Goal: Communication & Community: Answer question/provide support

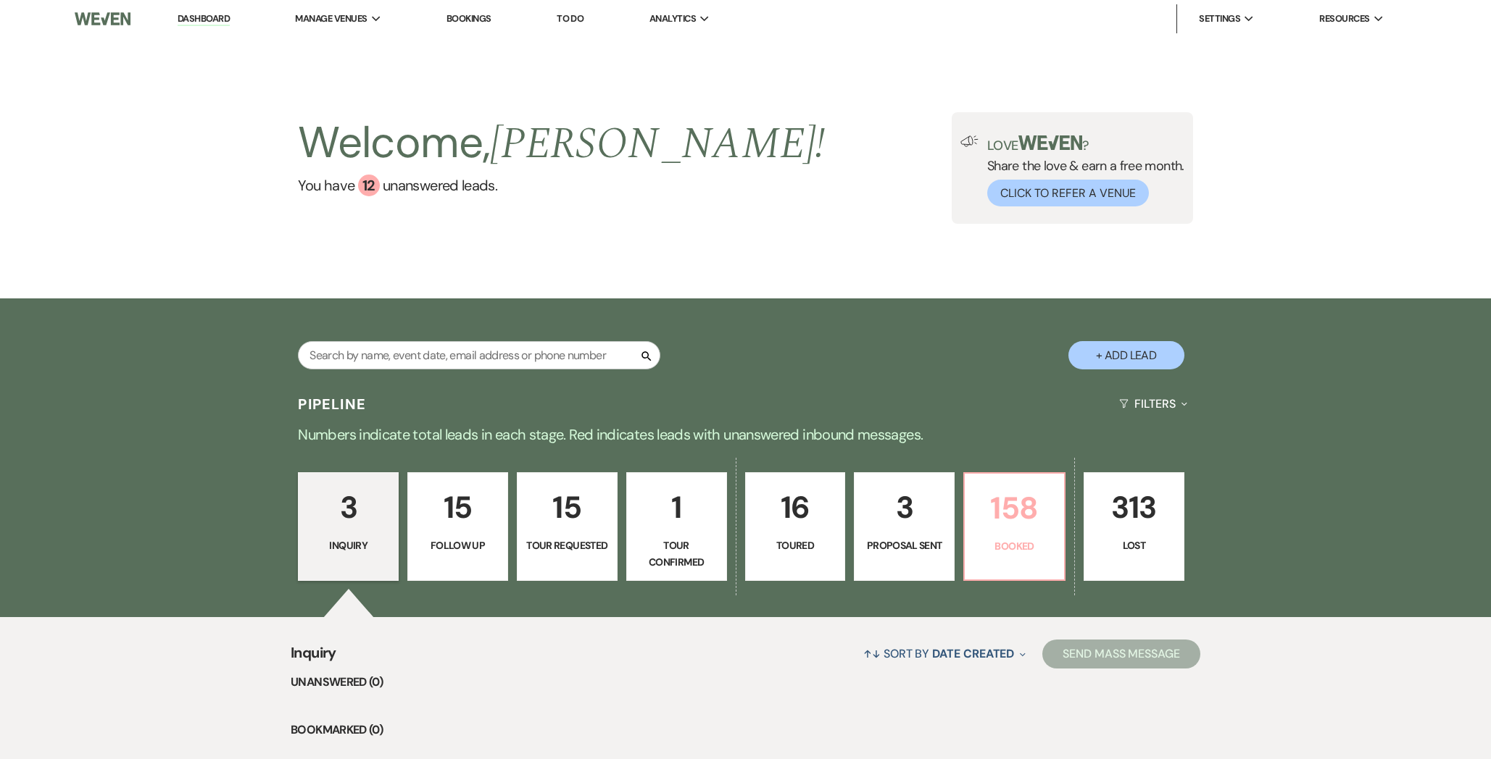
click at [1017, 522] on p "158" at bounding box center [1014, 508] width 82 height 49
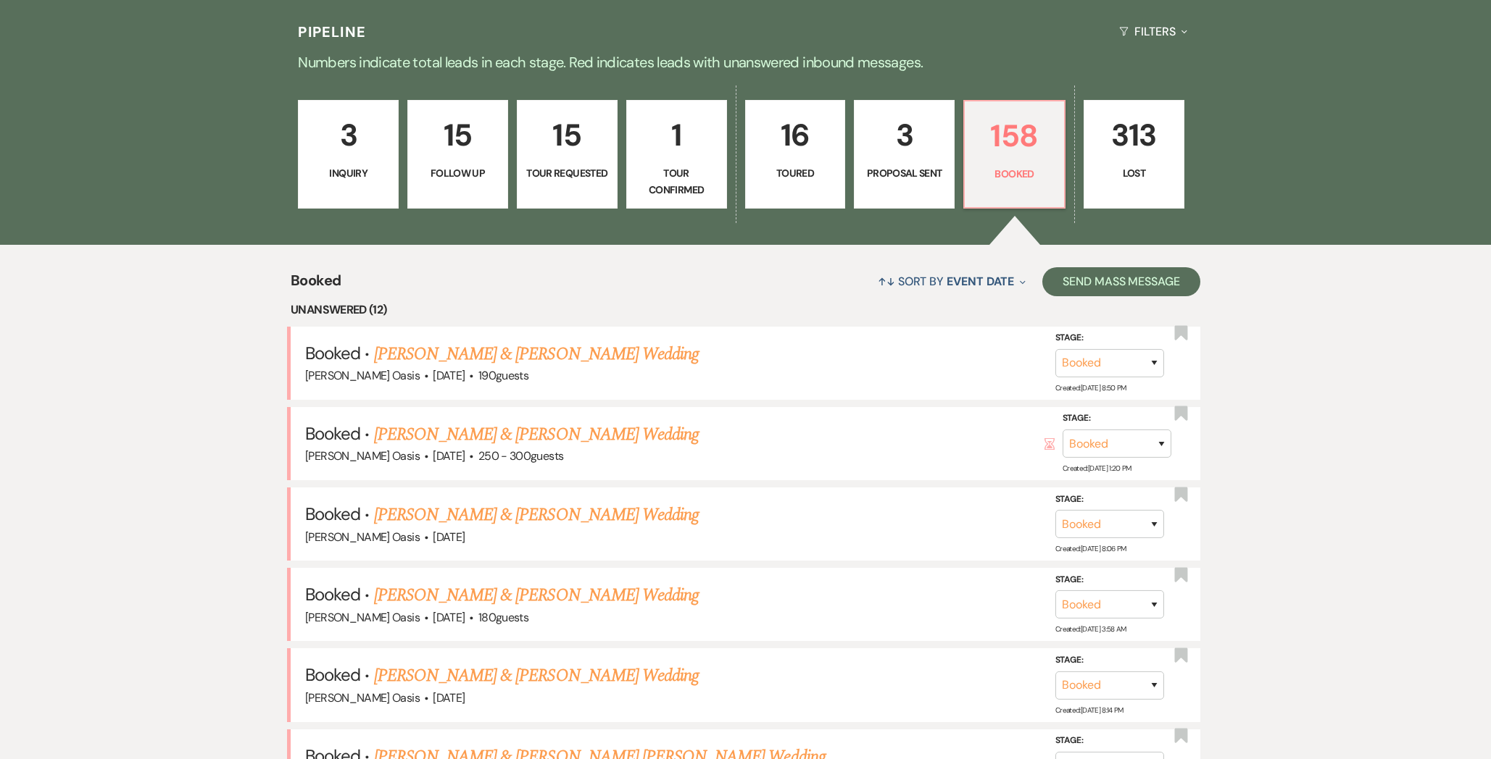
scroll to position [373, 0]
click at [457, 349] on link "[PERSON_NAME] & [PERSON_NAME] Wedding" at bounding box center [536, 354] width 325 height 26
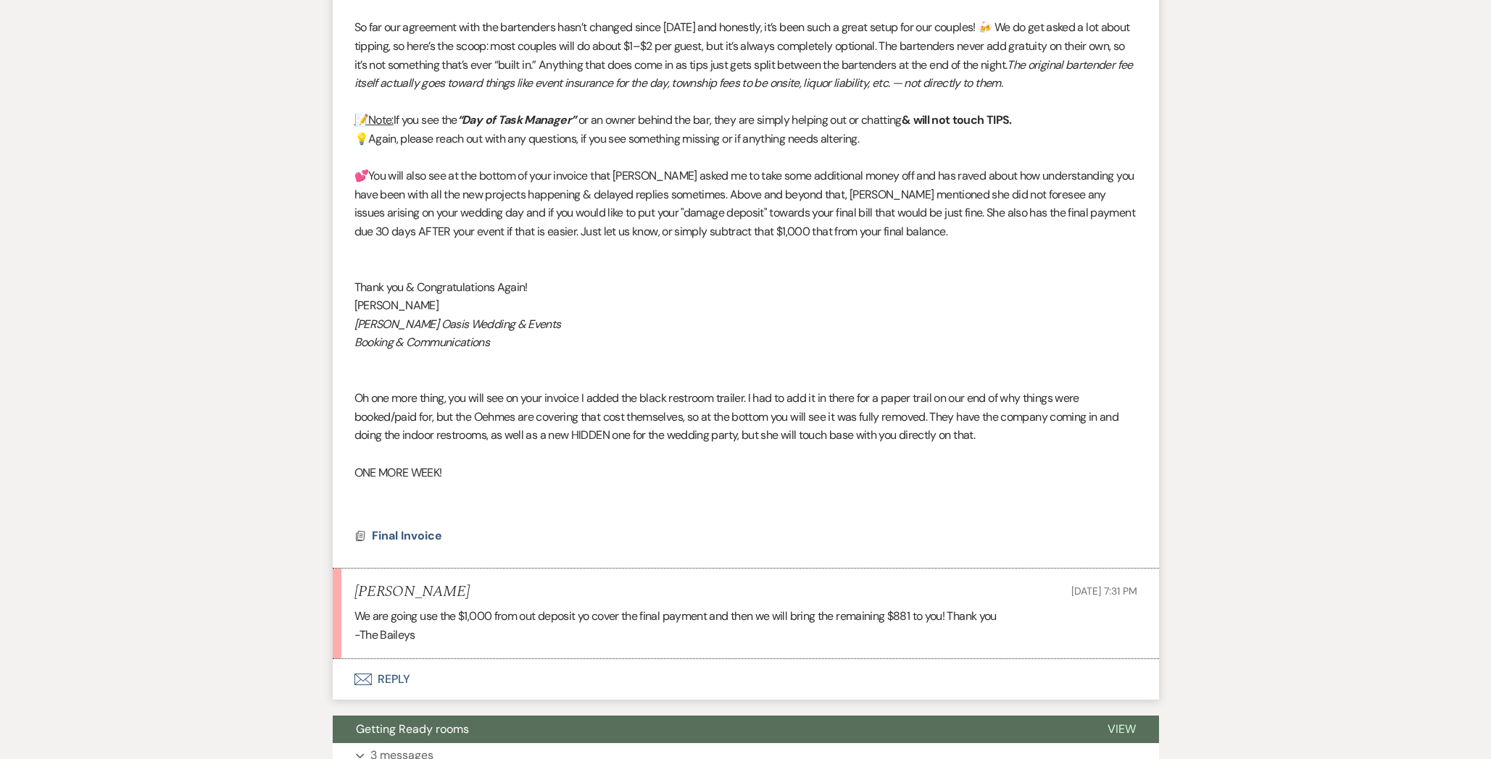
scroll to position [705, 0]
click at [412, 672] on button "Envelope Reply" at bounding box center [746, 681] width 826 height 41
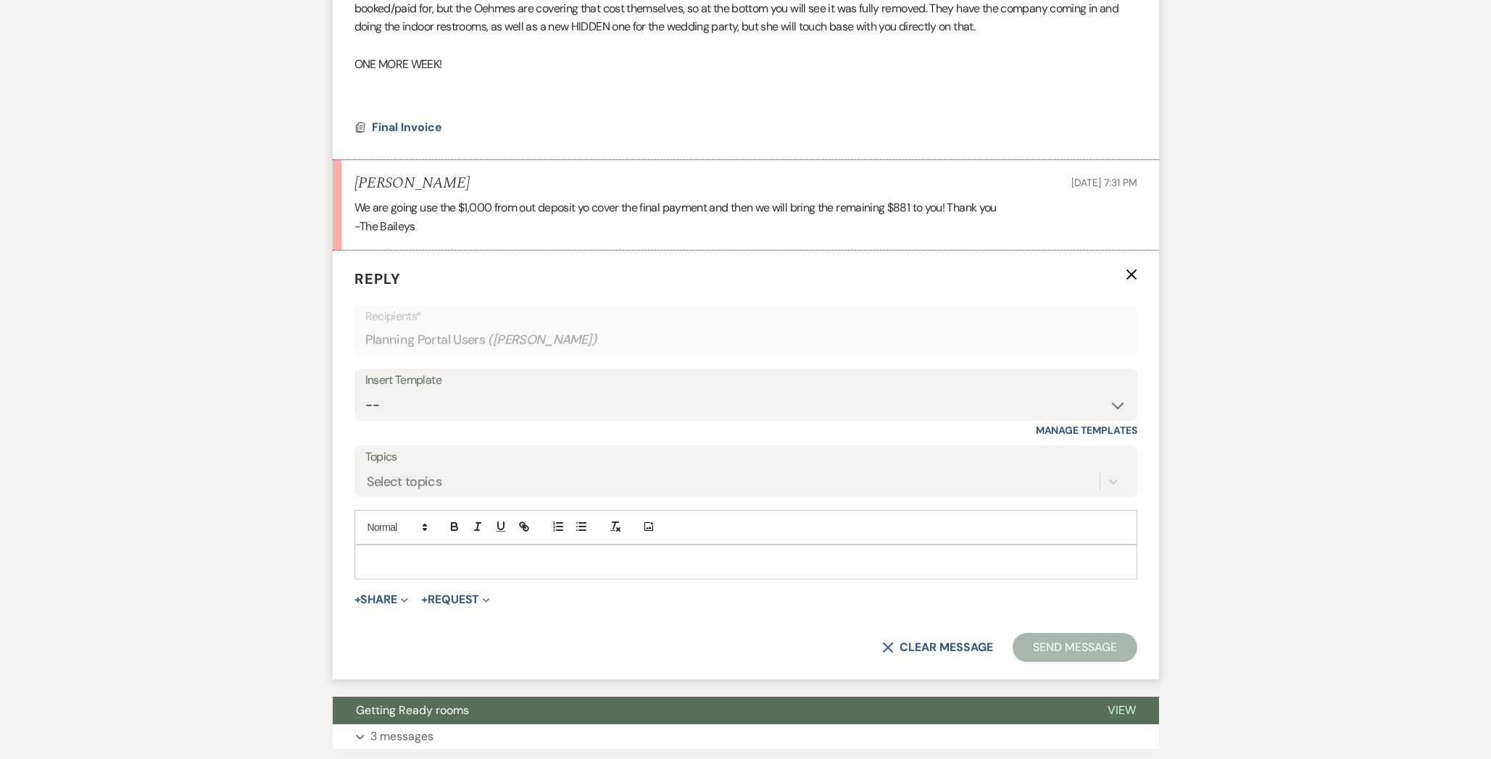
scroll to position [1117, 0]
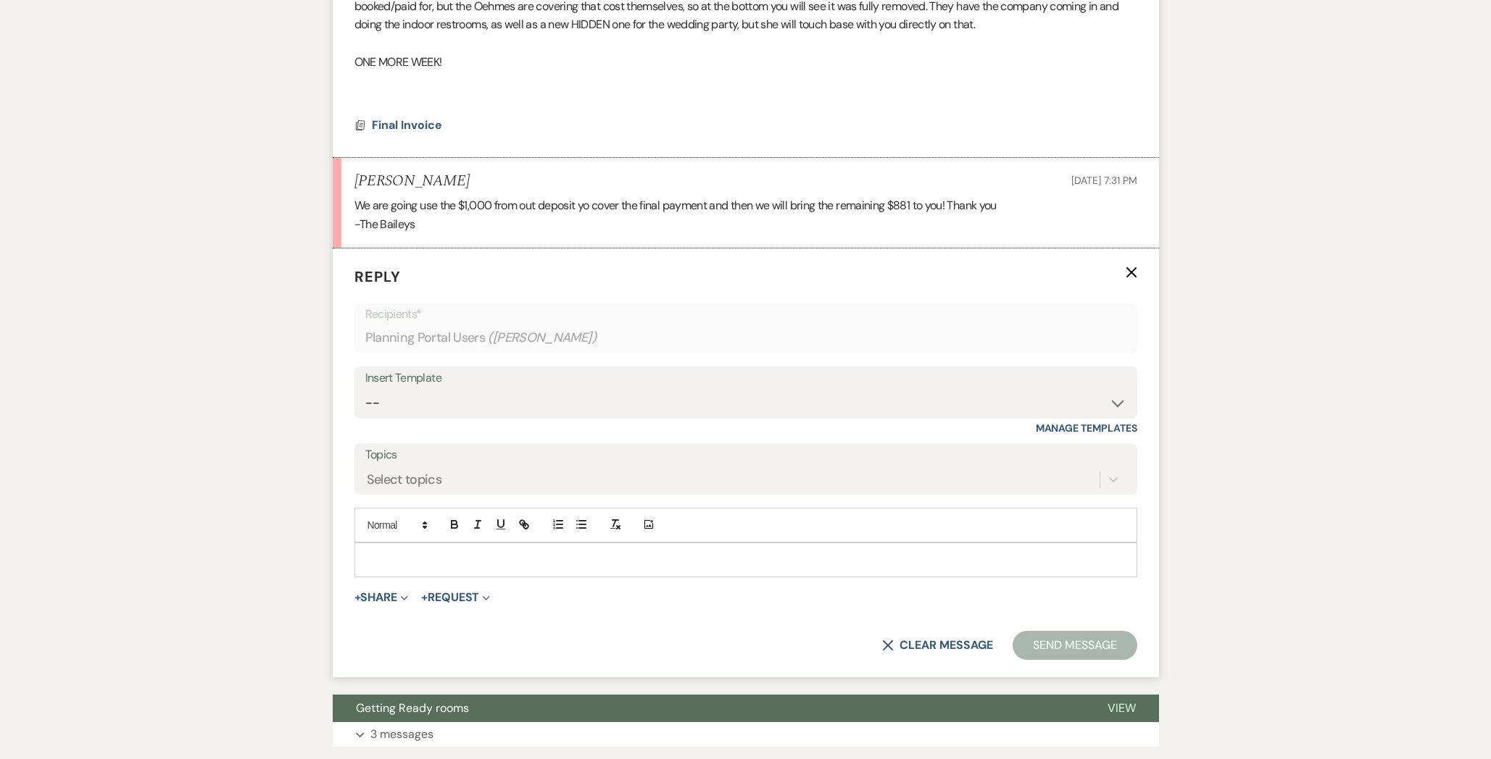
click at [440, 552] on p at bounding box center [745, 560] width 759 height 16
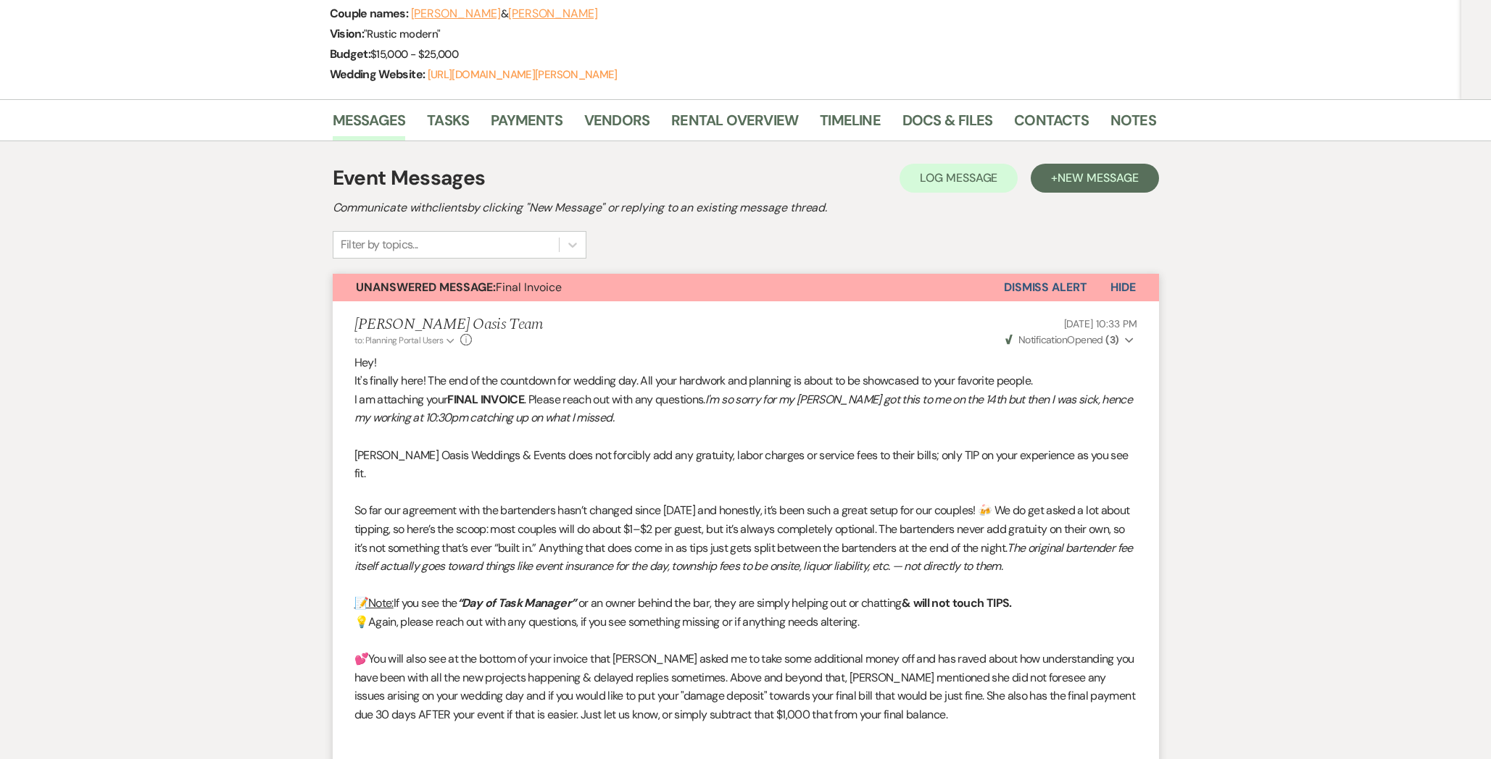
scroll to position [0, 0]
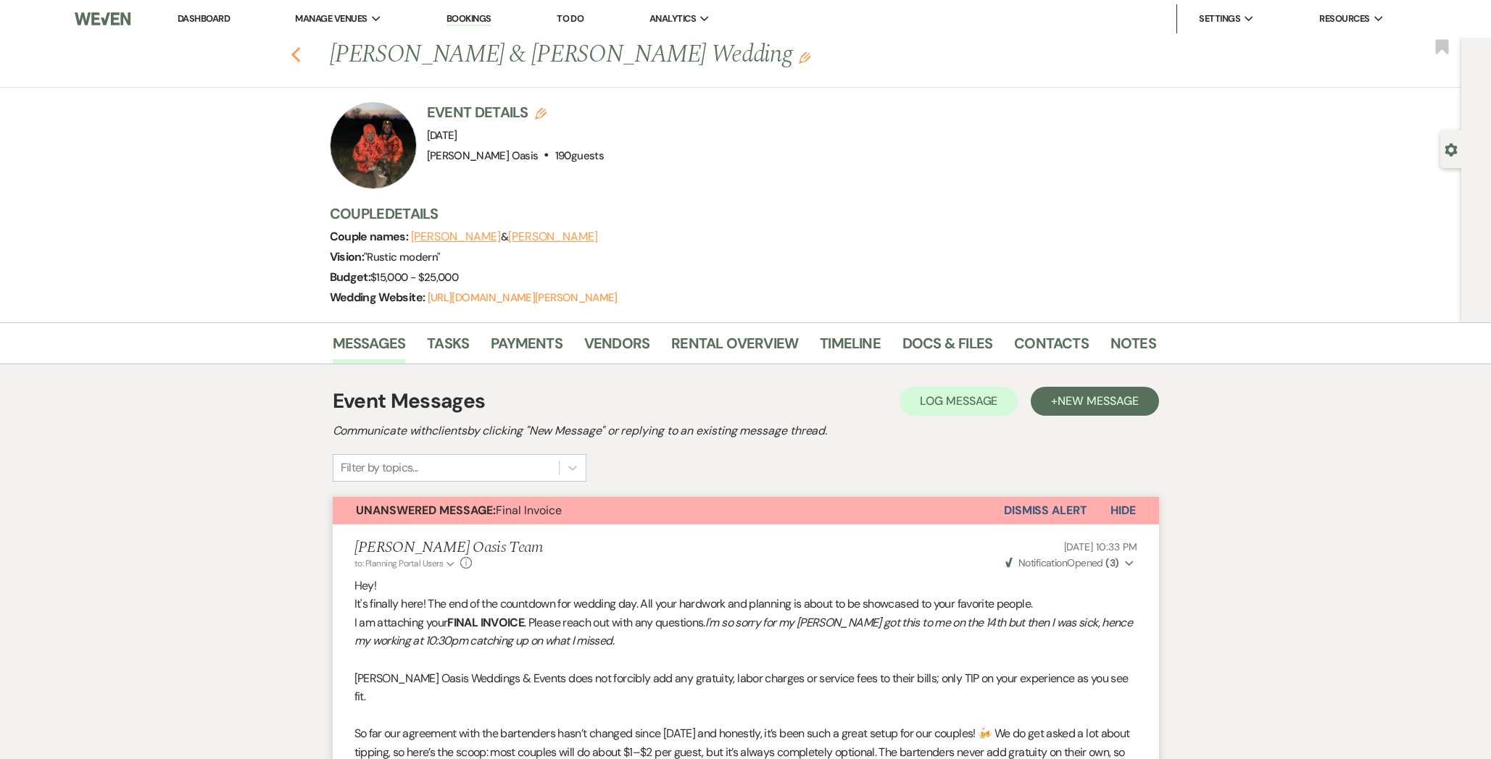
click at [296, 51] on use "button" at bounding box center [295, 55] width 9 height 16
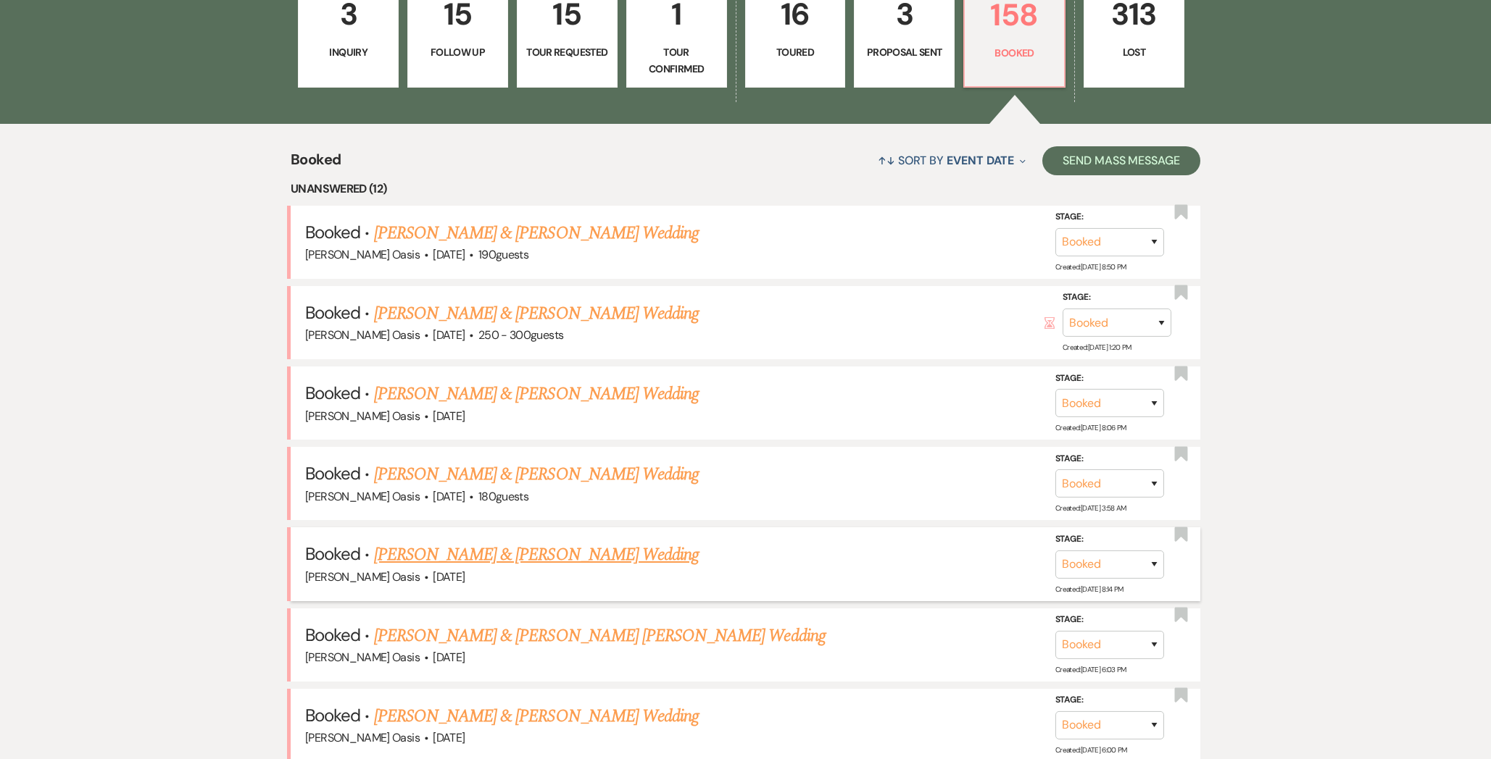
scroll to position [501, 0]
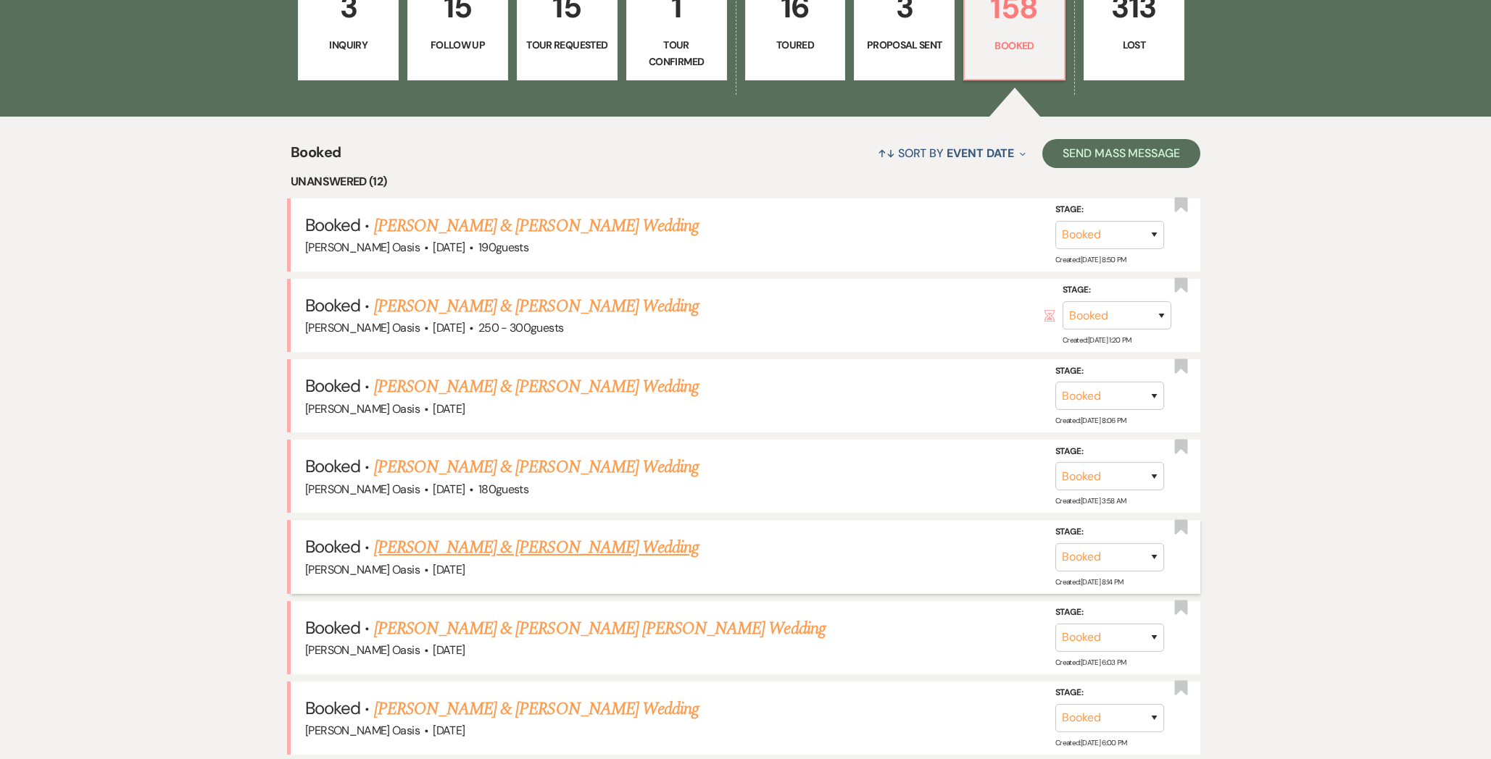
click at [500, 539] on link "[PERSON_NAME] & [PERSON_NAME] Wedding" at bounding box center [536, 548] width 325 height 26
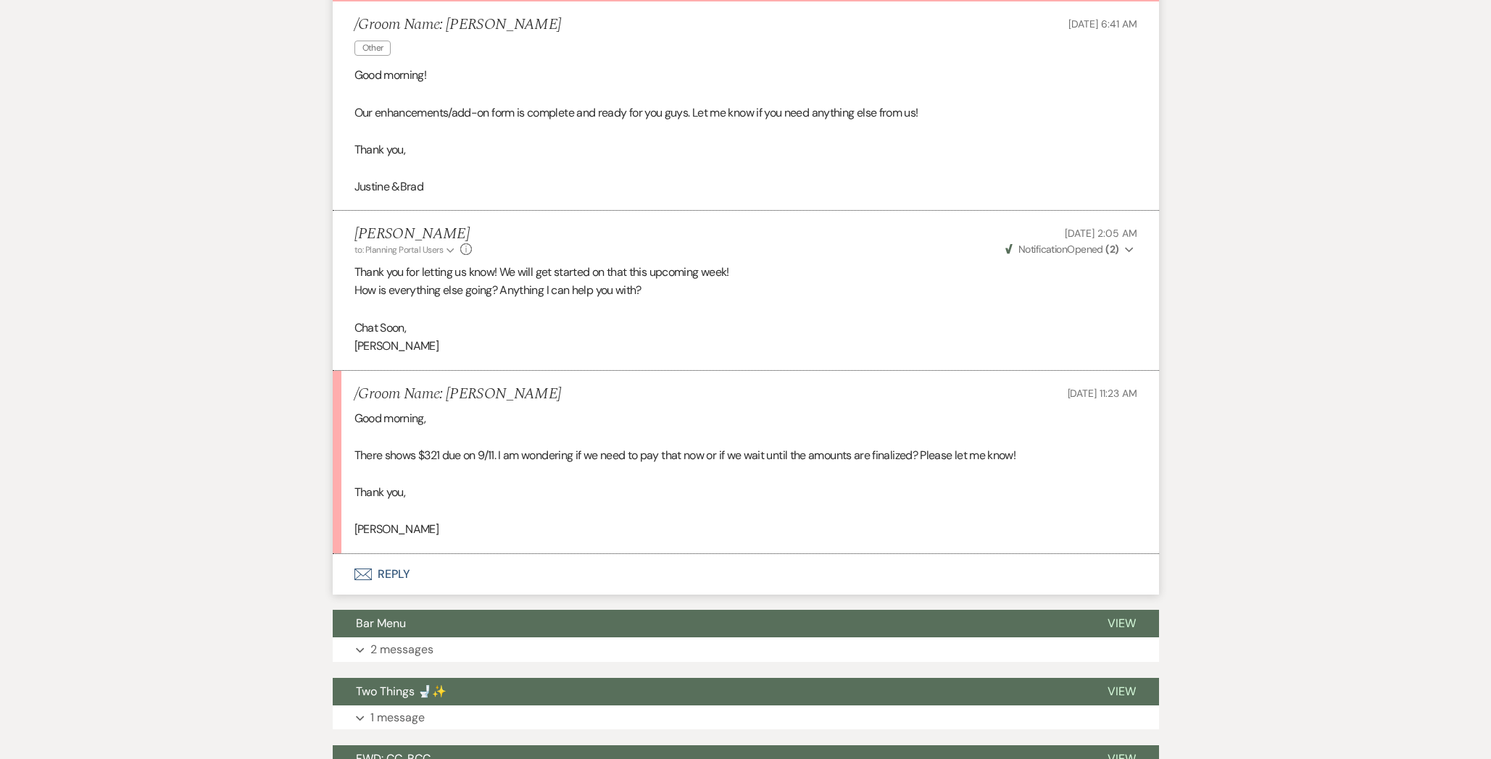
click at [455, 581] on button "Envelope Reply" at bounding box center [746, 574] width 826 height 41
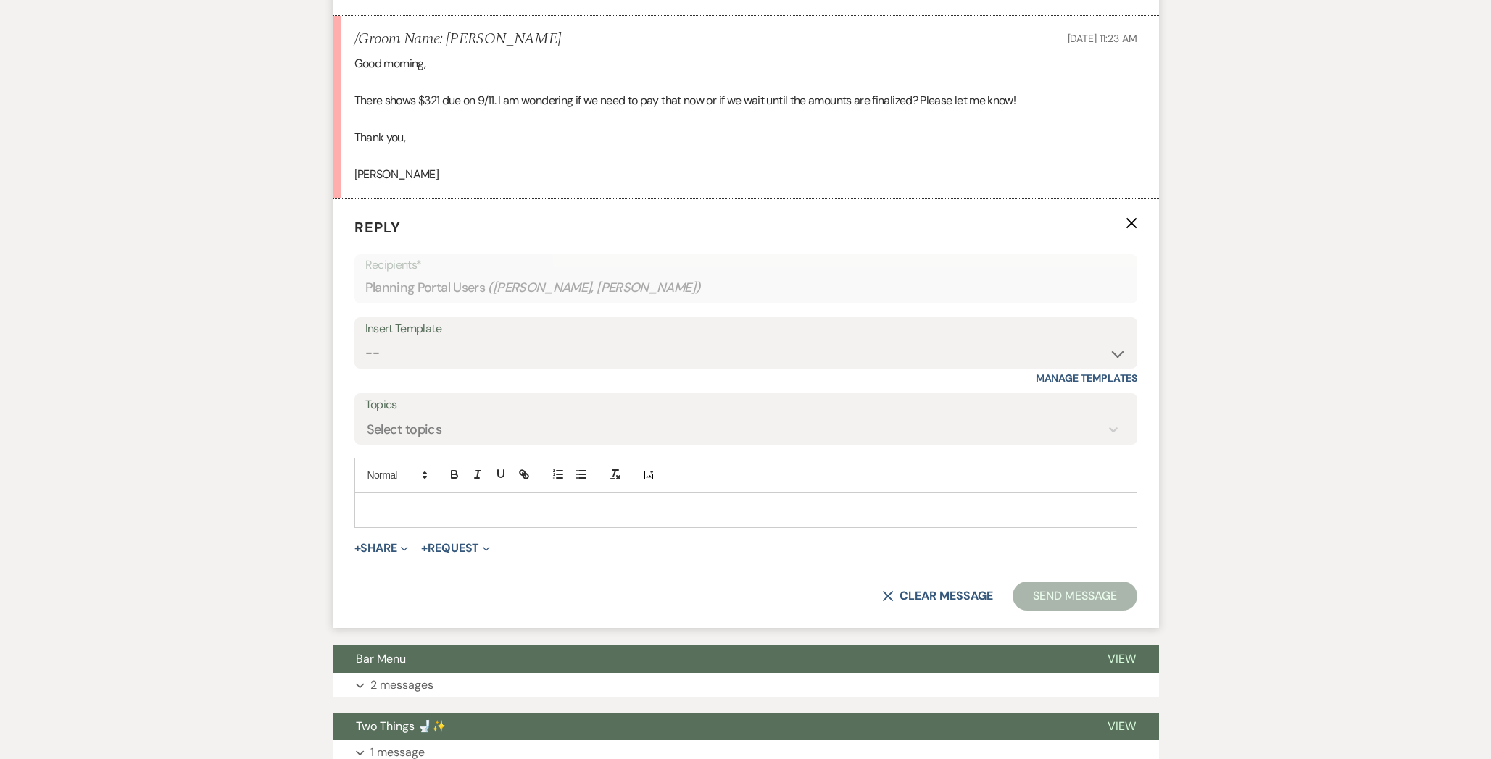
scroll to position [872, 0]
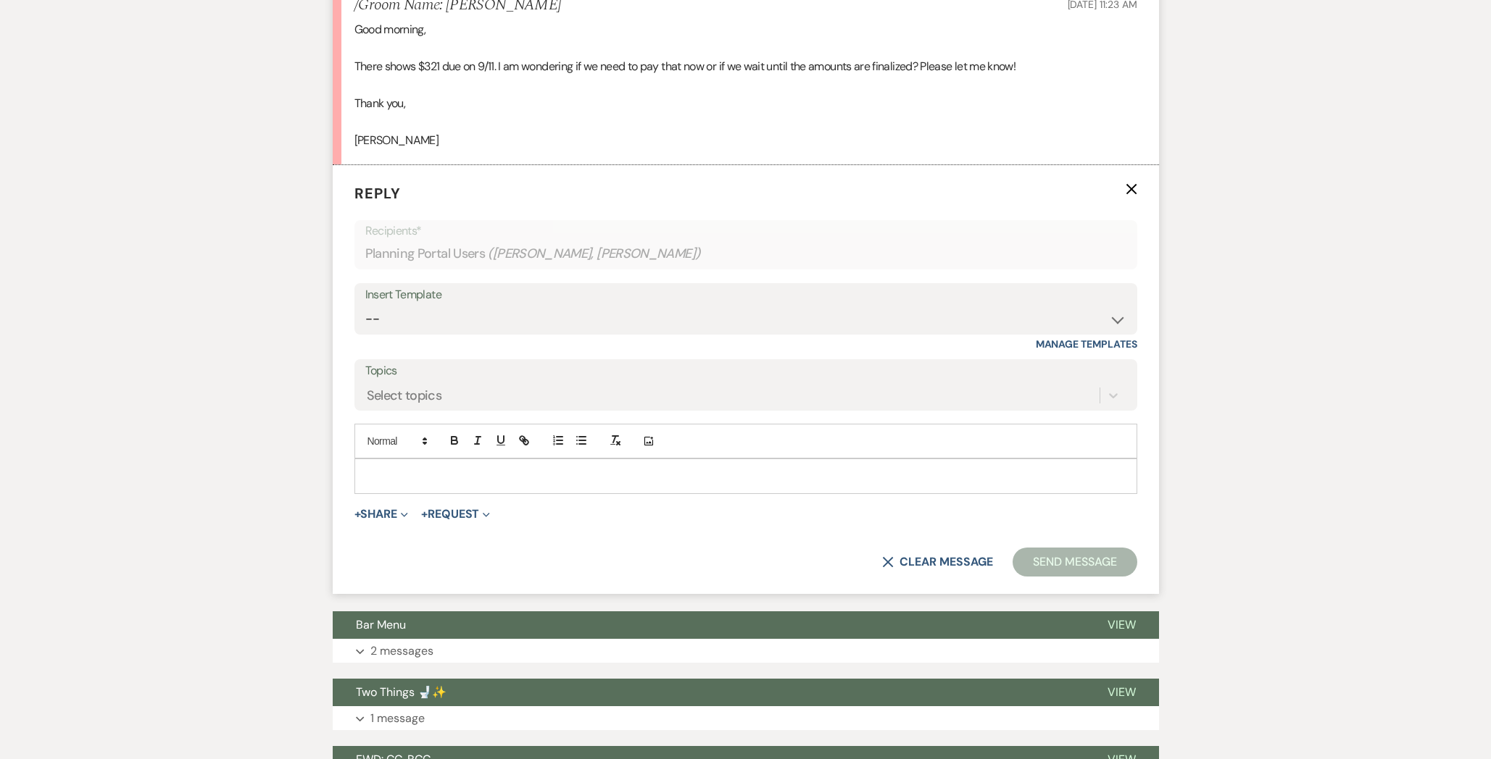
click at [475, 477] on p at bounding box center [745, 476] width 759 height 16
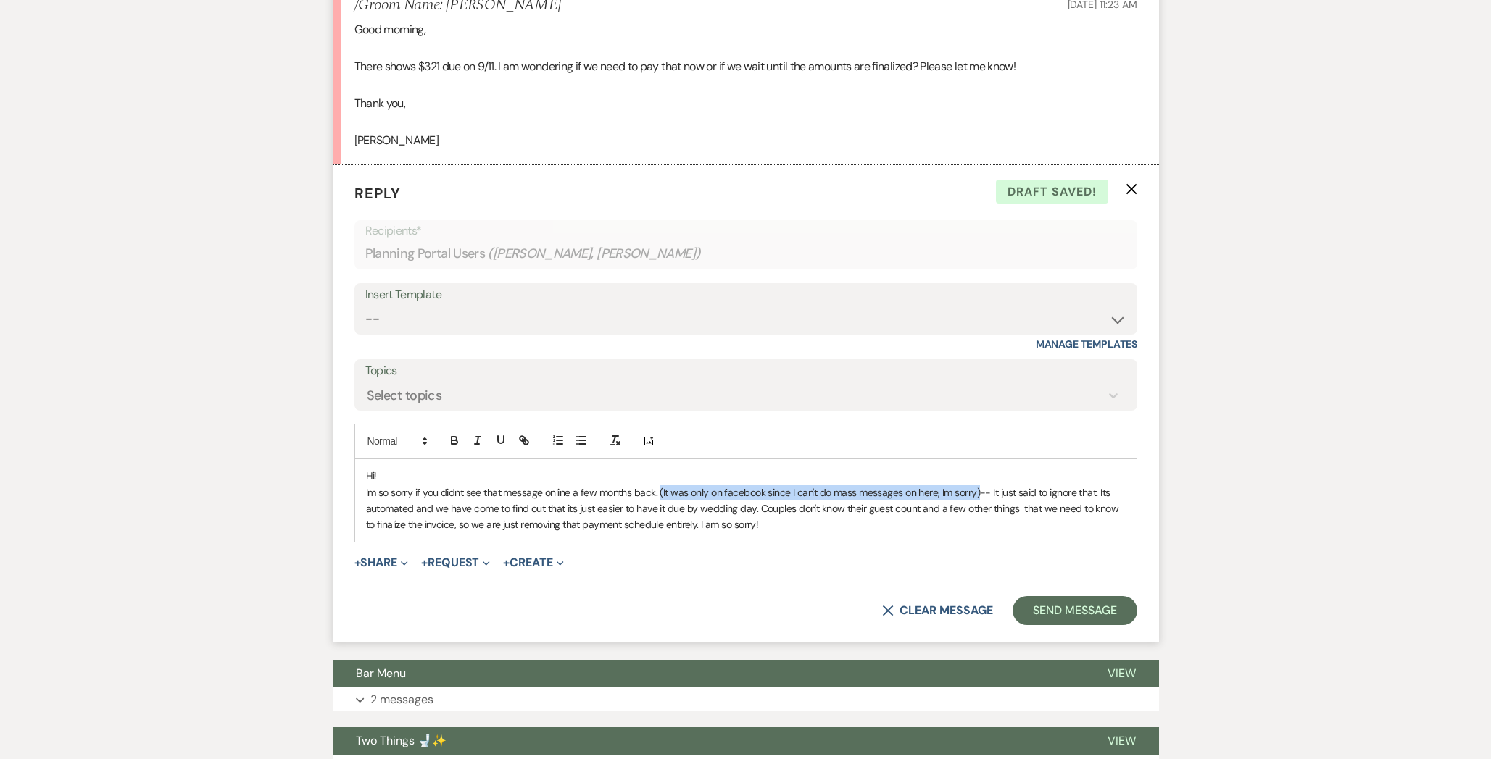
drag, startPoint x: 979, startPoint y: 492, endPoint x: 660, endPoint y: 487, distance: 318.9
click at [660, 487] on p "Im so sorry if you didnt see that message online a few months back. (It was onl…" at bounding box center [745, 509] width 759 height 49
click at [709, 488] on p "Im so sorry if you didnt see that message online a few months back. (It was onl…" at bounding box center [745, 509] width 759 height 49
click at [1093, 492] on p "Im so sorry if you didnt see that message online a few months back. (It was onl…" at bounding box center [745, 509] width 759 height 49
click at [1112, 491] on p "Im so sorry if you didnt see that message online a few months back. (It was onl…" at bounding box center [745, 509] width 759 height 49
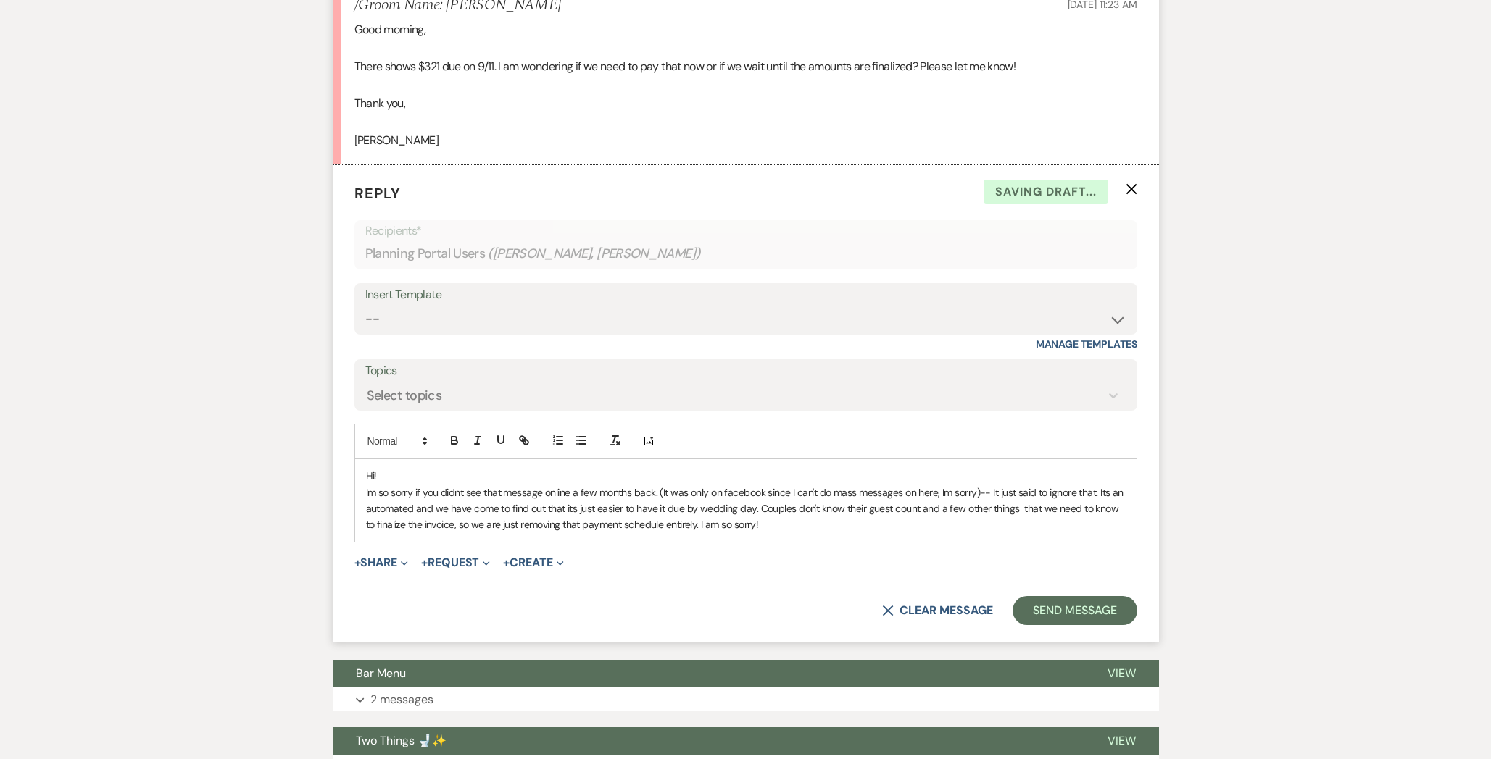
click at [417, 507] on p "Im so sorry if you didnt see that message online a few months back. (It was onl…" at bounding box center [745, 509] width 759 height 49
click at [491, 512] on p "Im so sorry if you didnt see that message online a few months back. (It was onl…" at bounding box center [745, 509] width 759 height 49
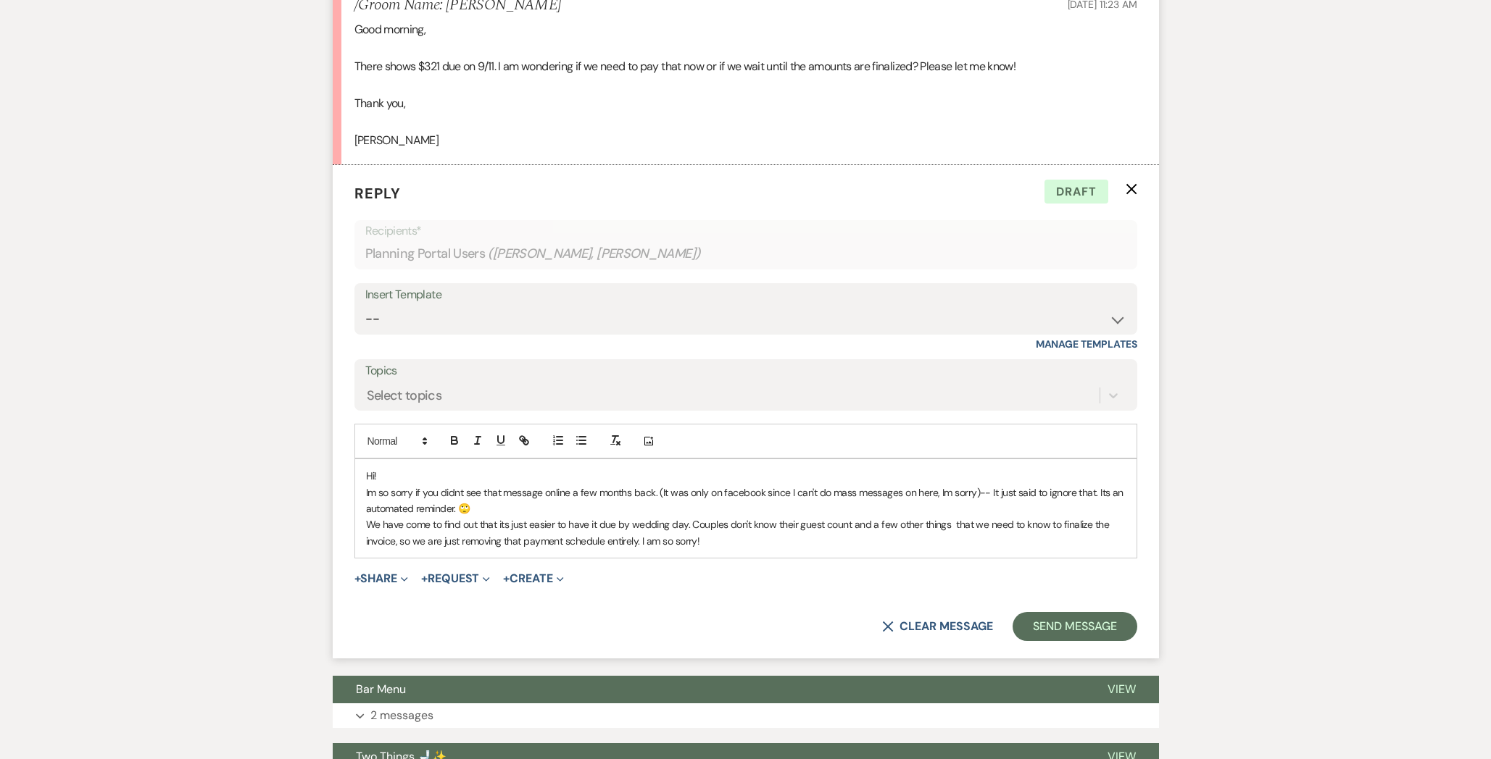
click at [714, 543] on p "We have come to find out that its just easier to have it due by wedding day. Co…" at bounding box center [745, 533] width 759 height 33
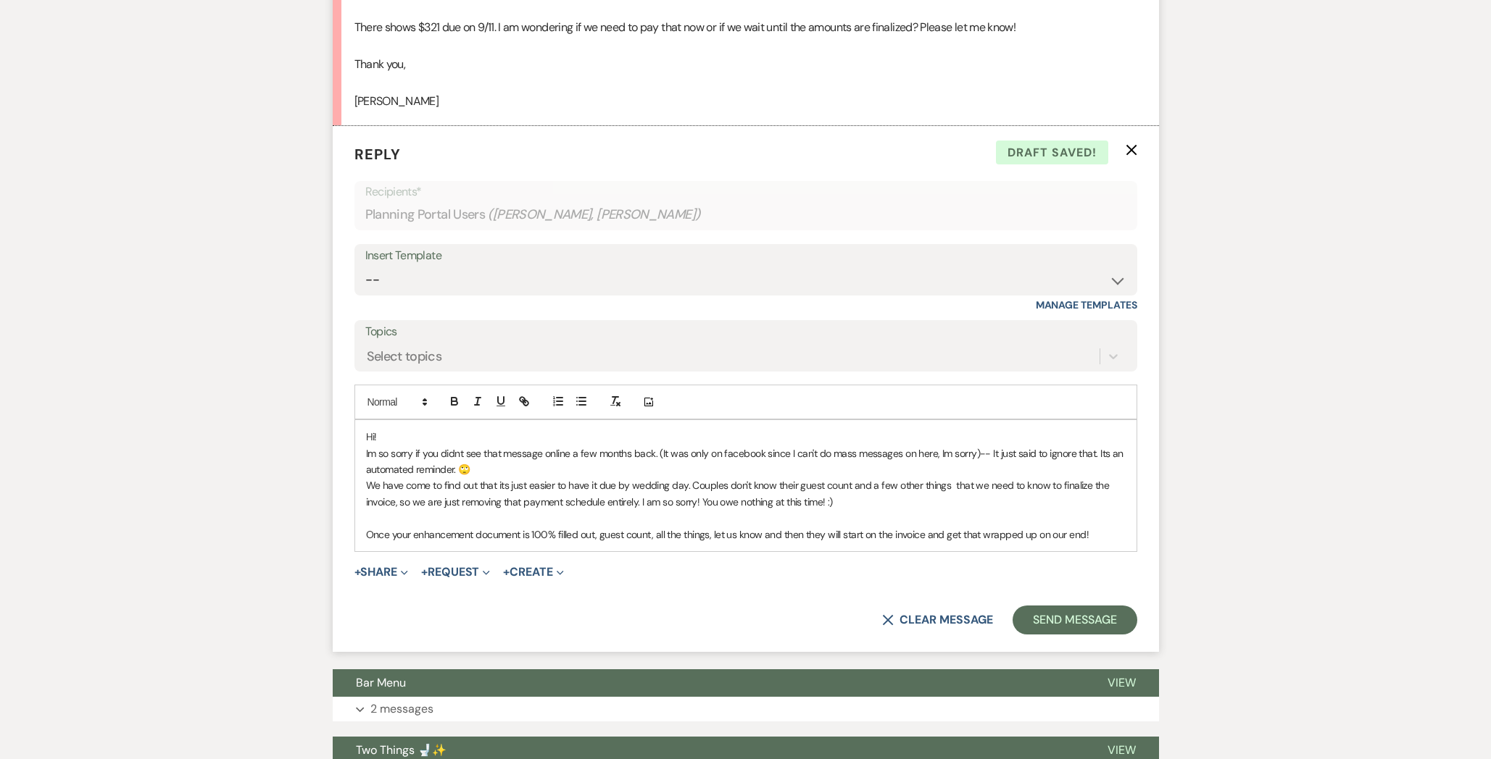
scroll to position [910, 0]
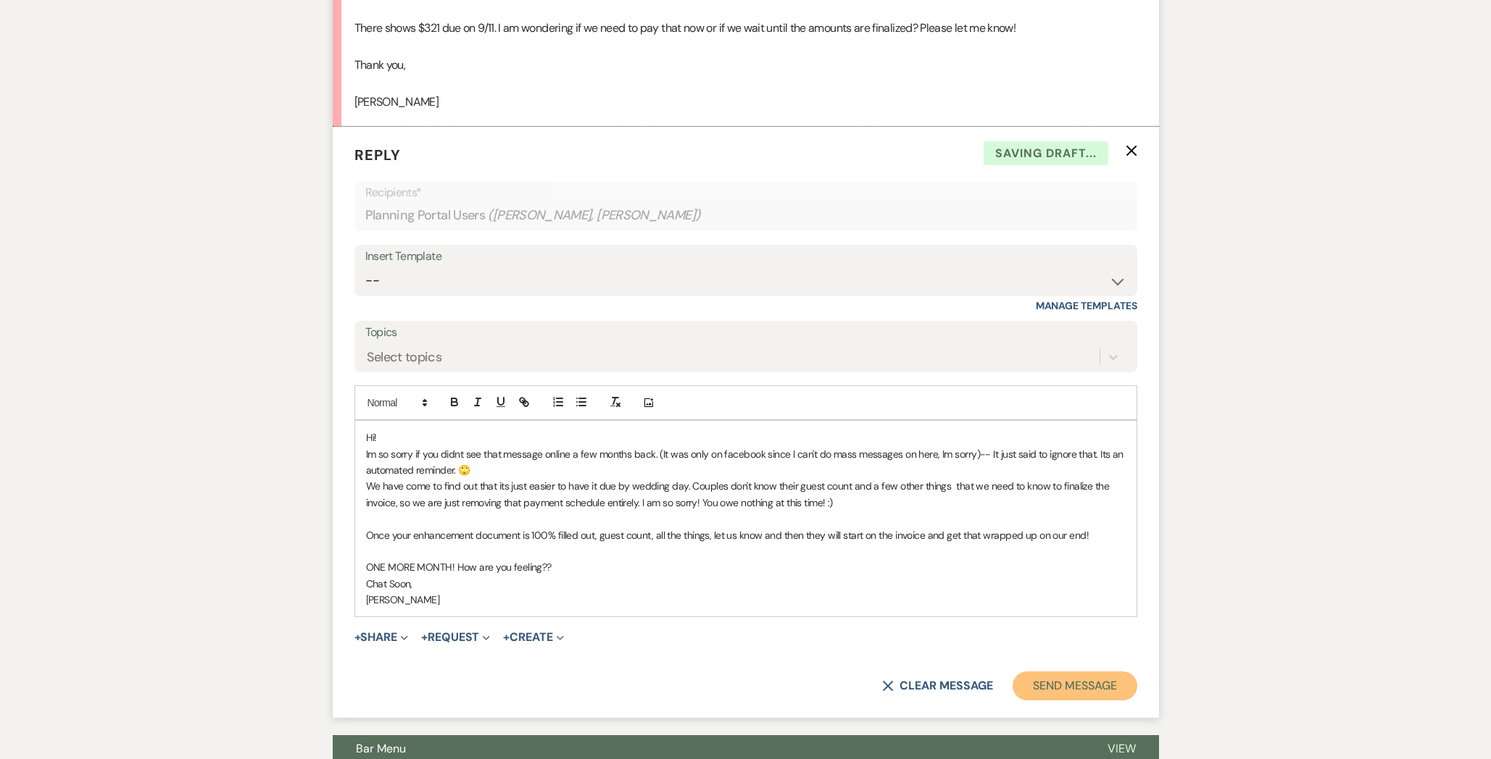
click at [1059, 692] on button "Send Message" at bounding box center [1074, 686] width 124 height 29
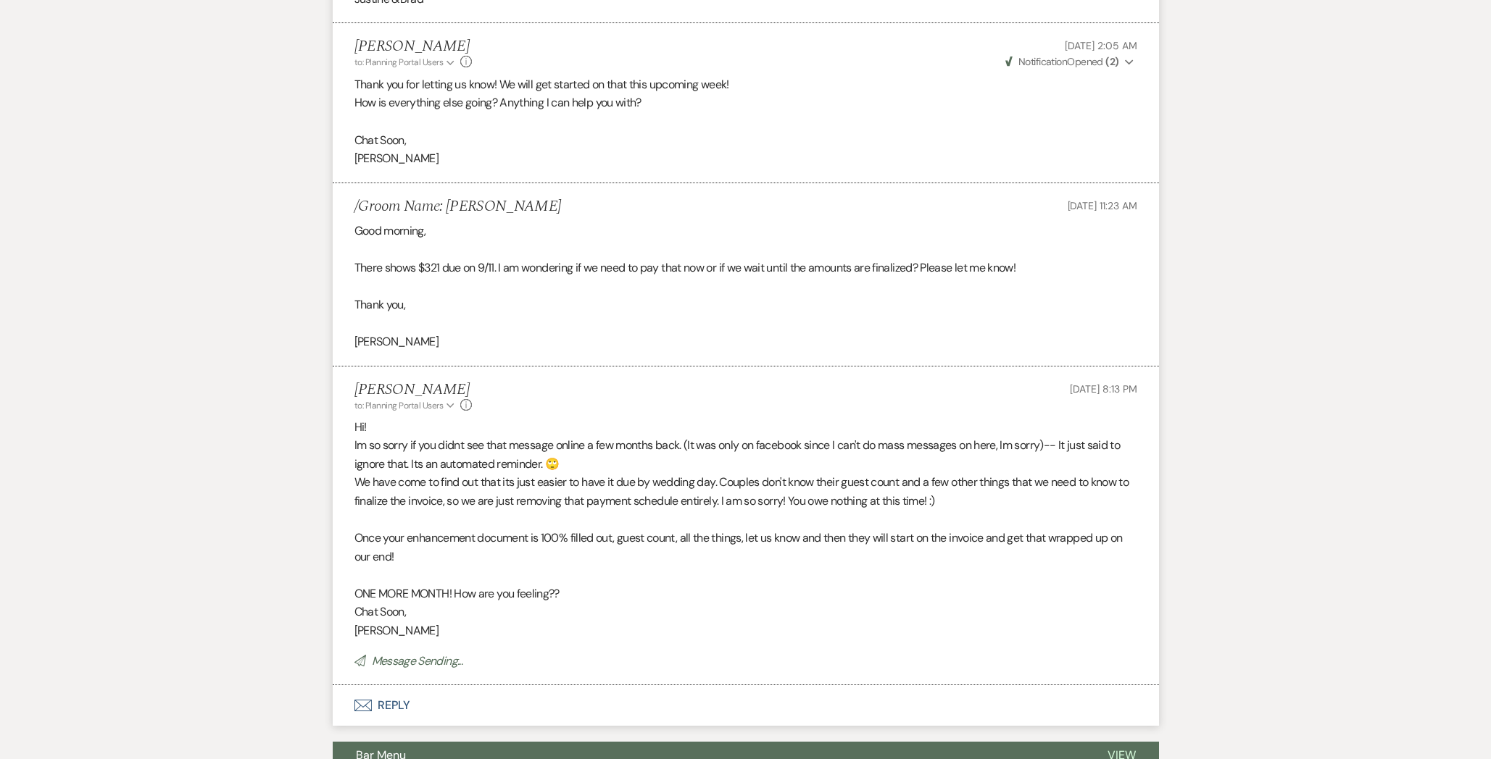
scroll to position [0, 0]
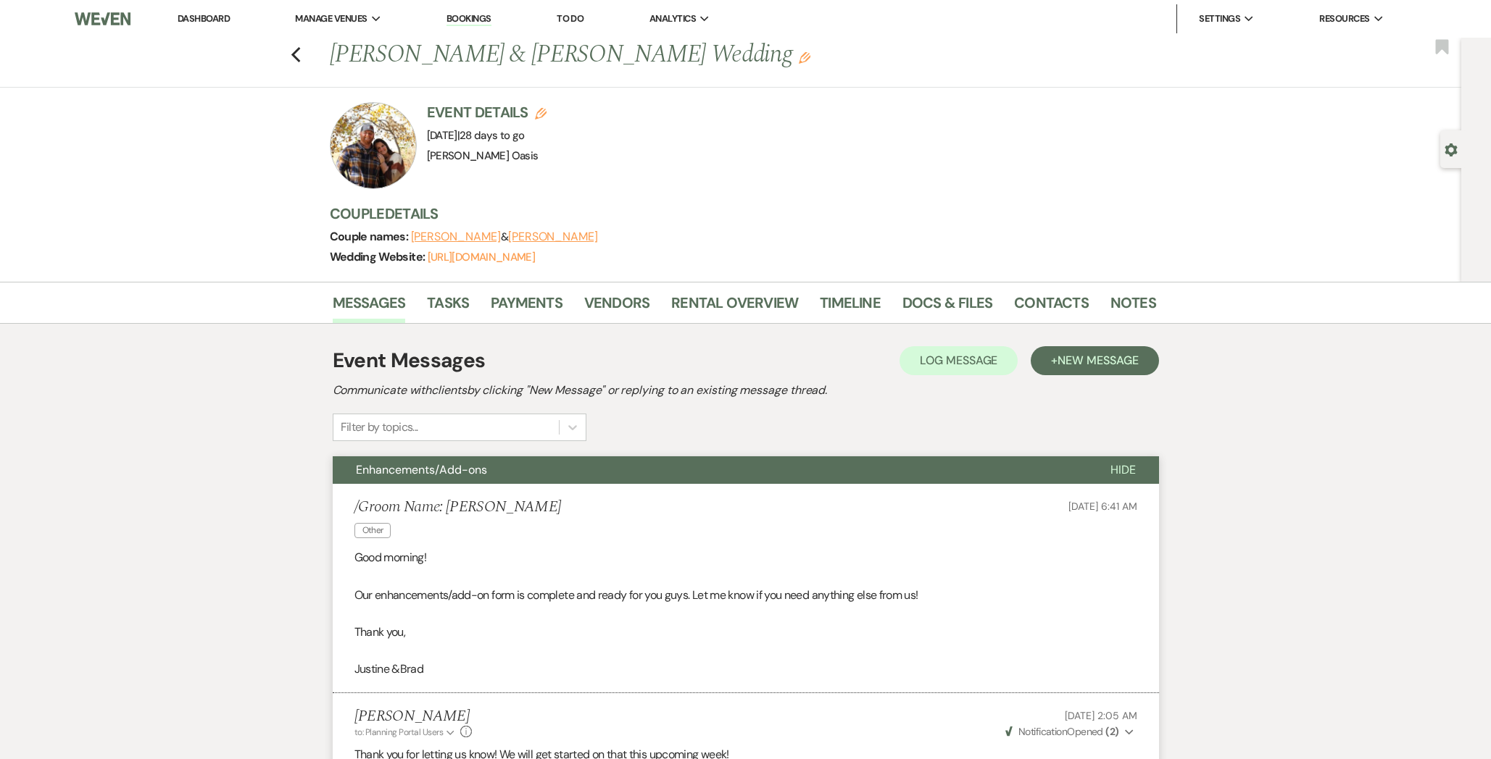
click at [214, 21] on link "Dashboard" at bounding box center [204, 18] width 52 height 12
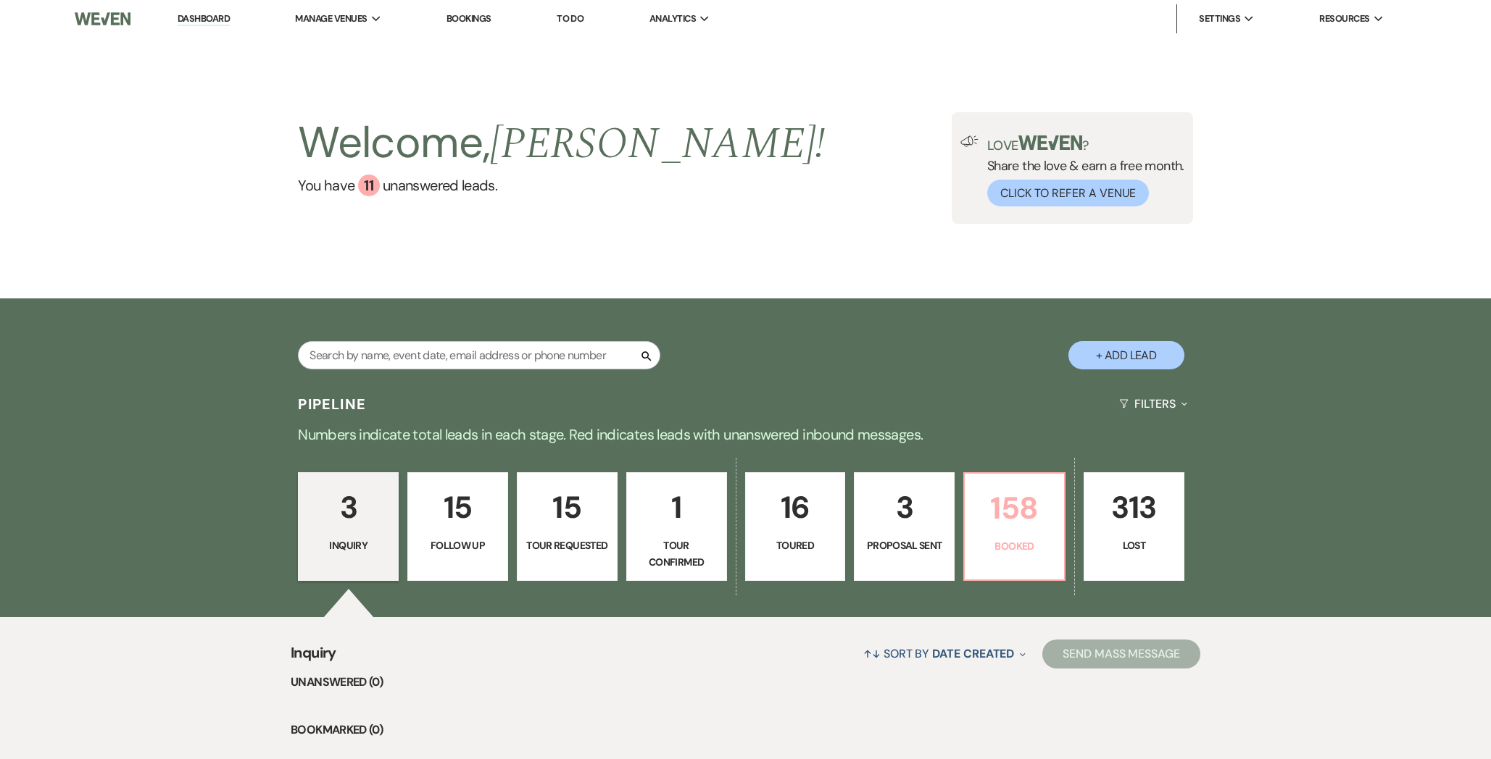
click at [1000, 493] on p "158" at bounding box center [1014, 508] width 82 height 49
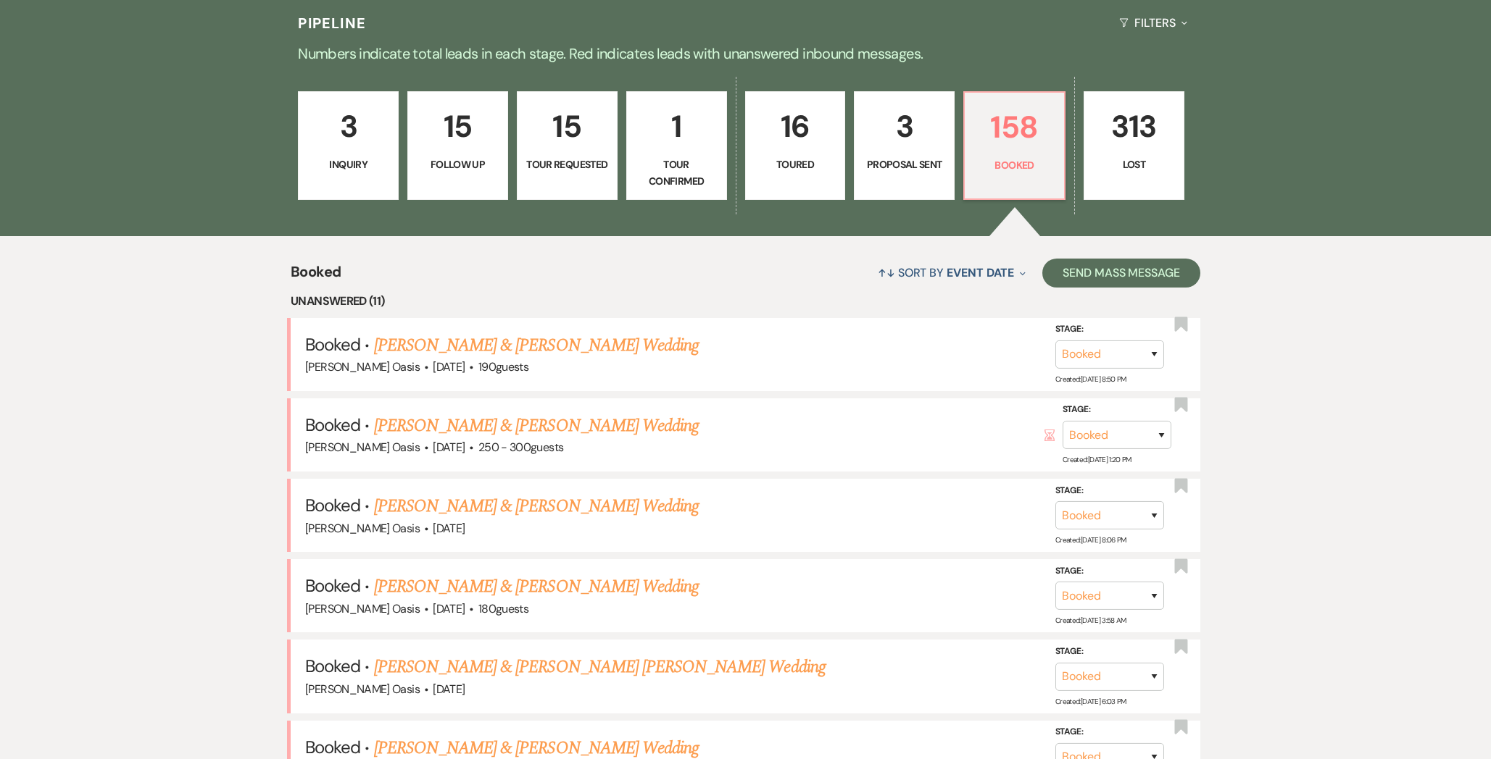
scroll to position [425, 0]
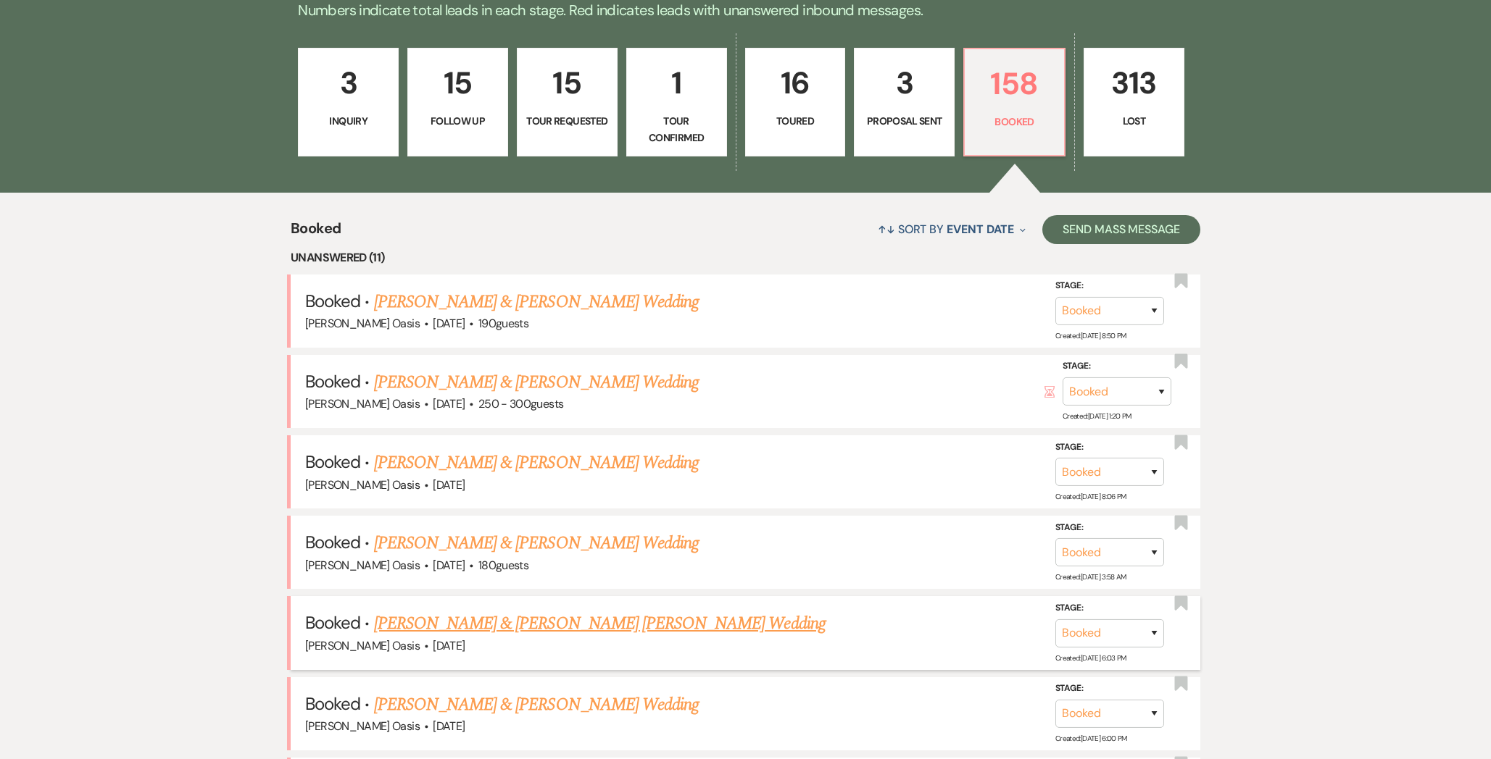
click at [470, 627] on link "[PERSON_NAME] & [PERSON_NAME] [PERSON_NAME] Wedding" at bounding box center [599, 624] width 451 height 26
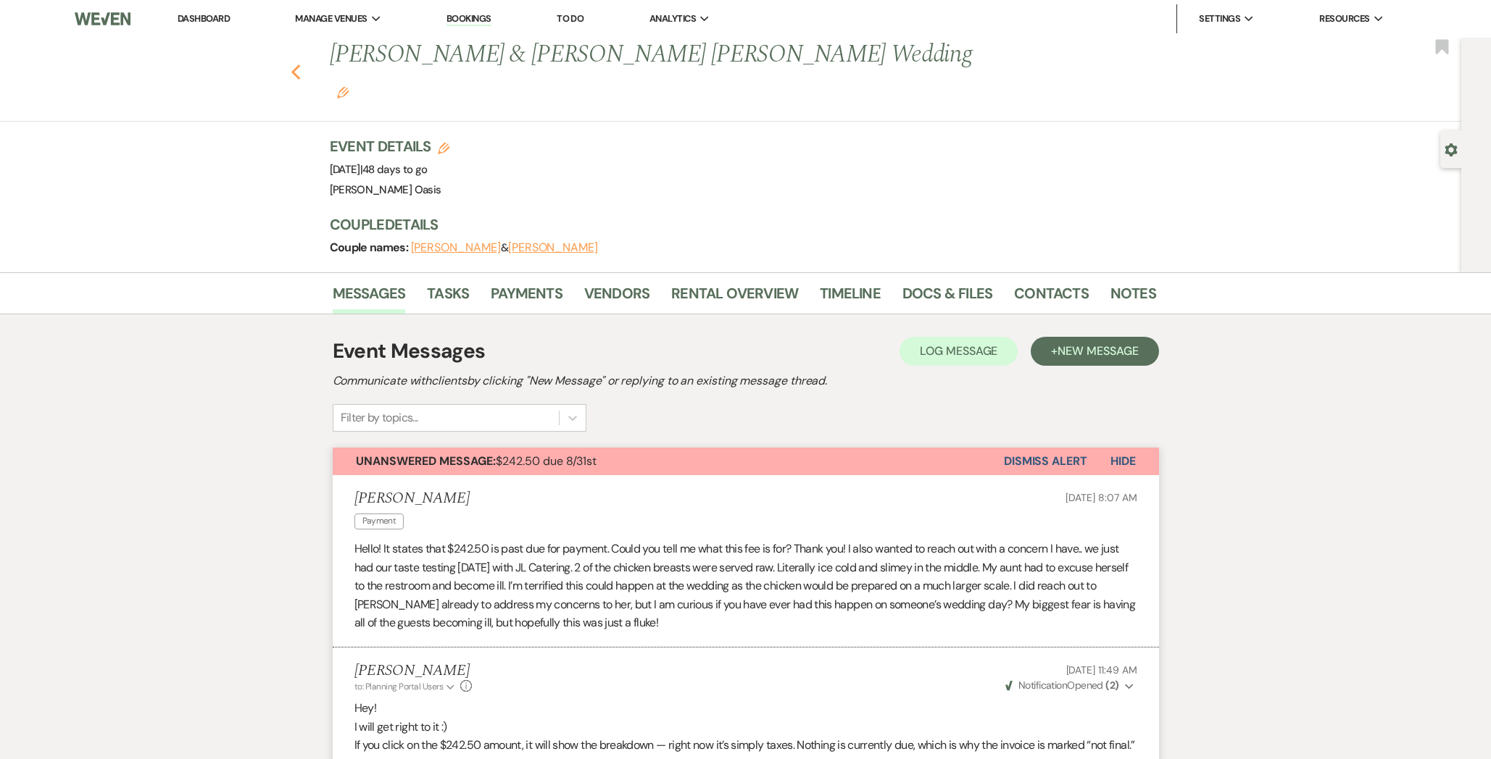
click at [293, 64] on icon "Previous" at bounding box center [296, 72] width 11 height 17
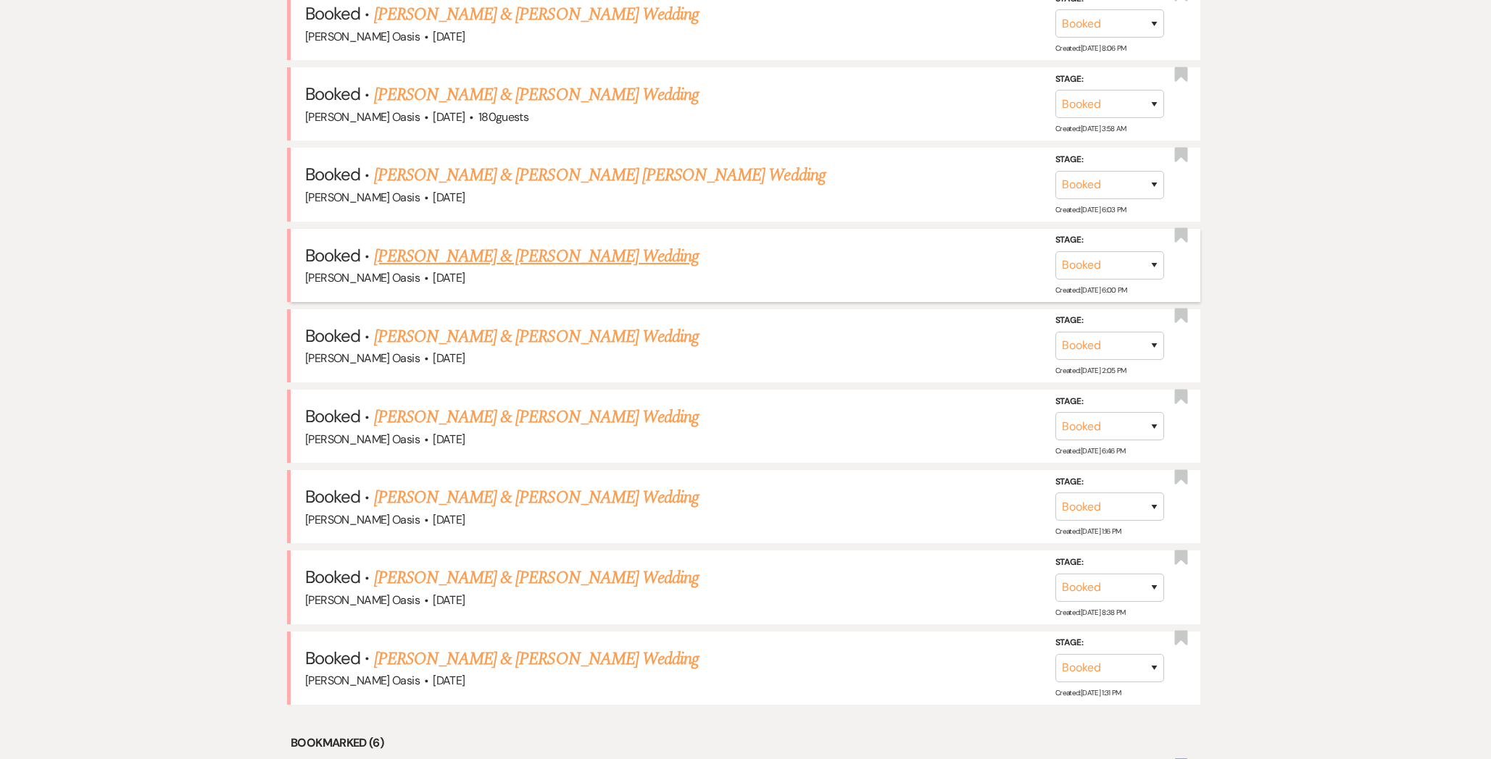
scroll to position [876, 0]
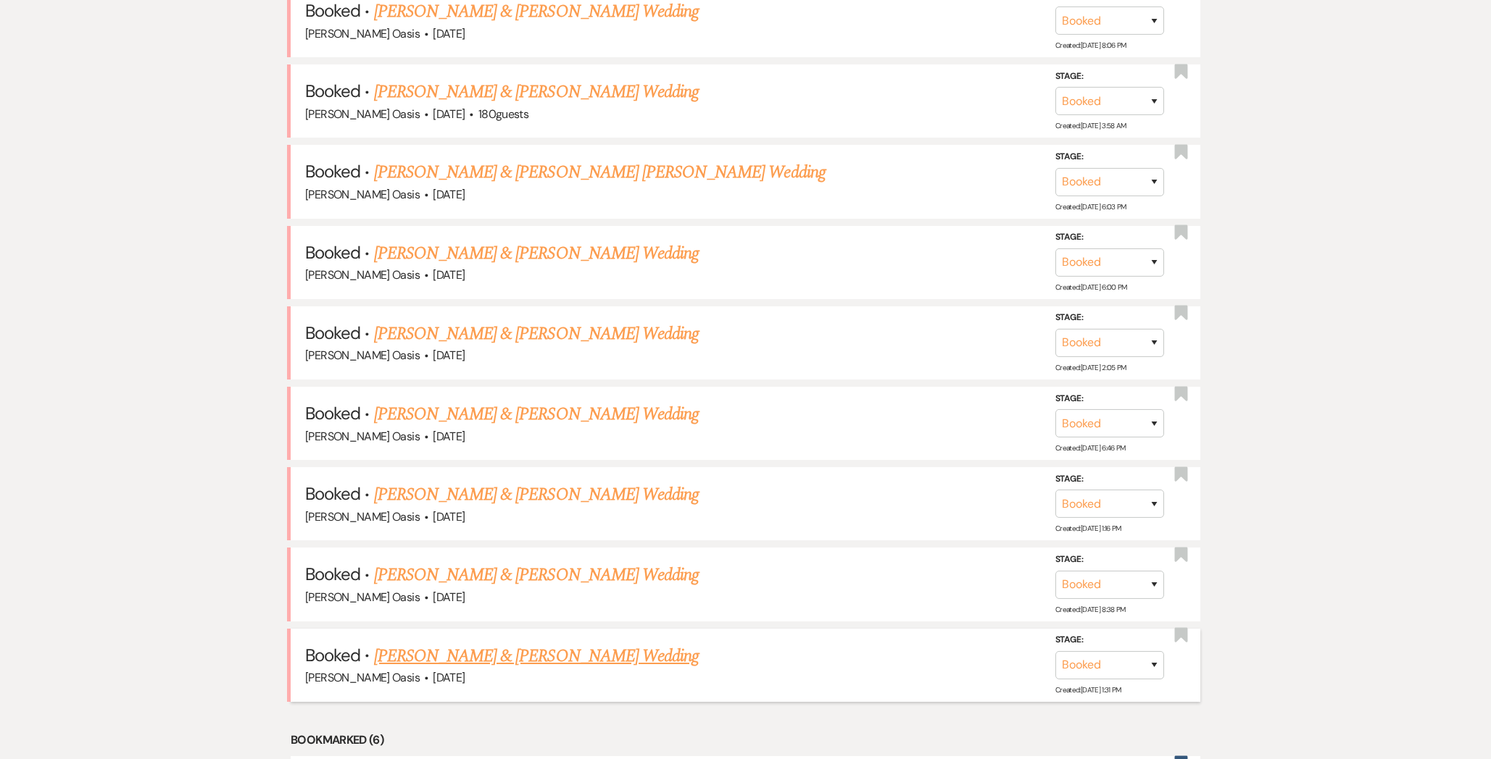
click at [421, 657] on link "[PERSON_NAME] & [PERSON_NAME] Wedding" at bounding box center [536, 656] width 325 height 26
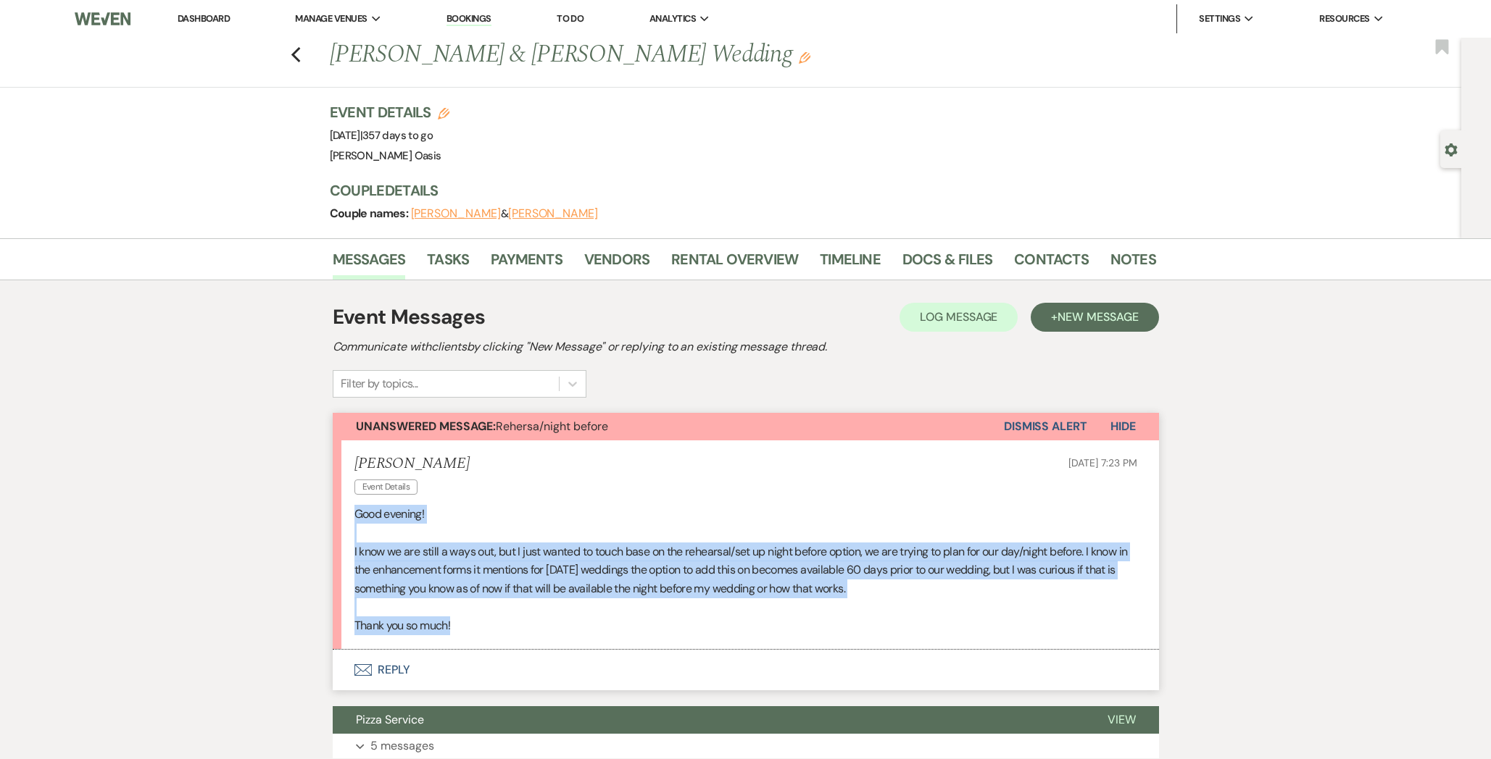
drag, startPoint x: 463, startPoint y: 627, endPoint x: 343, endPoint y: 516, distance: 163.6
click at [343, 517] on li "[PERSON_NAME] Event Details [DATE] 7:23 PM Good evening! I know we are still a …" at bounding box center [746, 545] width 826 height 209
copy div "Good evening! I know we are still a ways out, but I just wanted to touch base o…"
click at [440, 672] on button "Envelope Reply" at bounding box center [746, 670] width 826 height 41
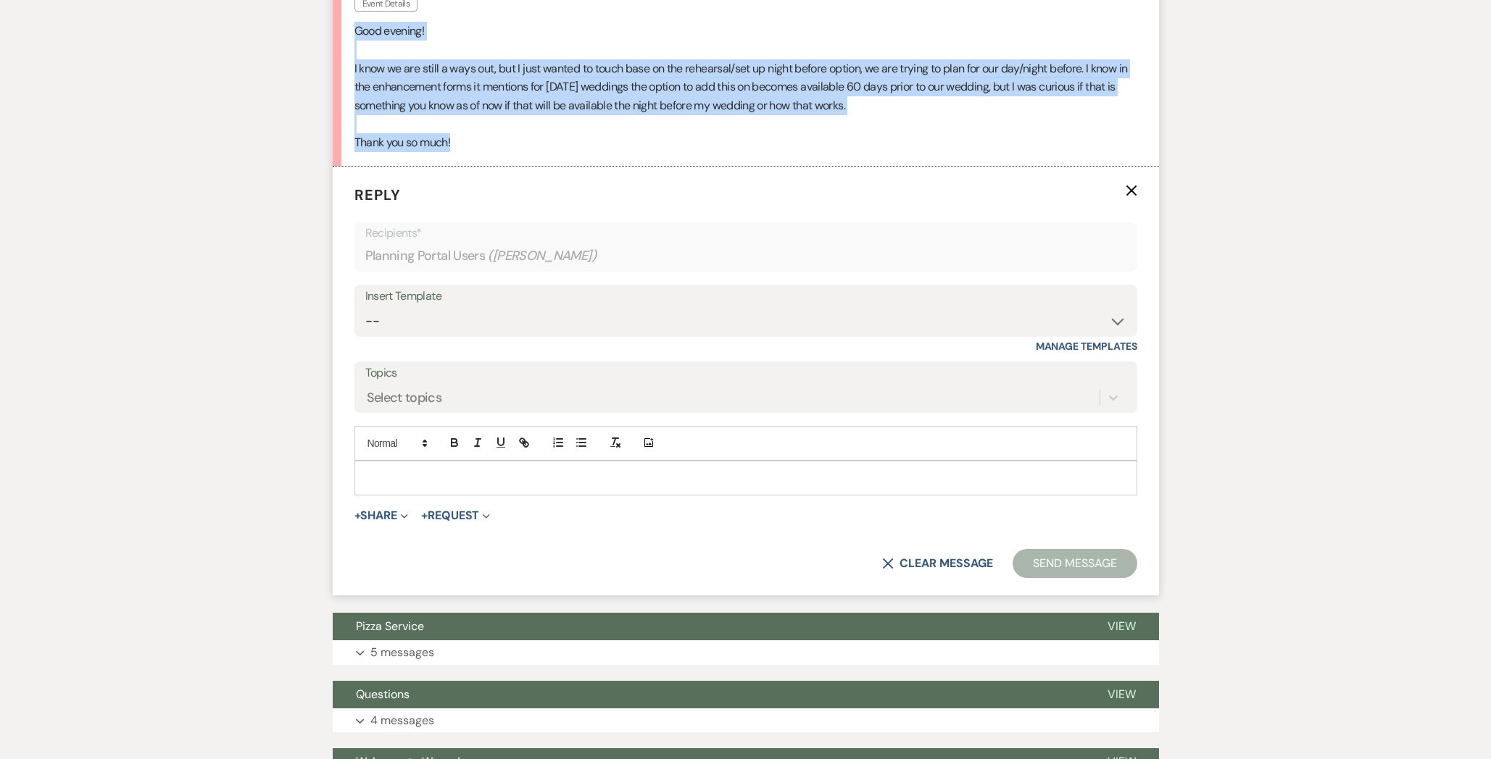
scroll to position [485, 0]
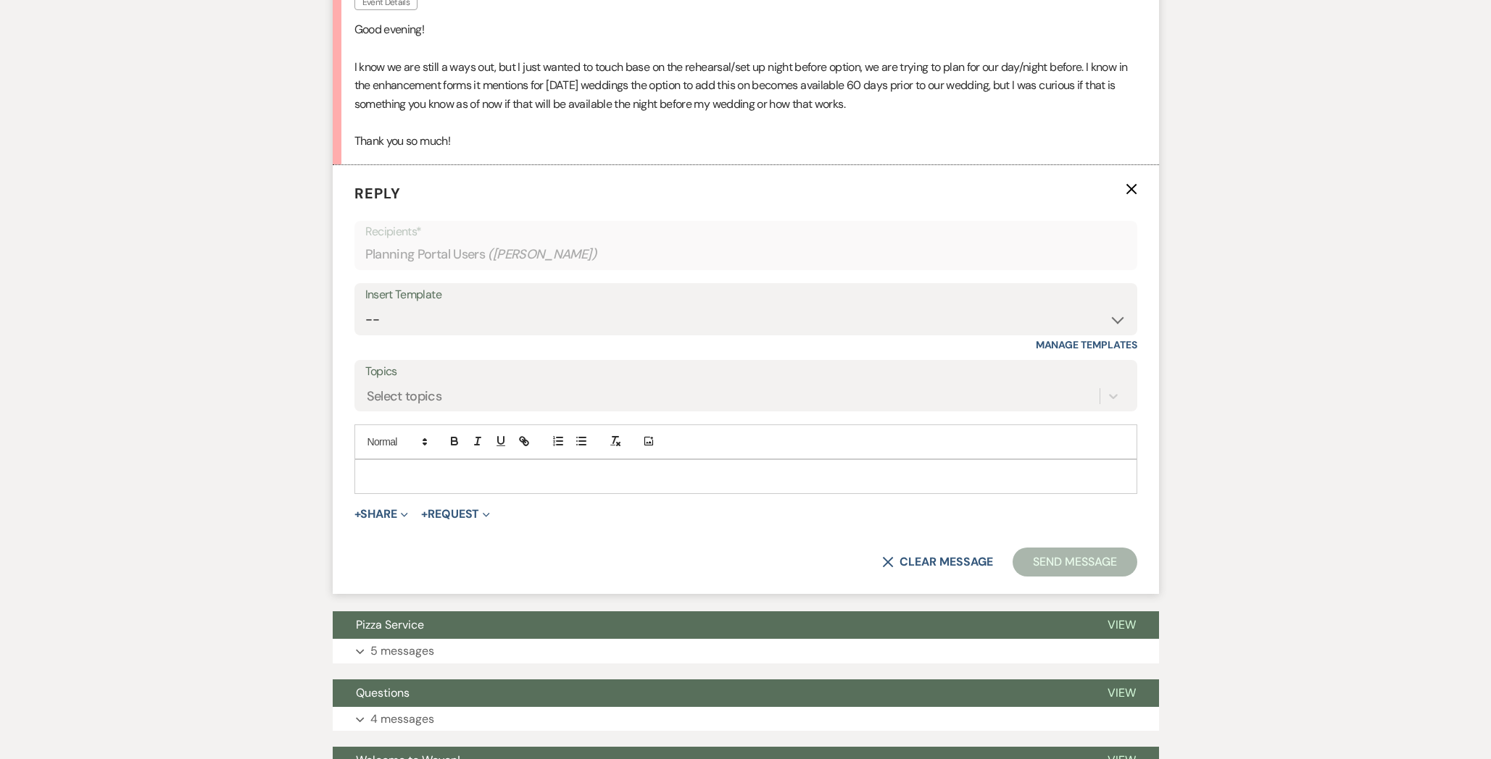
click at [472, 480] on p at bounding box center [745, 477] width 759 height 16
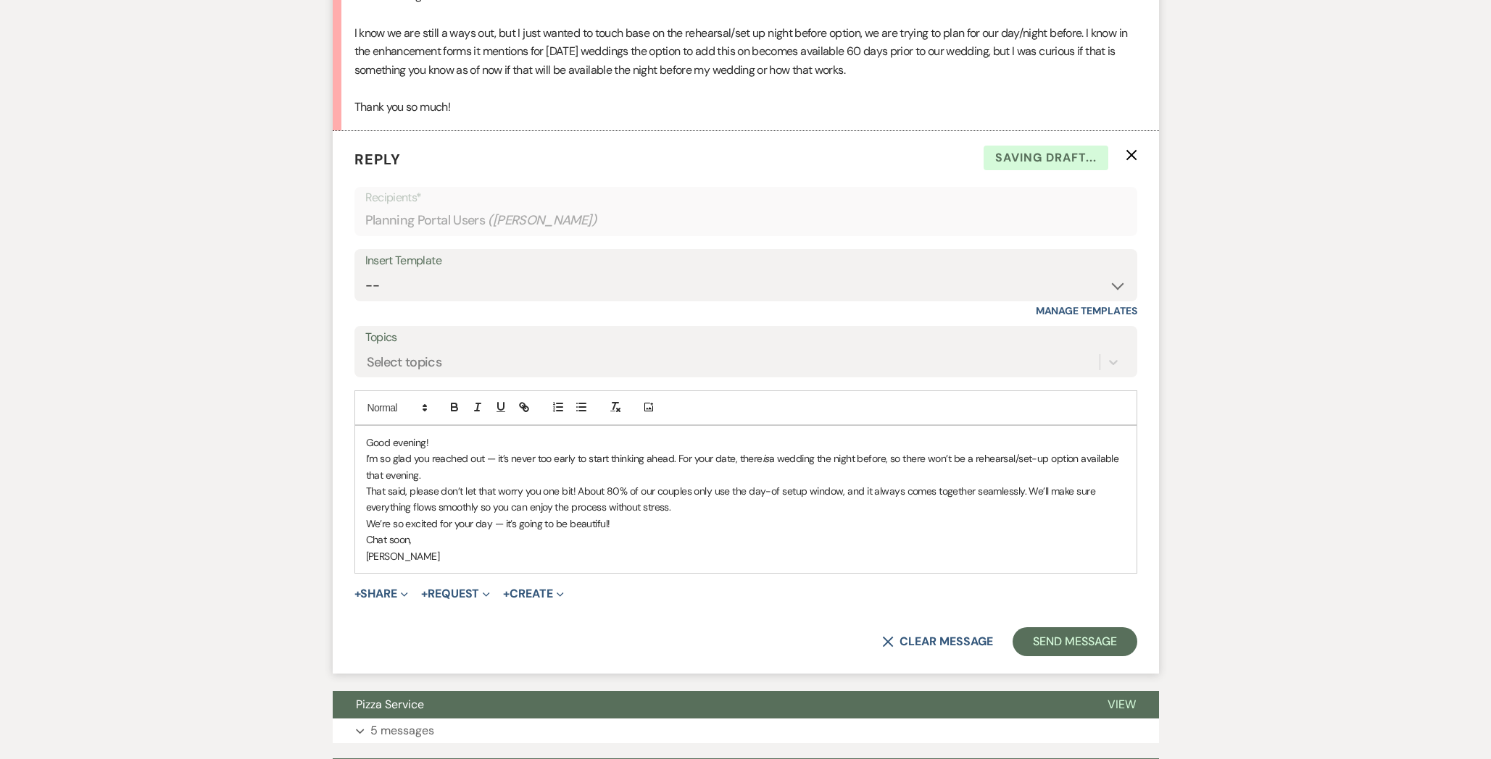
scroll to position [538, 0]
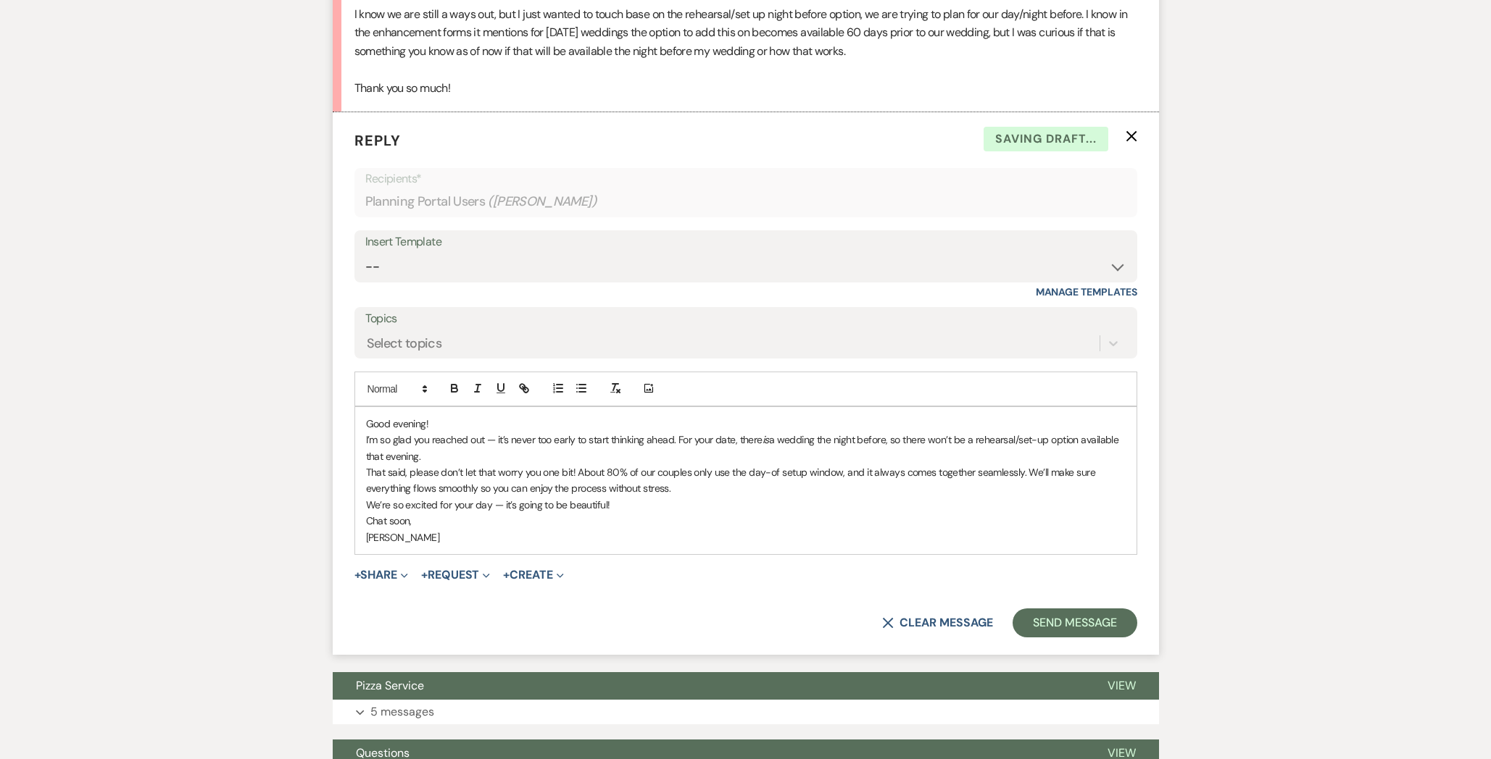
click at [448, 414] on div "Good evening! I’m so glad you reached out — it’s never too early to start think…" at bounding box center [745, 480] width 781 height 147
click at [446, 420] on p "Good evening!" at bounding box center [745, 424] width 759 height 16
click at [448, 451] on p "I’m so glad you reached out — it’s never too early to start thinking ahead. For…" at bounding box center [745, 448] width 759 height 33
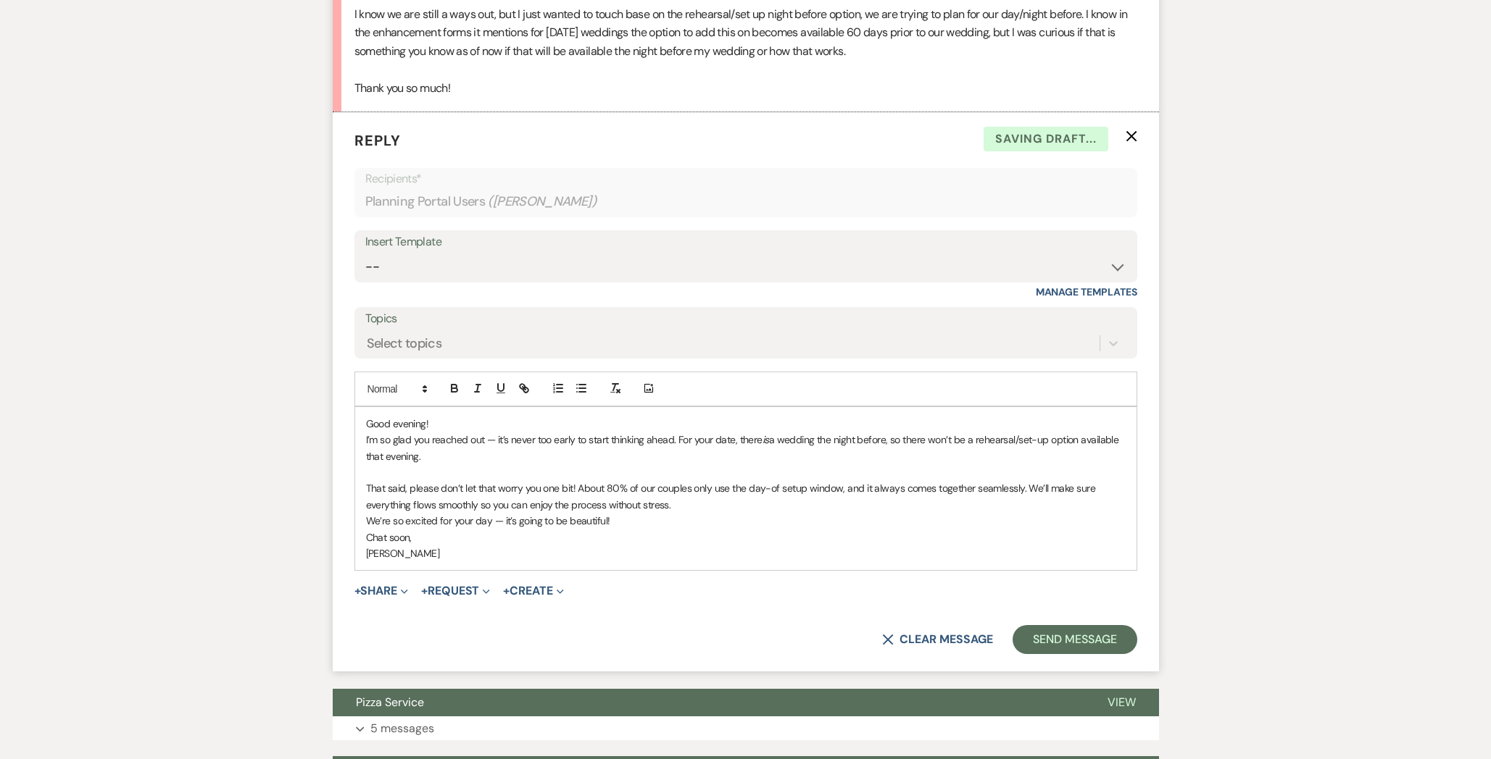
click at [717, 504] on p "That said, please don’t let that worry you one bit! About 80% of our couples on…" at bounding box center [745, 496] width 759 height 33
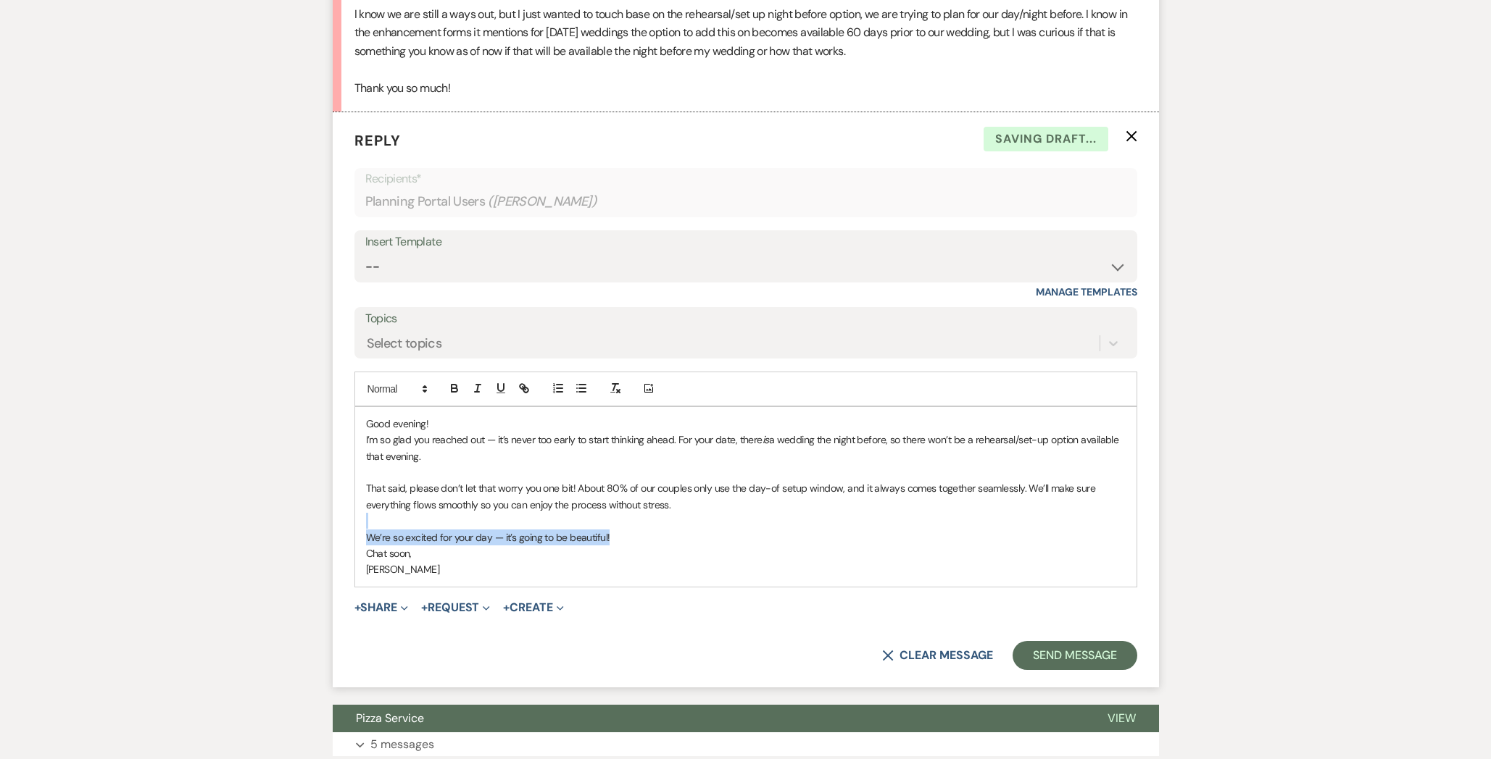
drag, startPoint x: 627, startPoint y: 538, endPoint x: 336, endPoint y: 525, distance: 291.6
click at [336, 525] on form "Reply X Saving draft... Recipients* Planning Portal Users ( [PERSON_NAME] ) Ins…" at bounding box center [746, 399] width 826 height 575
click at [1101, 649] on button "Send Message" at bounding box center [1074, 655] width 124 height 29
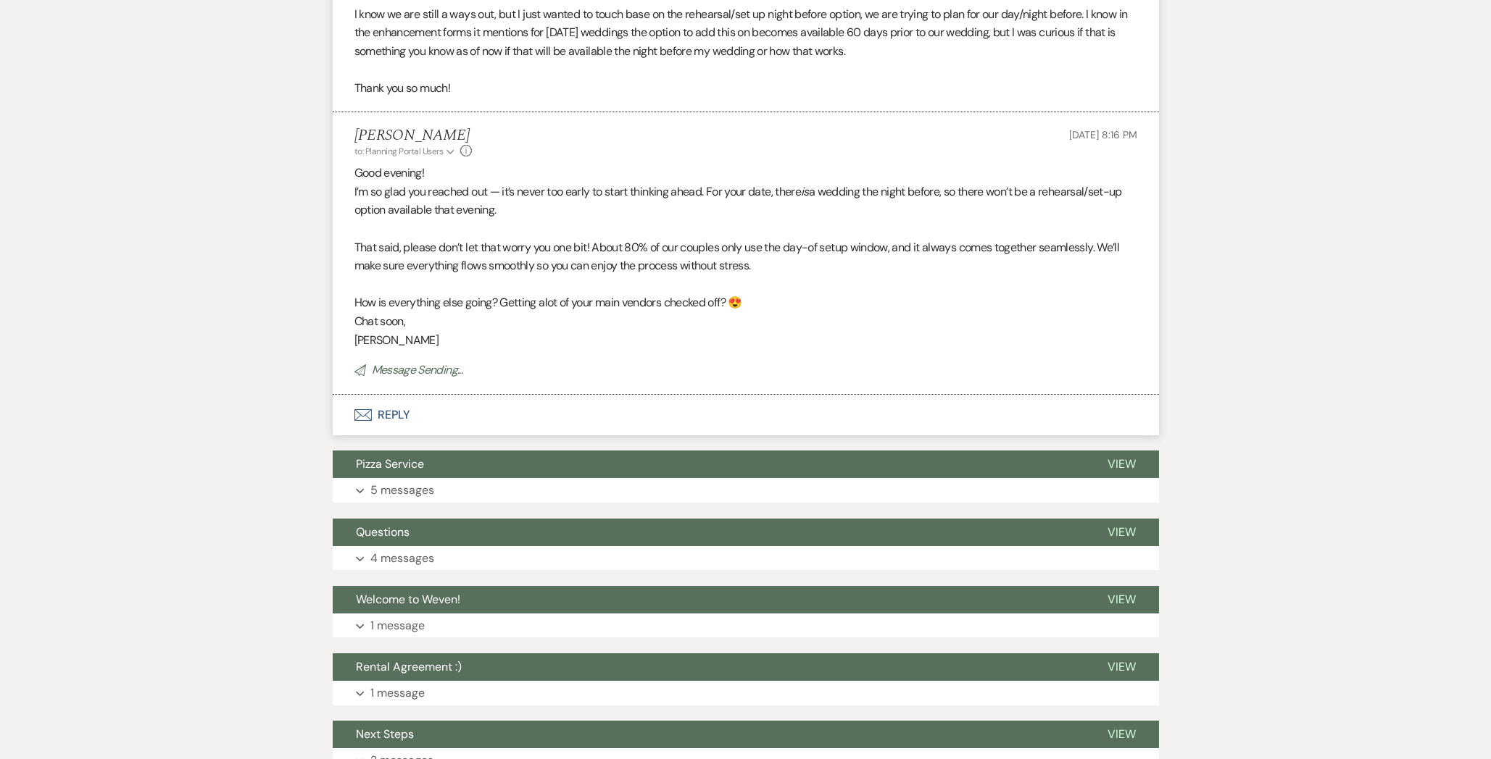
scroll to position [0, 0]
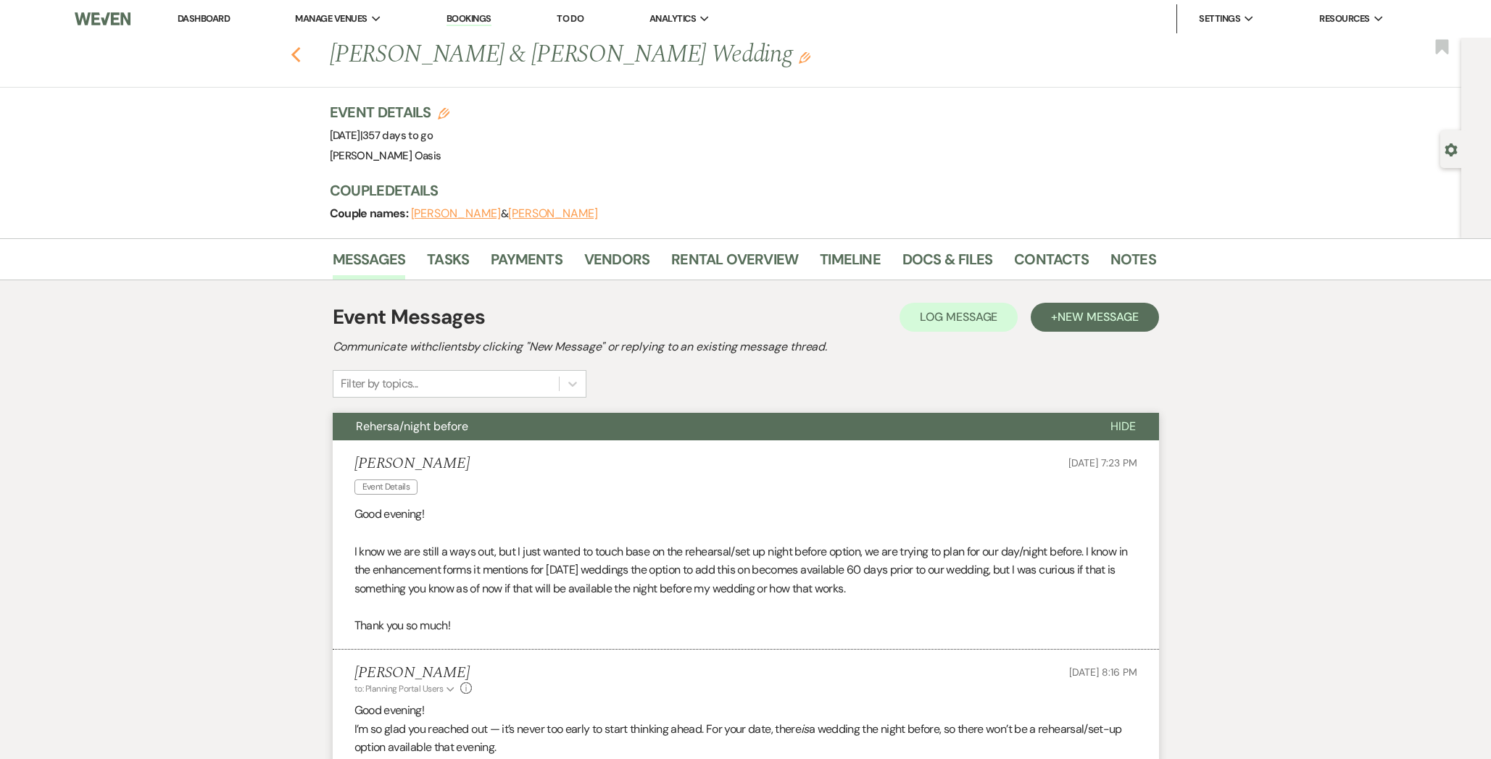
click at [293, 62] on icon "Previous" at bounding box center [296, 54] width 11 height 17
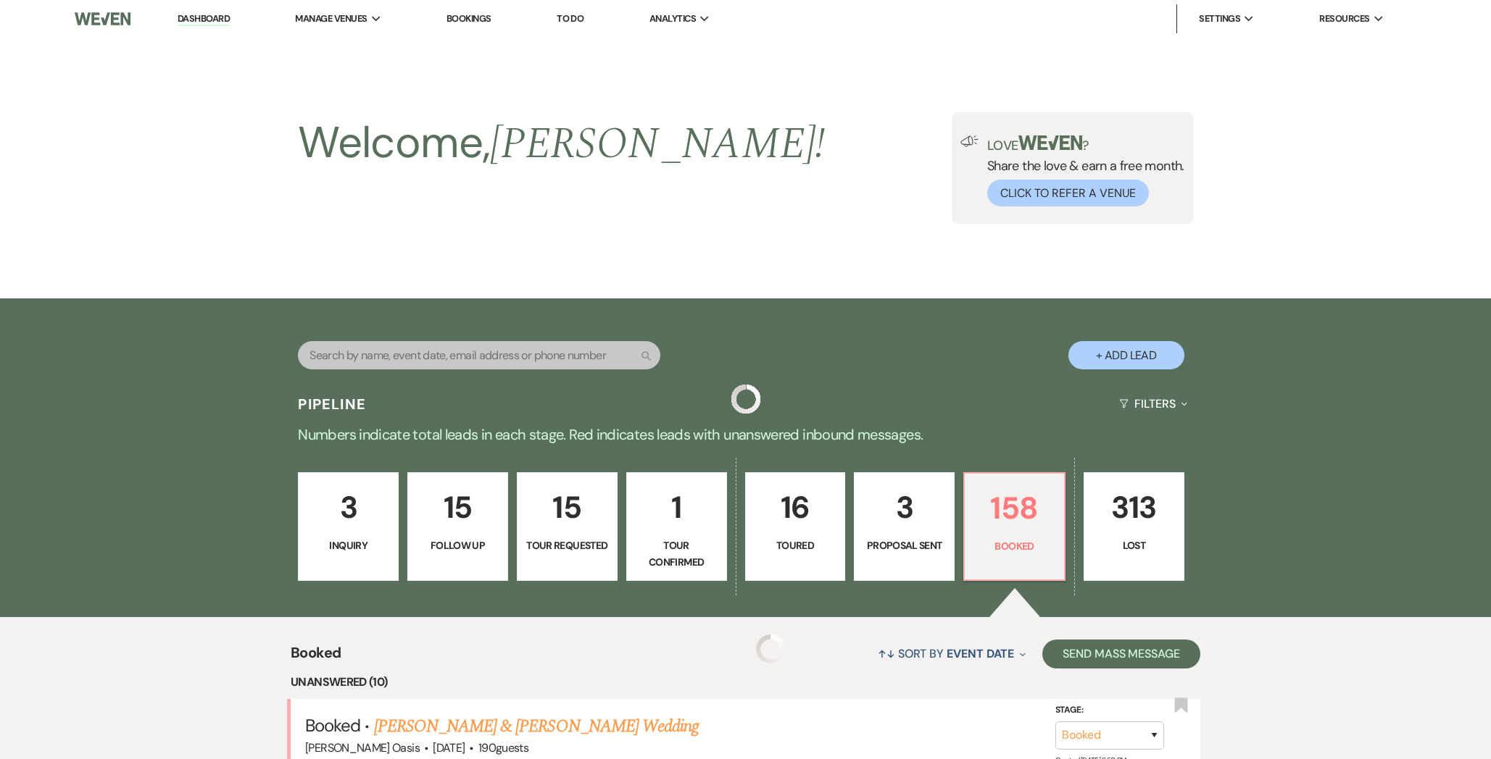
scroll to position [876, 0]
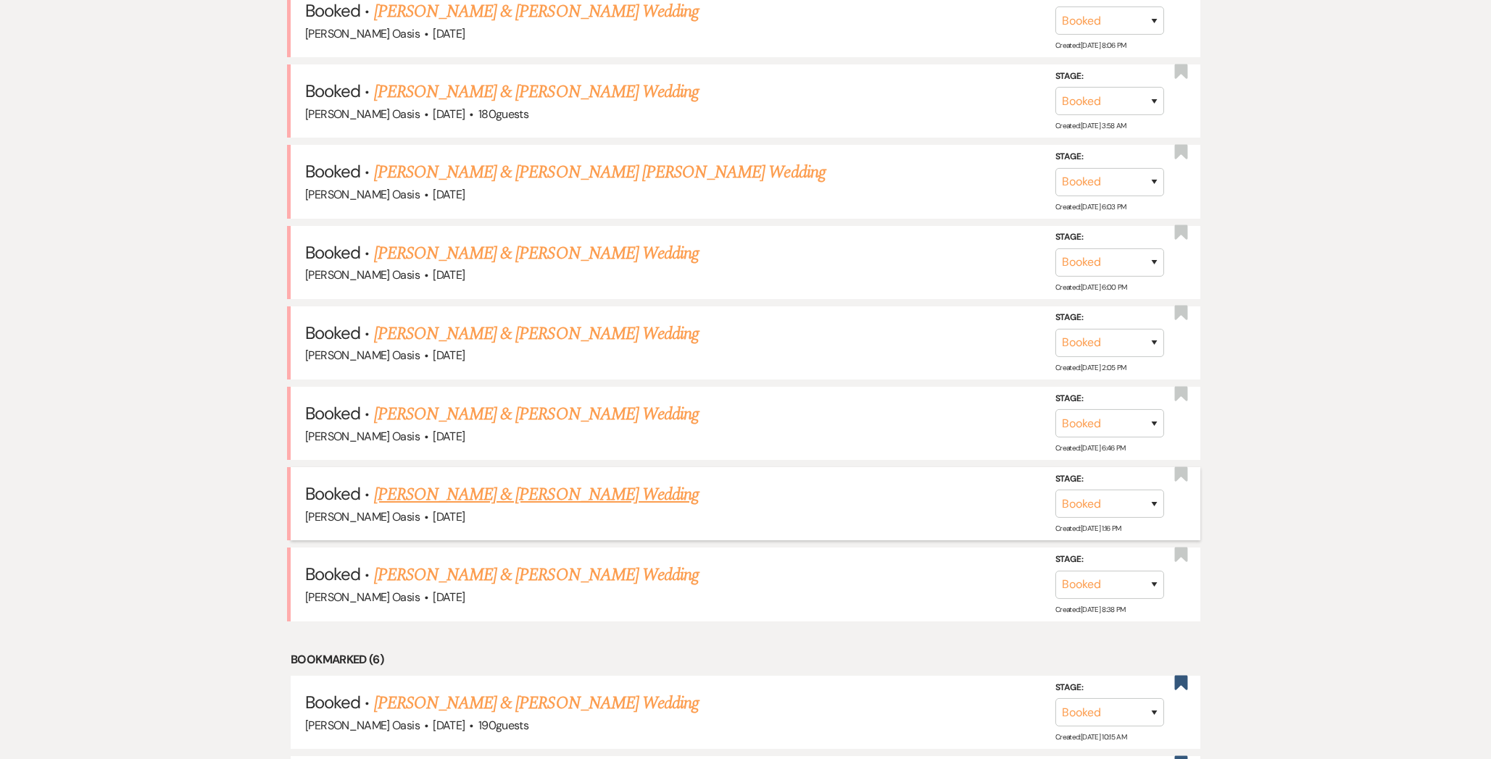
click at [448, 491] on link "[PERSON_NAME] & [PERSON_NAME] Wedding" at bounding box center [536, 495] width 325 height 26
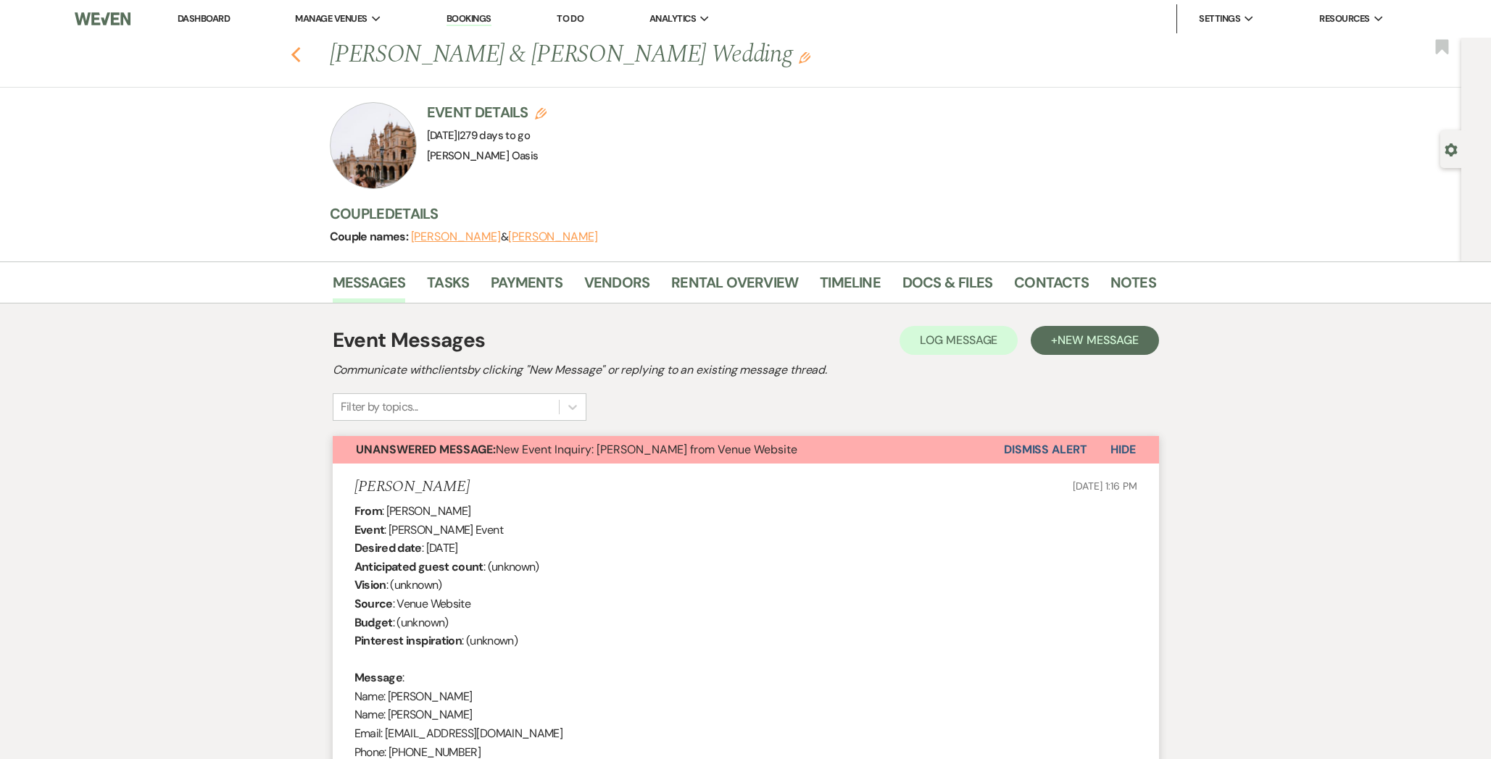
click at [294, 54] on use "button" at bounding box center [295, 55] width 9 height 16
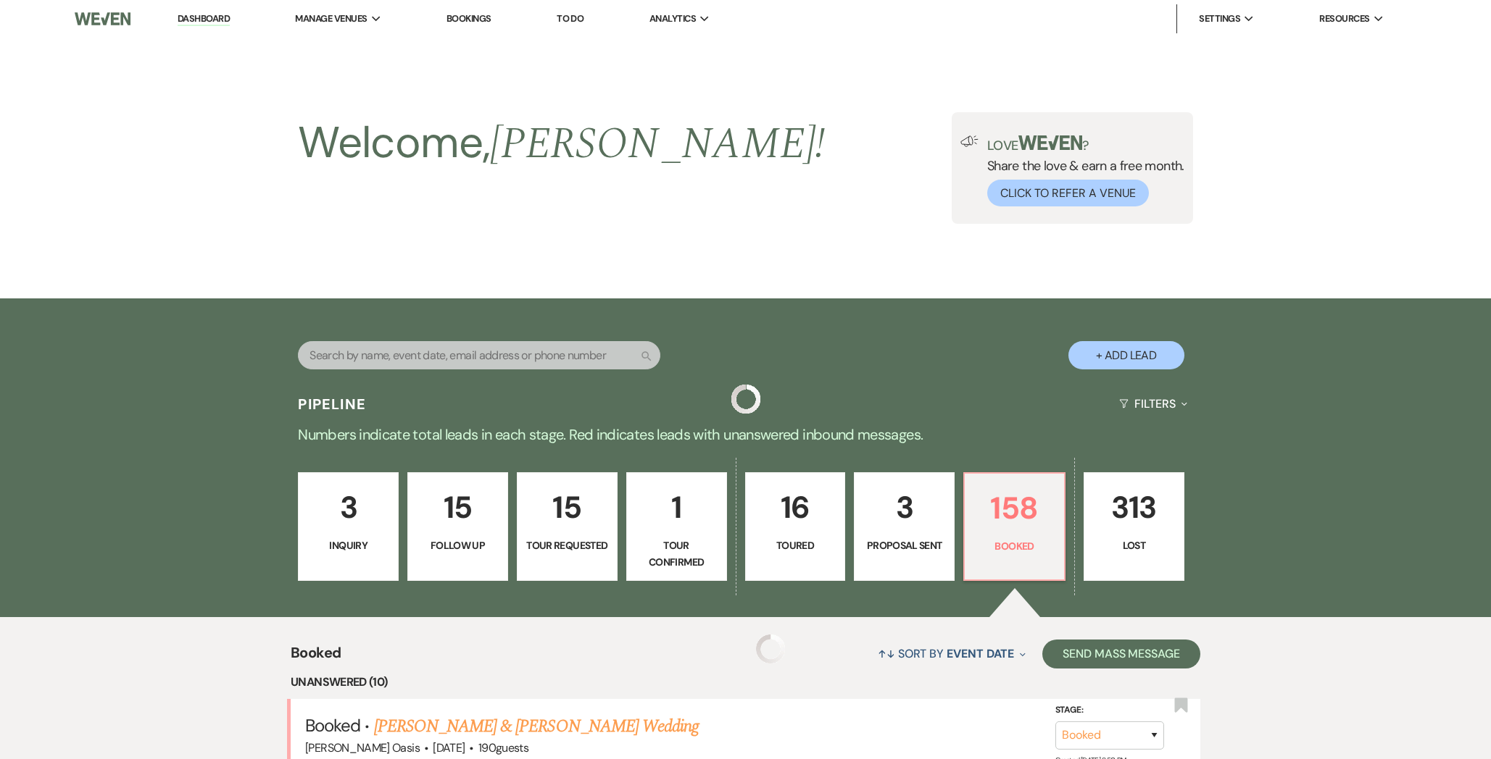
scroll to position [876, 0]
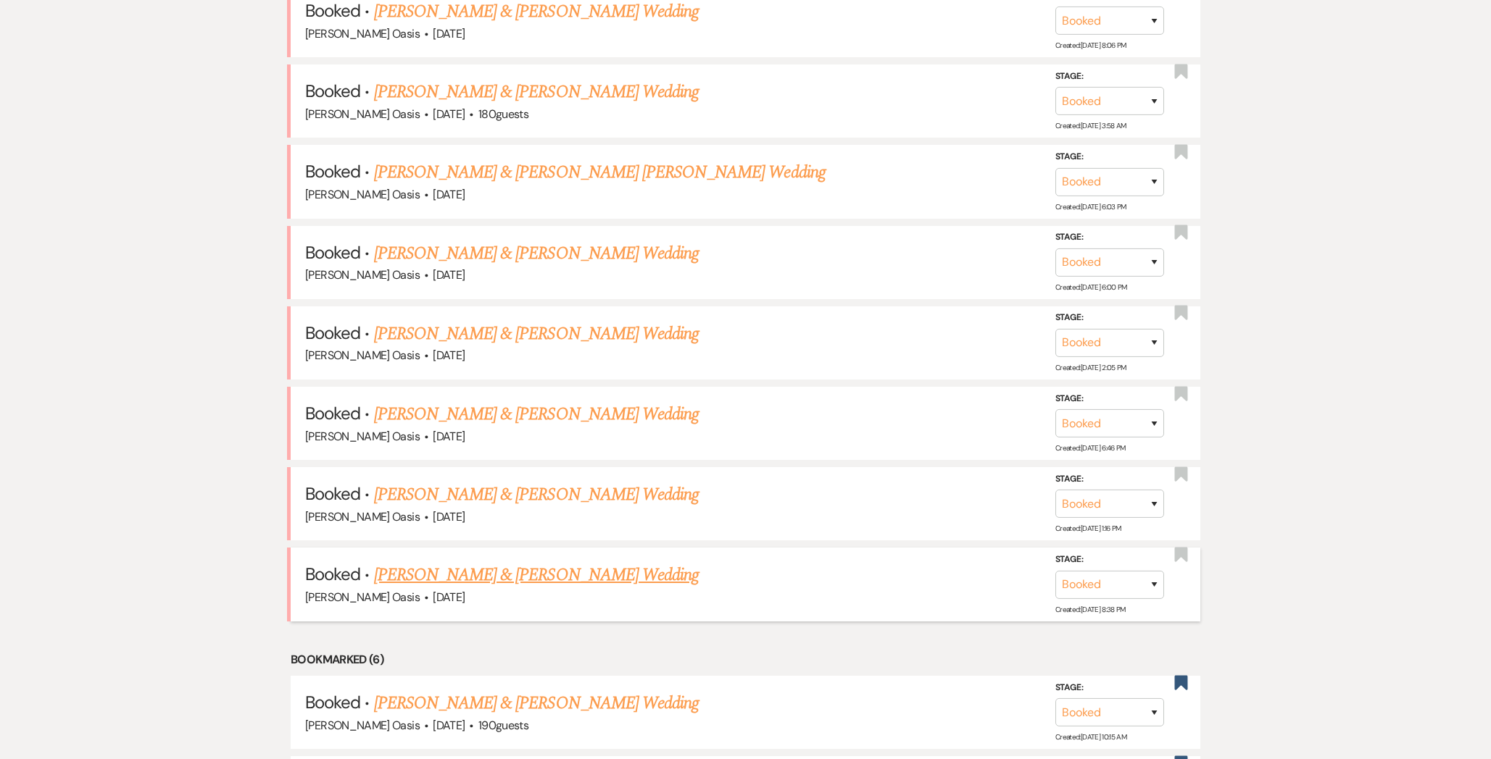
click at [479, 572] on link "[PERSON_NAME] & [PERSON_NAME] Wedding" at bounding box center [536, 575] width 325 height 26
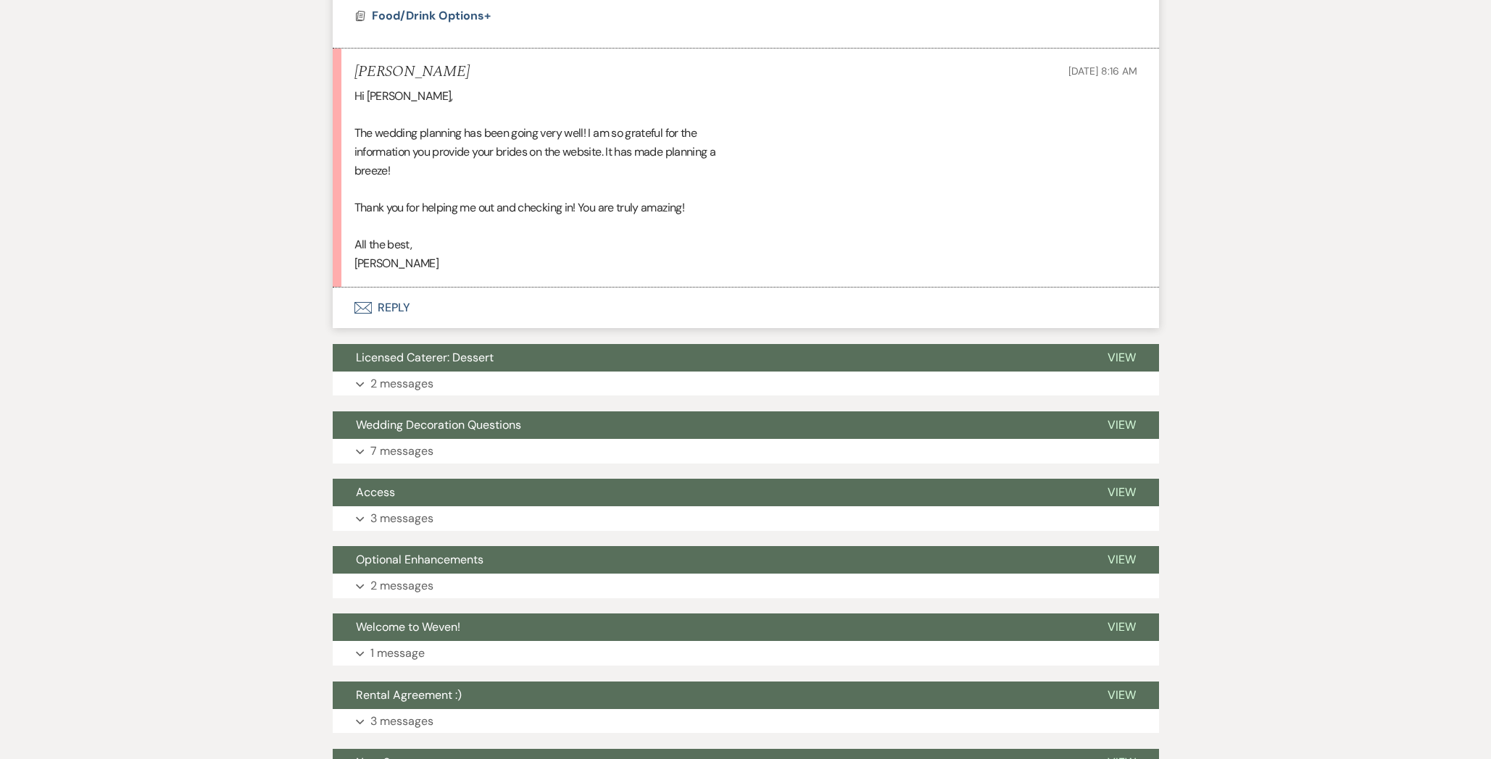
scroll to position [3587, 0]
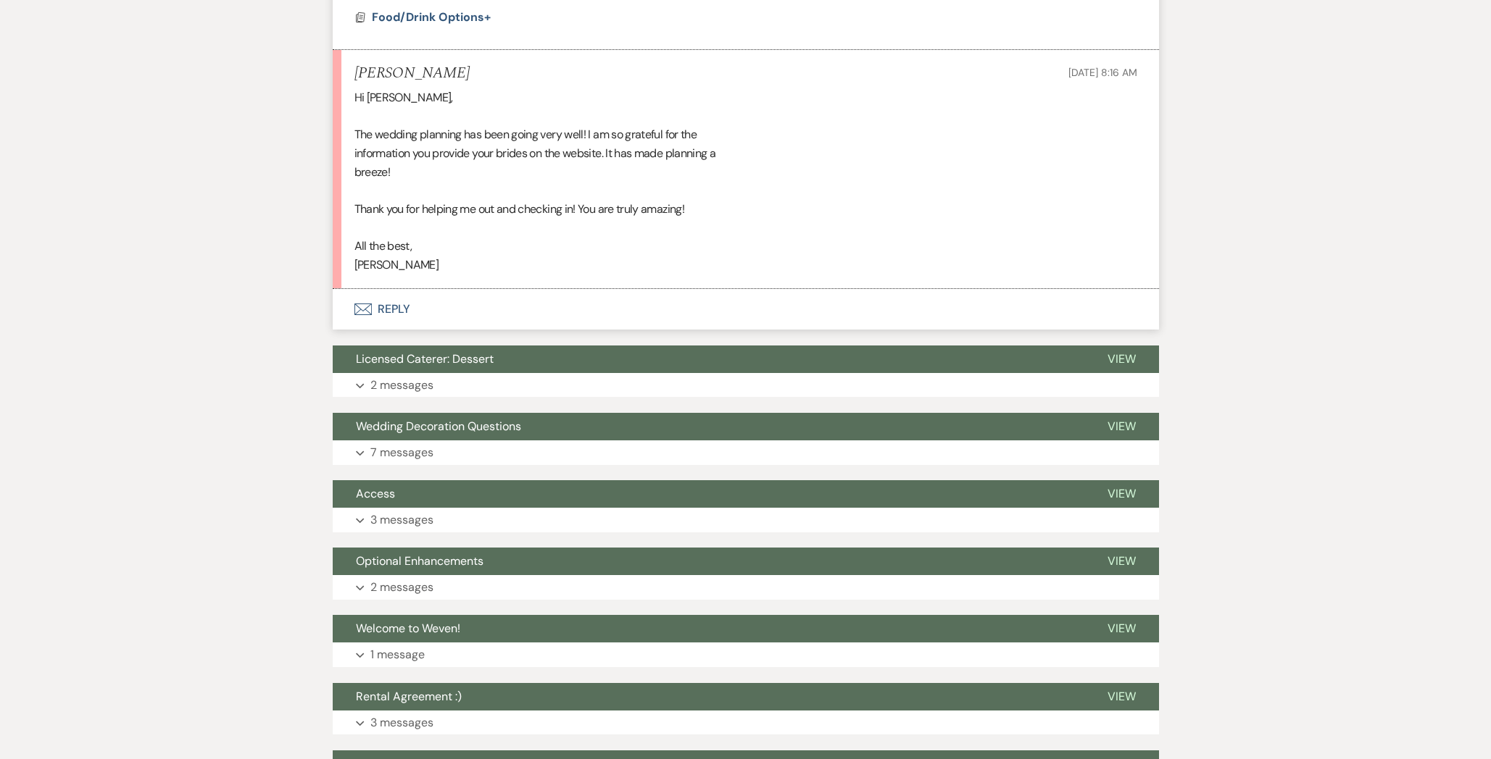
drag, startPoint x: 449, startPoint y: 266, endPoint x: 346, endPoint y: 91, distance: 202.3
click at [346, 92] on li "[PERSON_NAME] [DATE] 8:16 AM Hi [PERSON_NAME], The wedding planning has been go…" at bounding box center [746, 169] width 826 height 239
copy div "Hi [PERSON_NAME], The wedding planning has been going very well! I am so gratef…"
click at [420, 307] on button "Envelope Reply" at bounding box center [746, 309] width 826 height 41
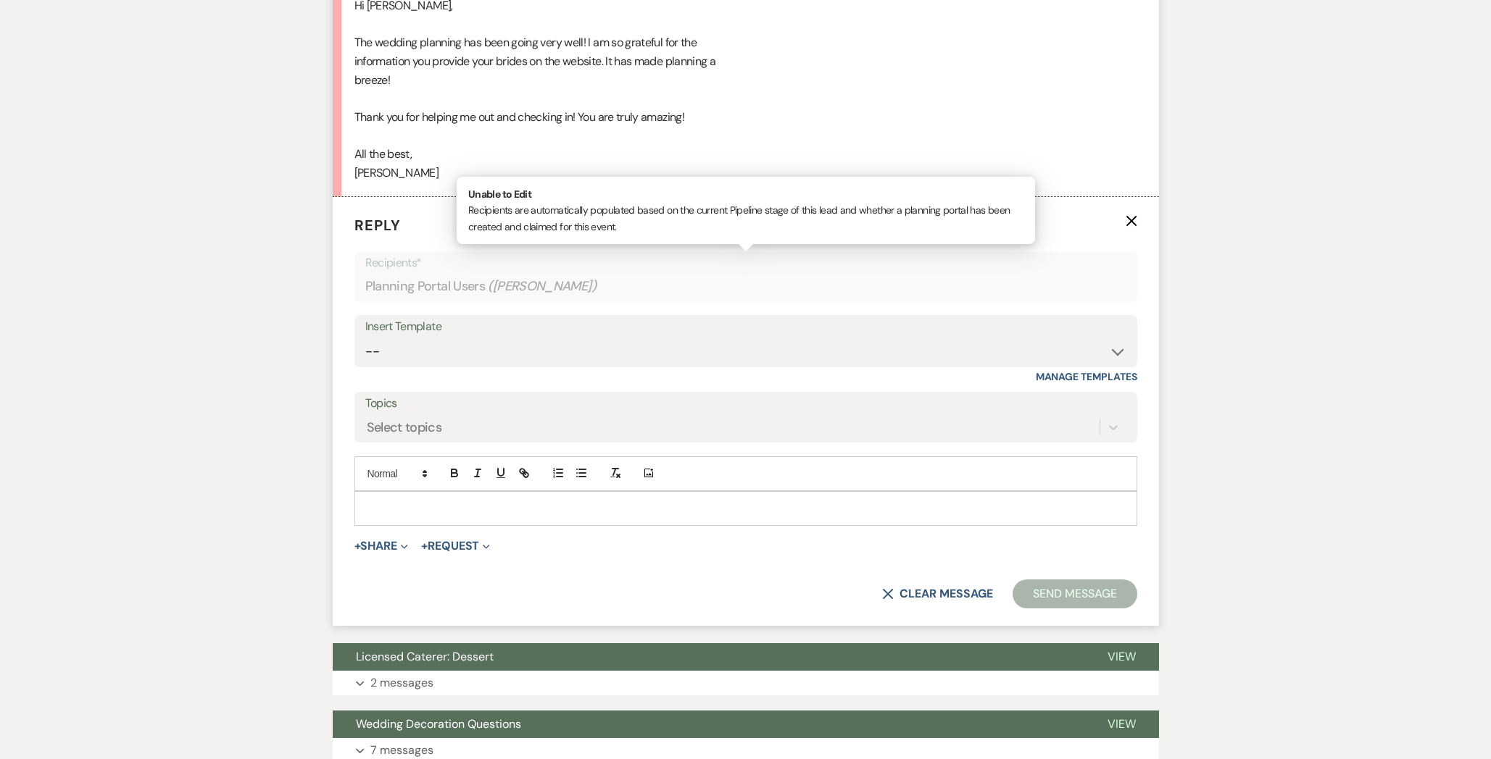
scroll to position [3711, 0]
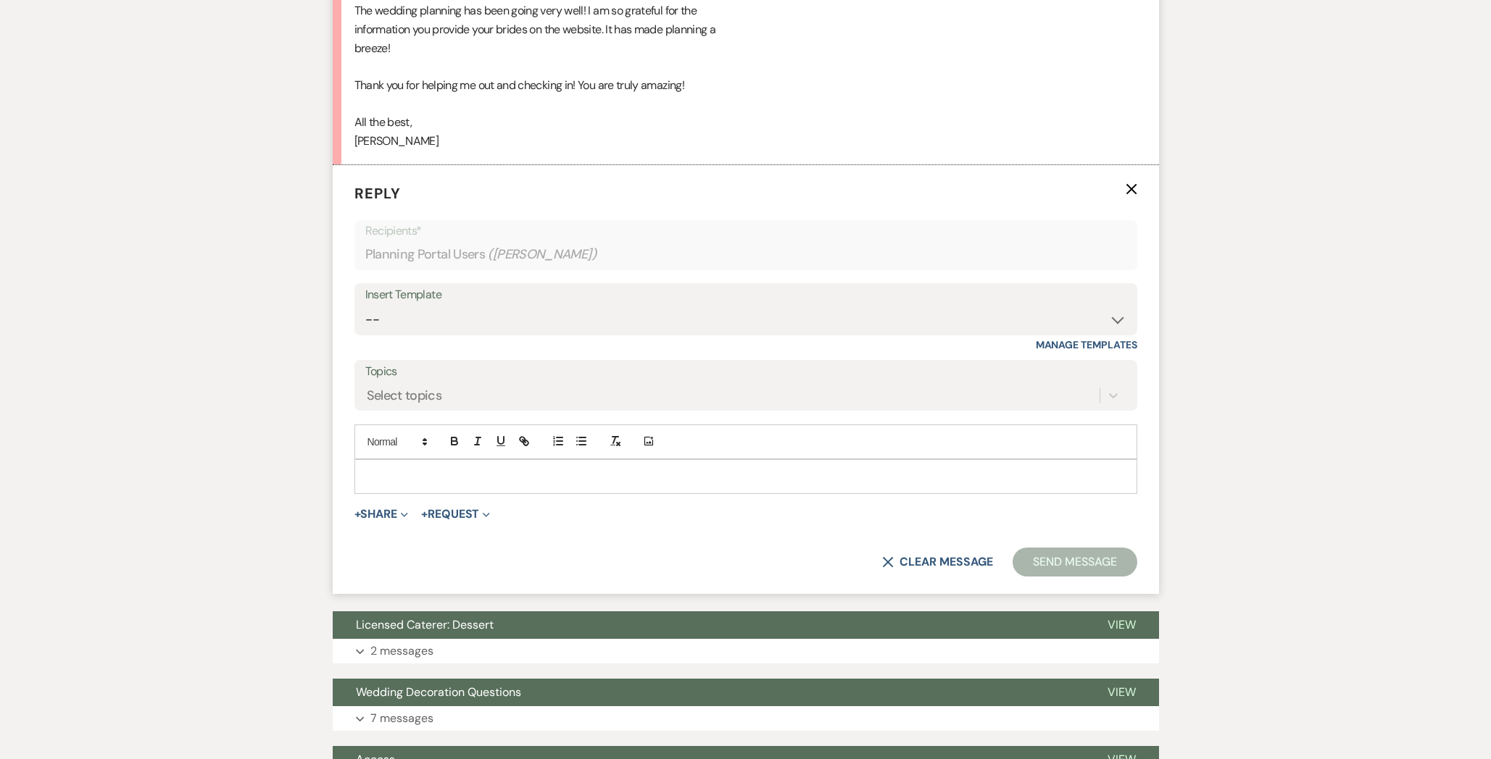
click at [431, 472] on p at bounding box center [745, 477] width 759 height 16
paste div
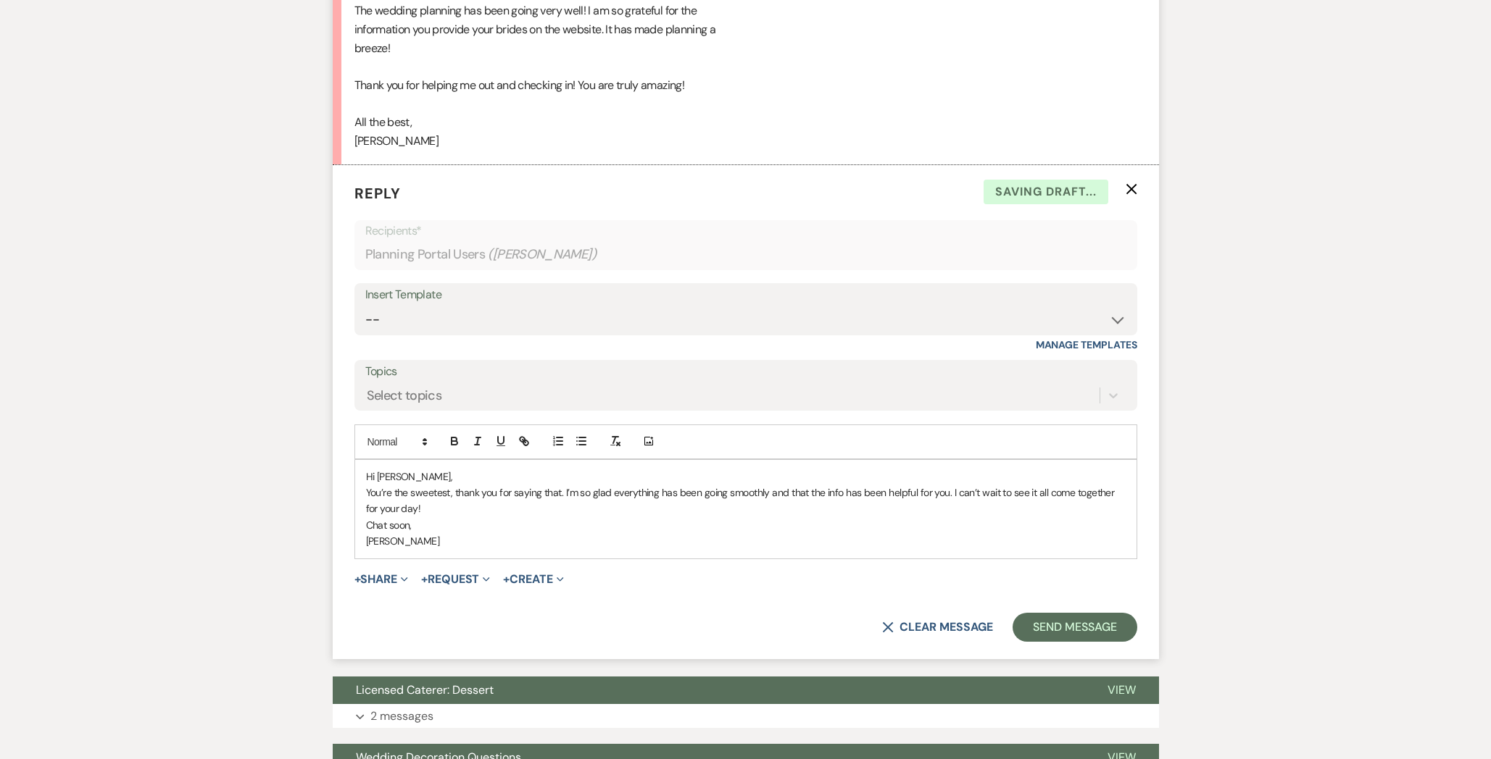
click at [432, 475] on p "Hi [PERSON_NAME]," at bounding box center [745, 477] width 759 height 16
click at [413, 507] on p "You’re the sweetest, thank you for saying that. I’m so glad everything has been…" at bounding box center [745, 501] width 759 height 33
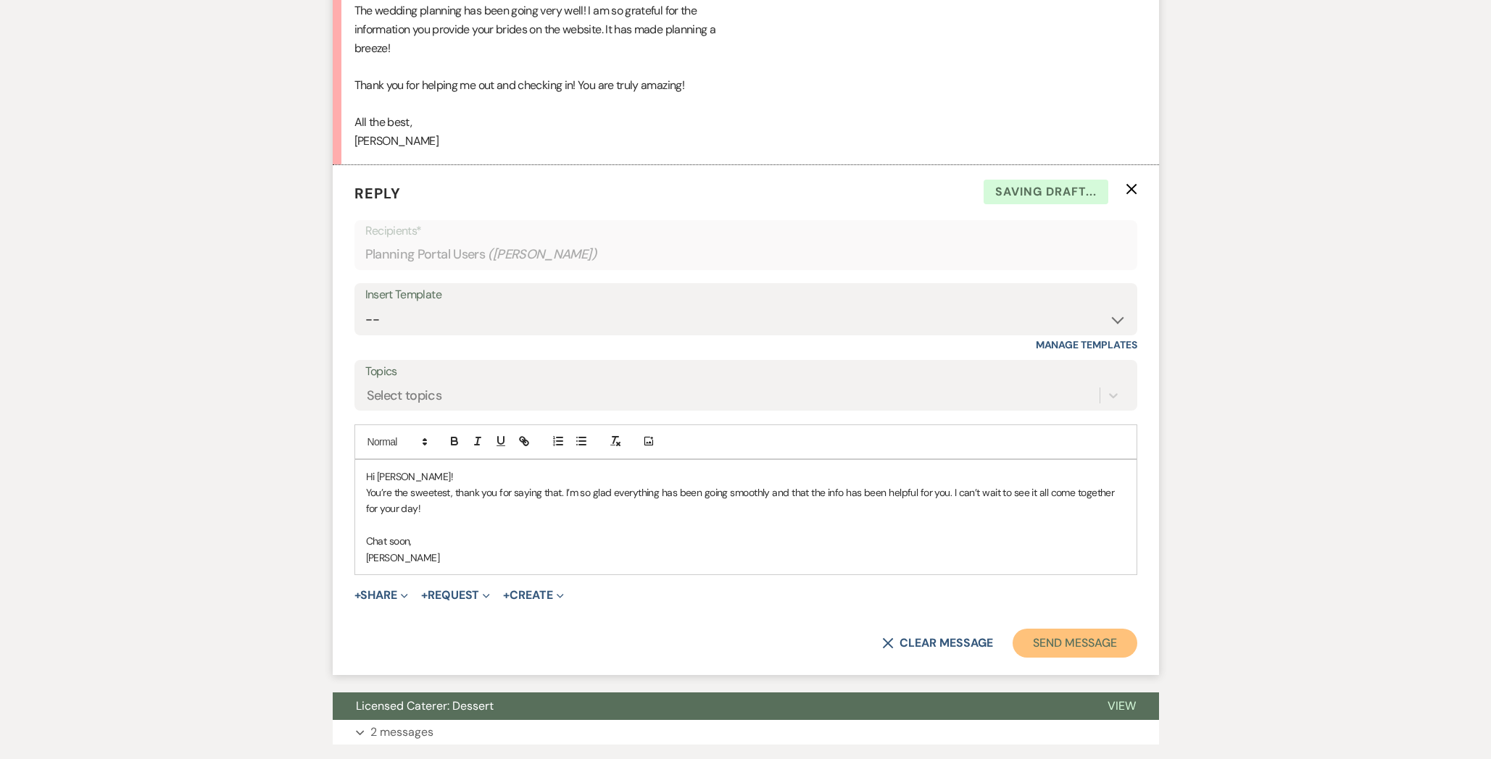
click at [1092, 654] on button "Send Message" at bounding box center [1074, 643] width 124 height 29
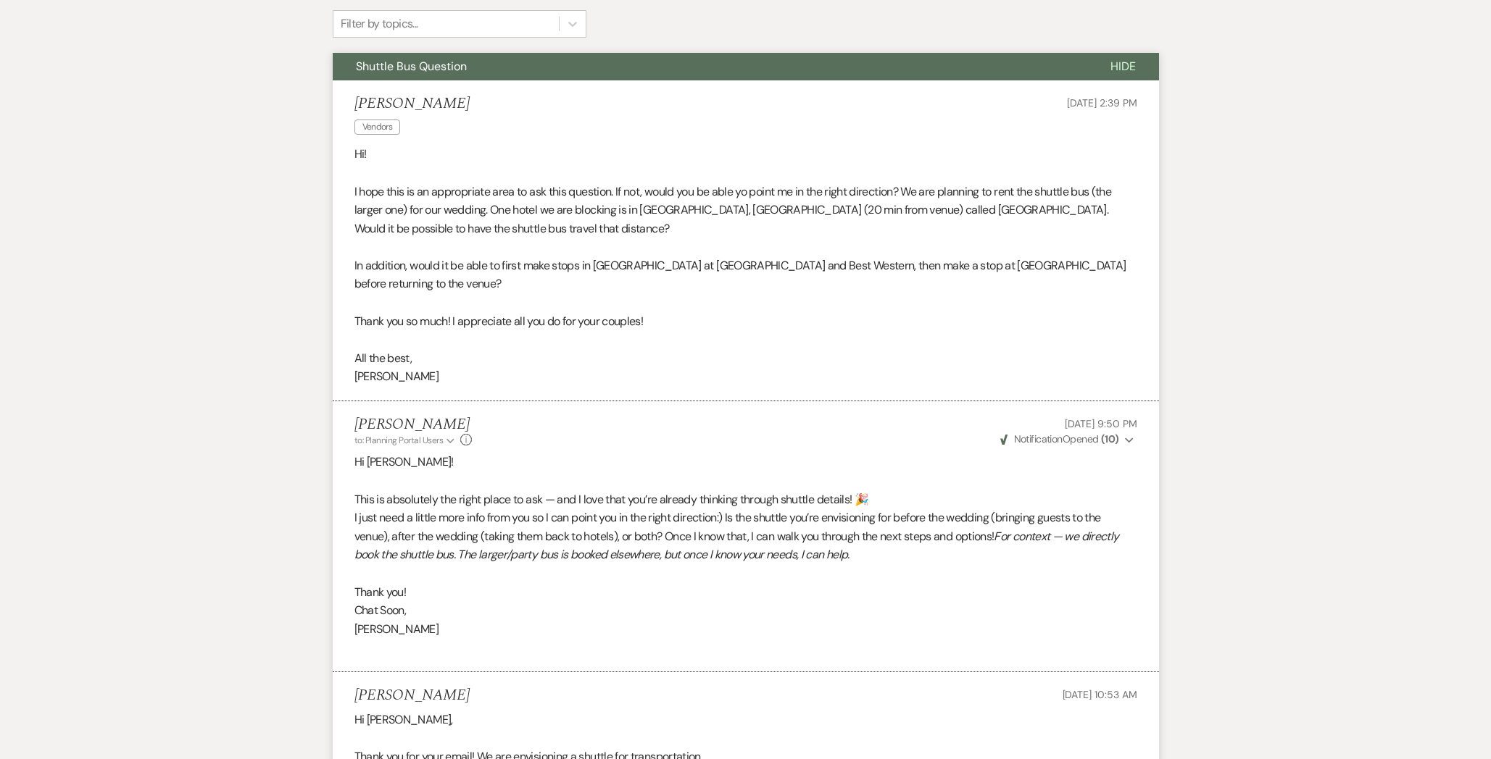
scroll to position [0, 0]
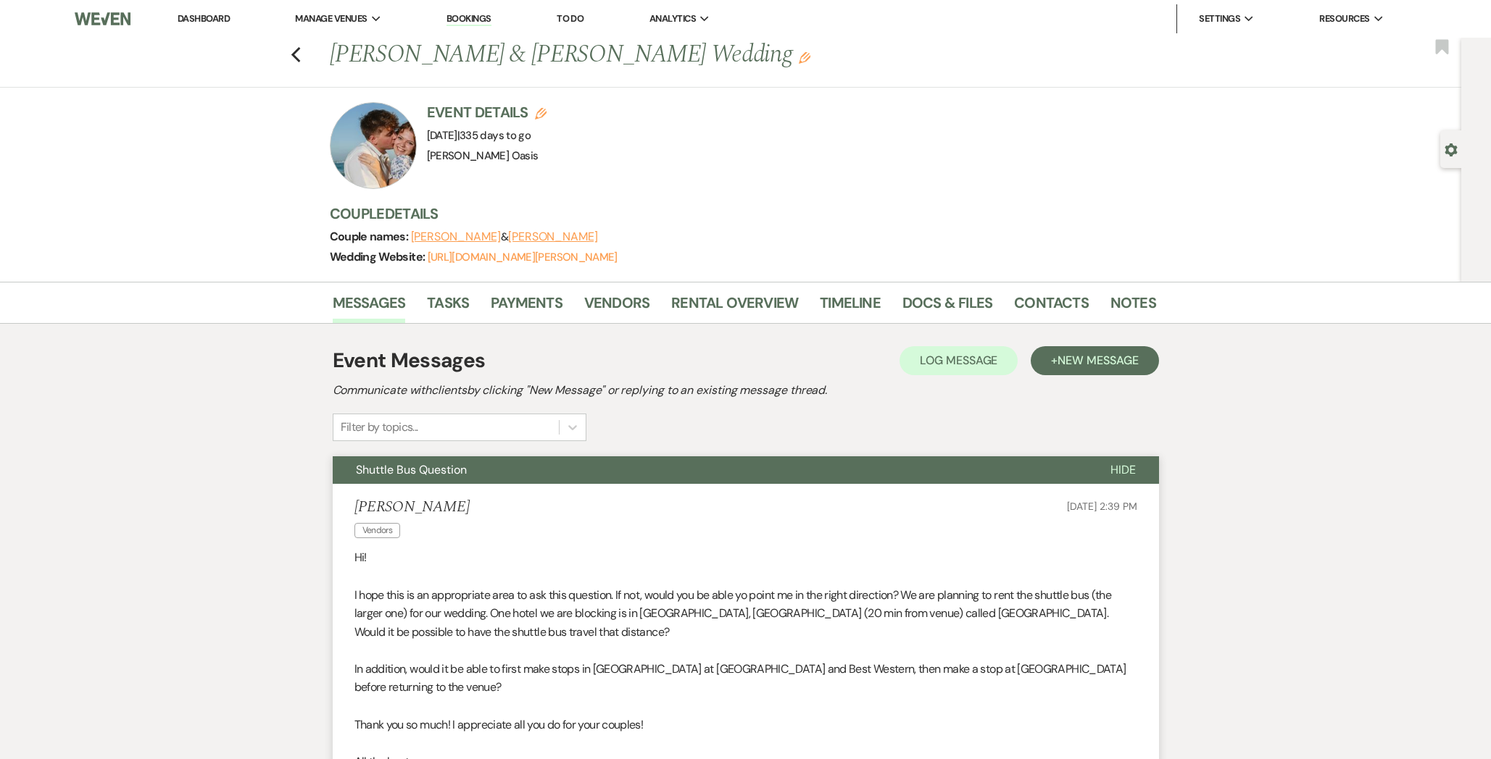
click at [308, 49] on div "Previous [PERSON_NAME] & [PERSON_NAME] Wedding Edit Bookmark" at bounding box center [727, 63] width 1468 height 50
click at [301, 49] on div "Previous [PERSON_NAME] & [PERSON_NAME] Wedding Edit Bookmark" at bounding box center [727, 63] width 1468 height 50
click at [295, 51] on use "button" at bounding box center [295, 55] width 9 height 16
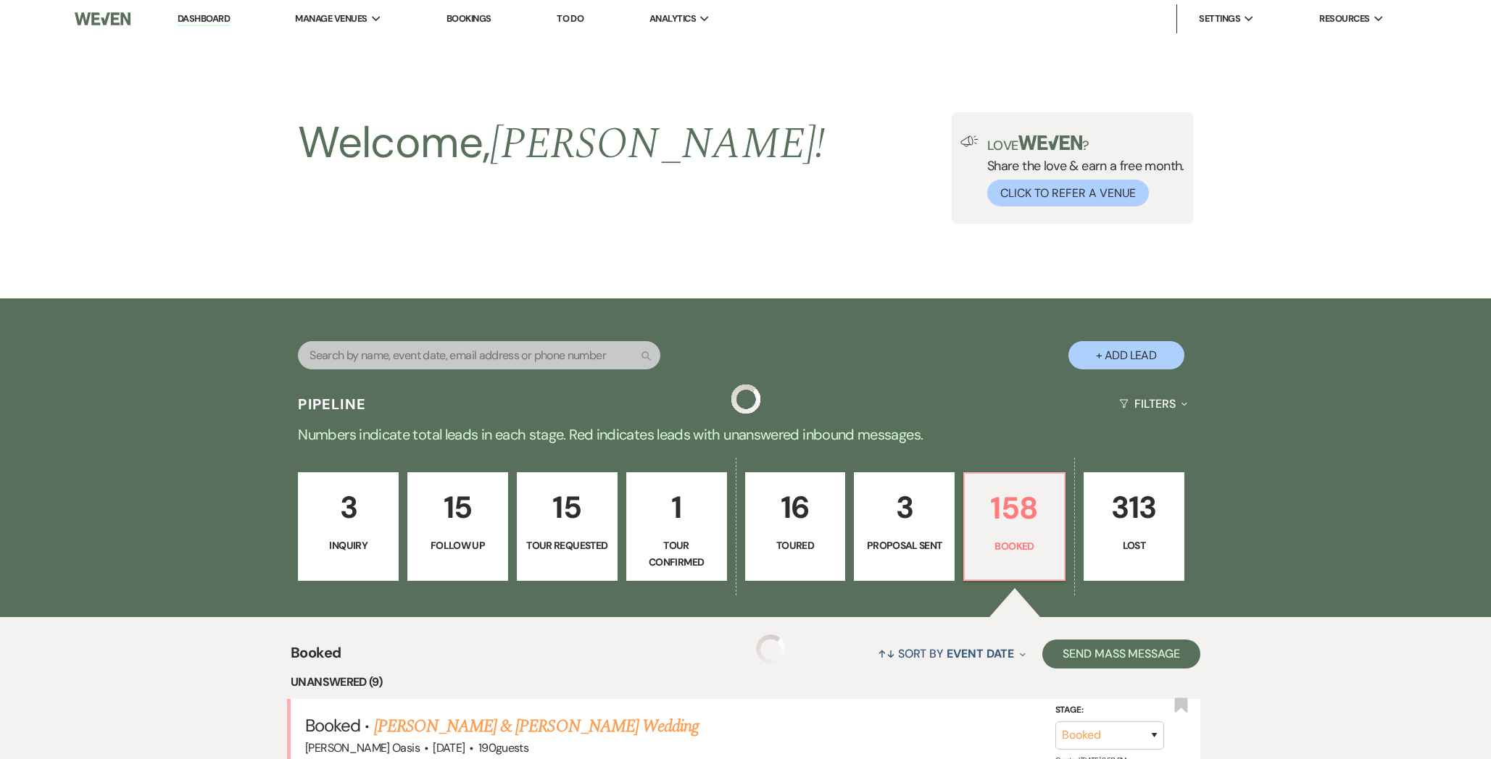
scroll to position [876, 0]
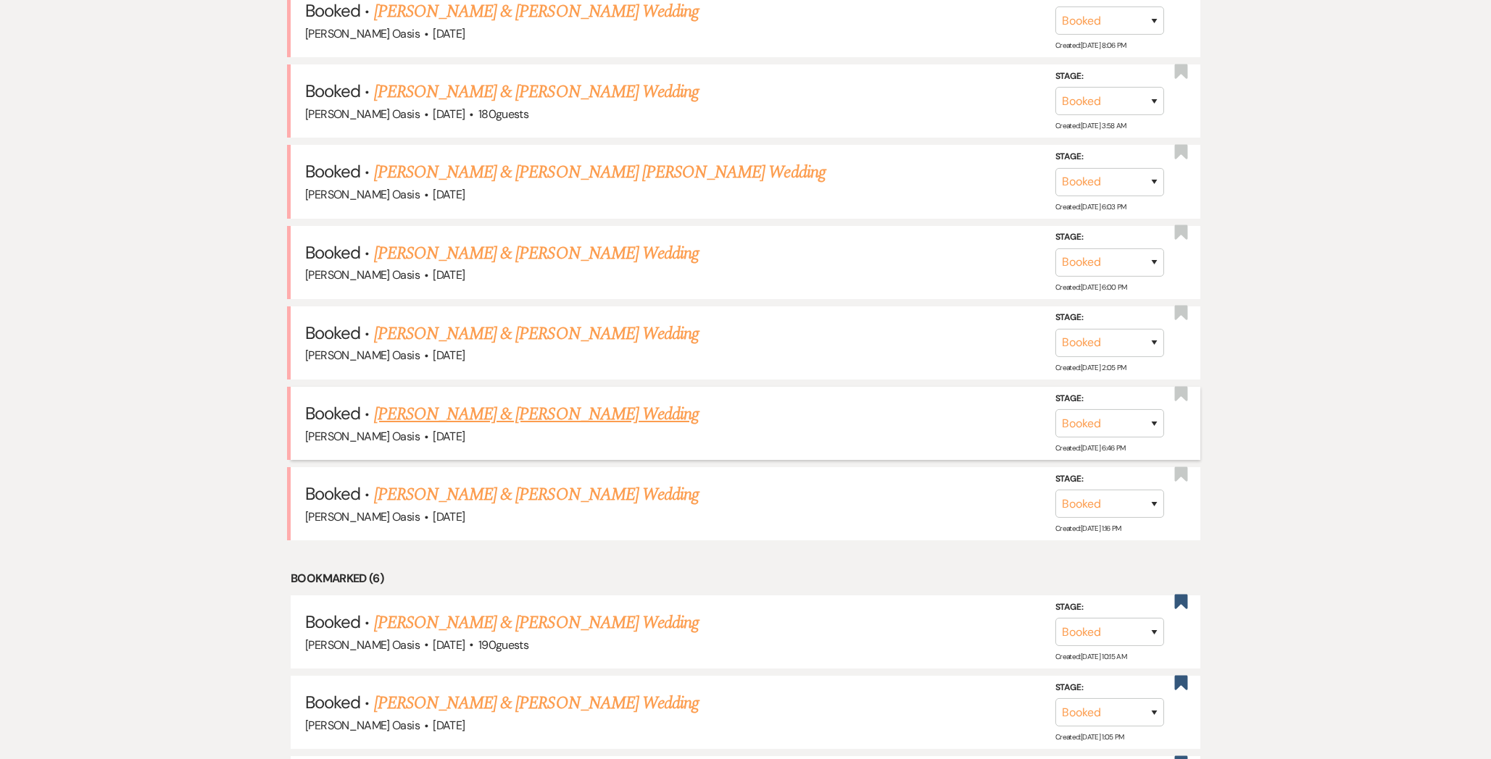
click at [496, 412] on link "[PERSON_NAME] & [PERSON_NAME] Wedding" at bounding box center [536, 414] width 325 height 26
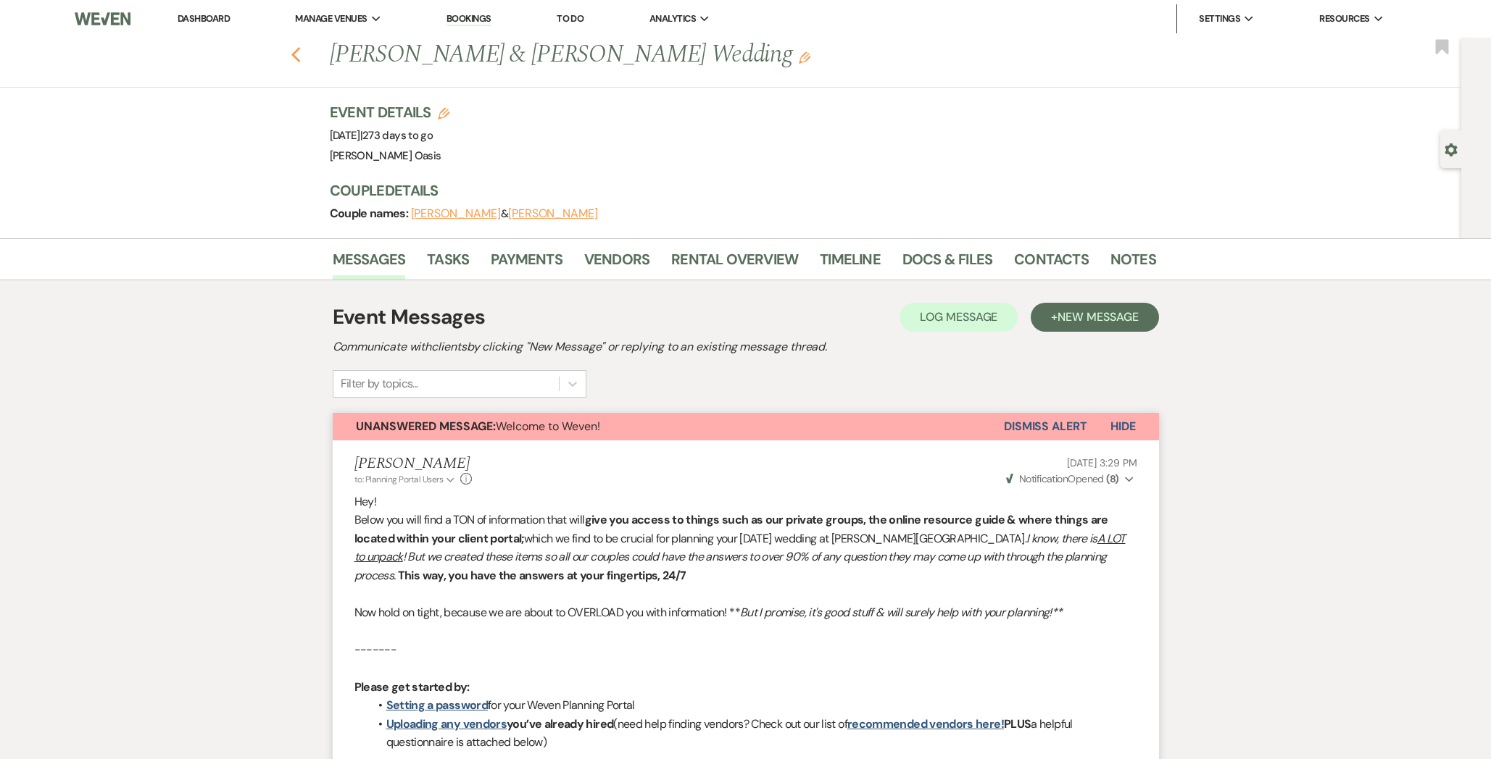
click at [296, 54] on icon "Previous" at bounding box center [296, 54] width 11 height 17
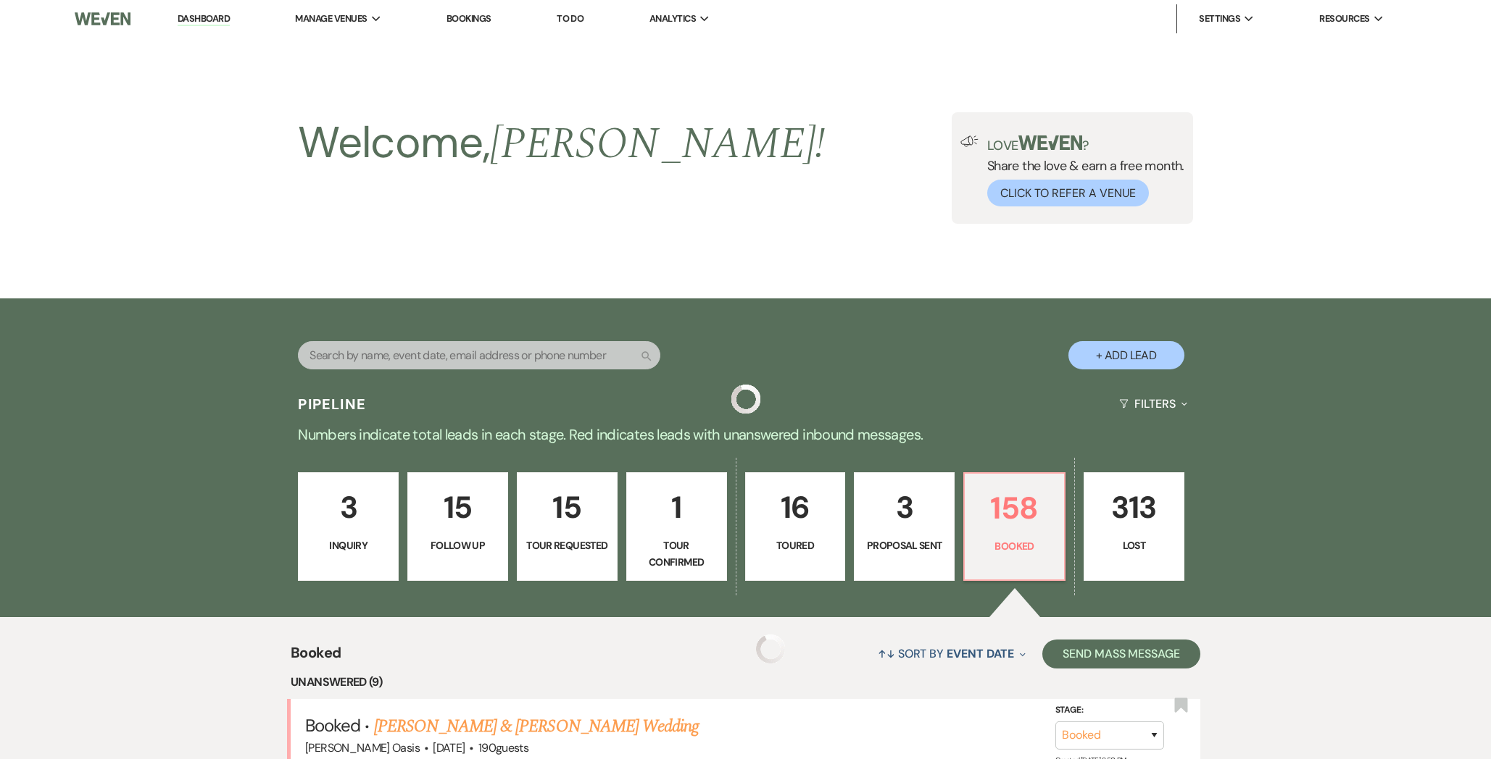
scroll to position [876, 0]
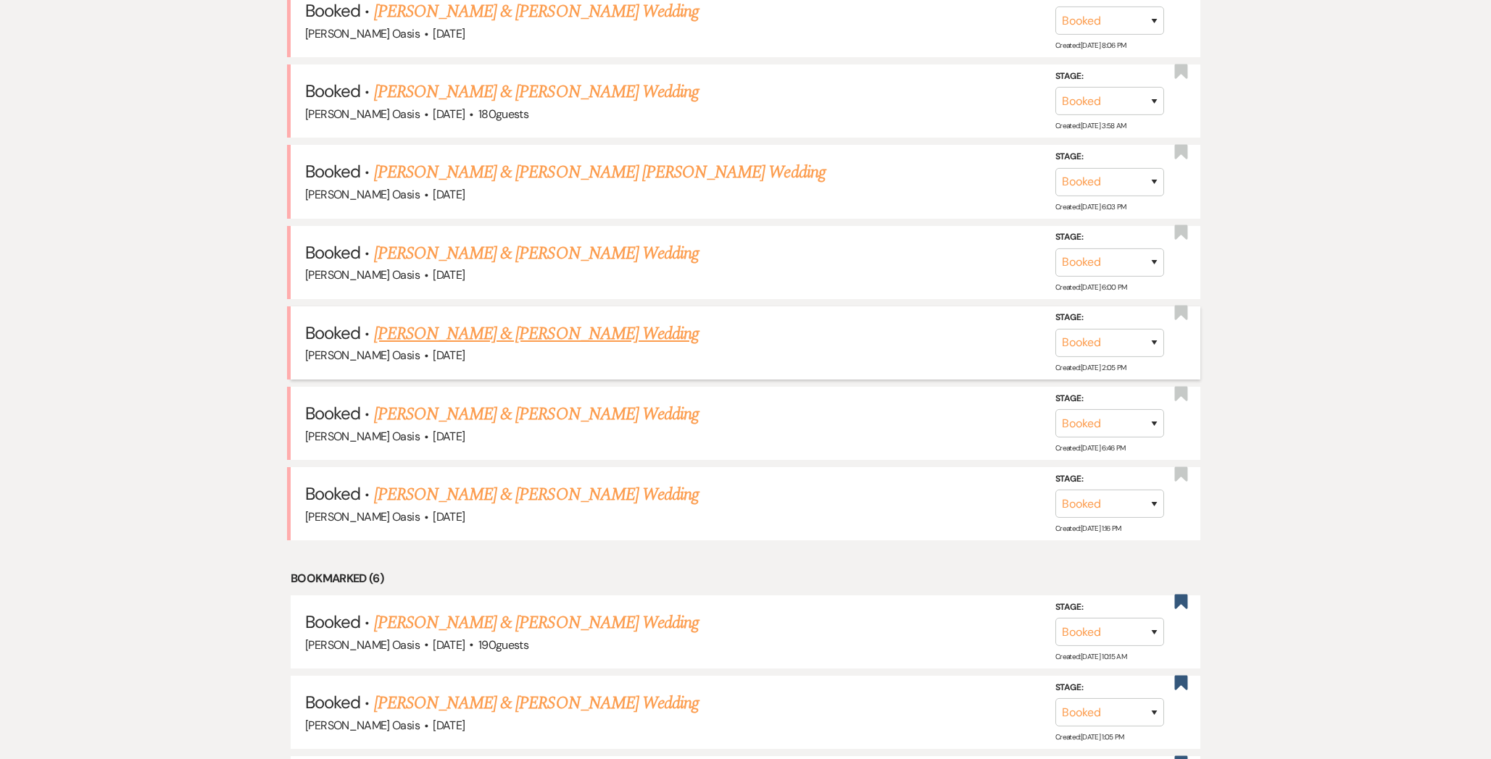
click at [497, 330] on link "[PERSON_NAME] & [PERSON_NAME] Wedding" at bounding box center [536, 334] width 325 height 26
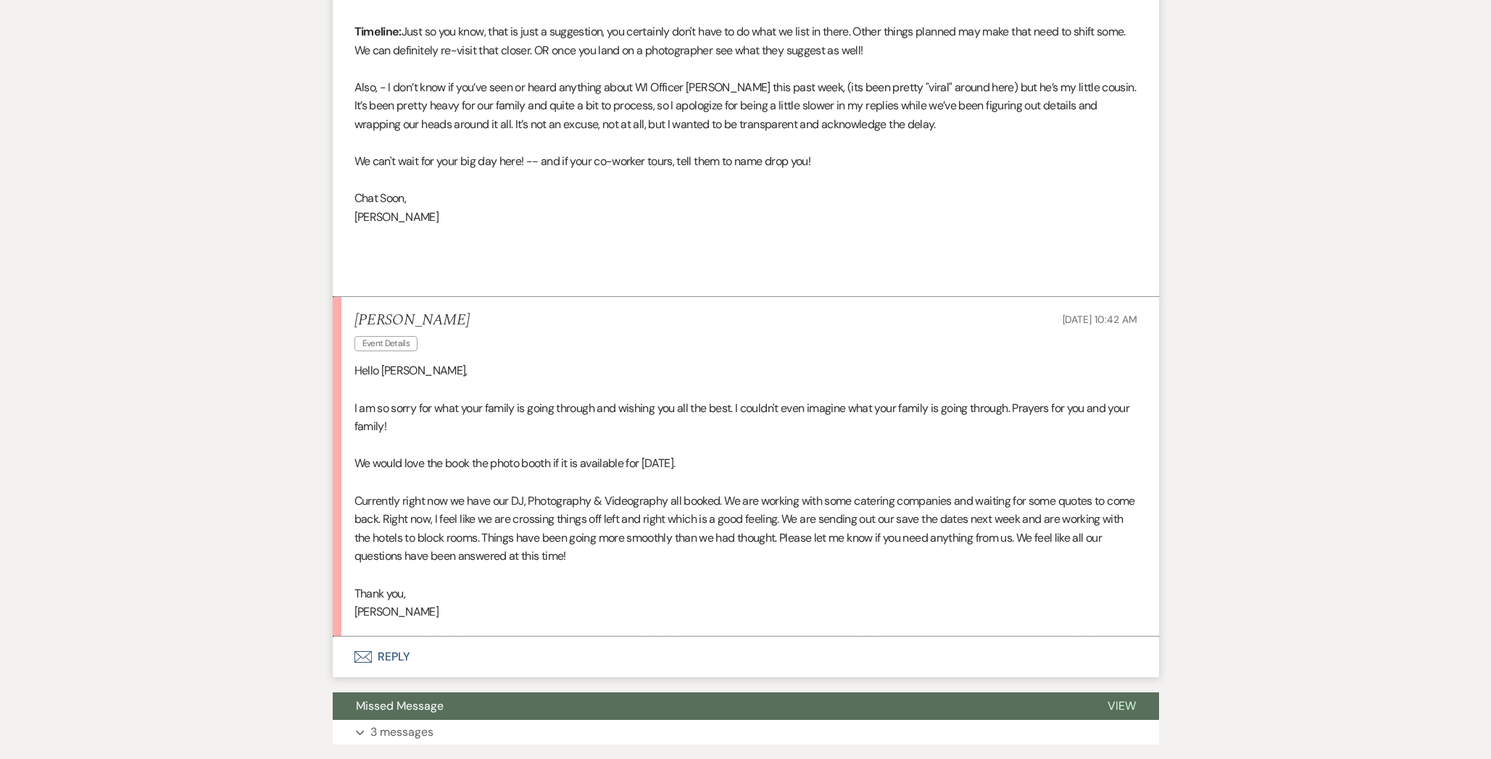
scroll to position [8594, 0]
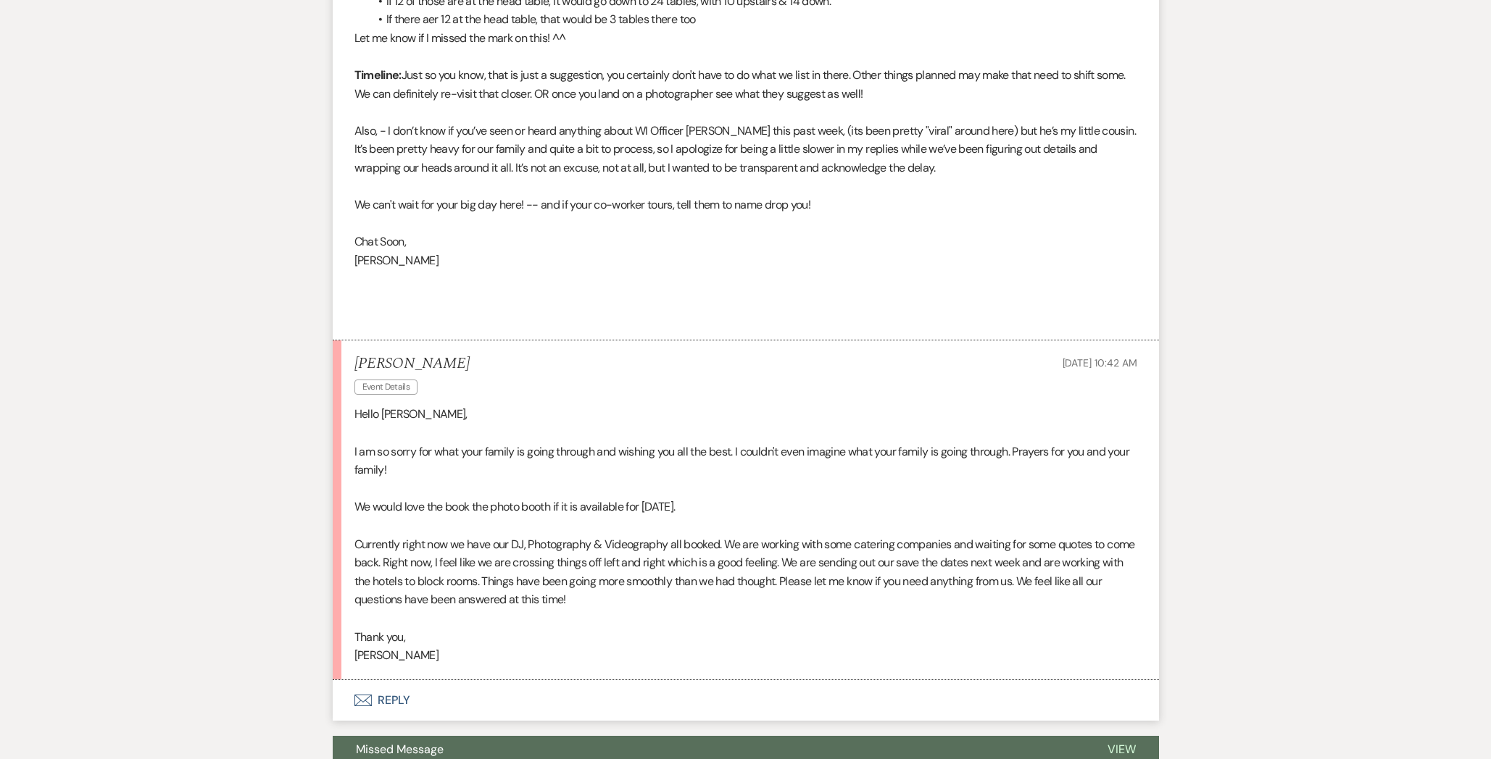
drag, startPoint x: 449, startPoint y: 633, endPoint x: 348, endPoint y: 393, distance: 260.1
click at [348, 393] on li "[PERSON_NAME] Event Details [DATE] 10:42 AM Hello [PERSON_NAME], I am so sorry …" at bounding box center [746, 510] width 826 height 339
copy div "Hello [PERSON_NAME], I am so sorry for what your family is going through and wi…"
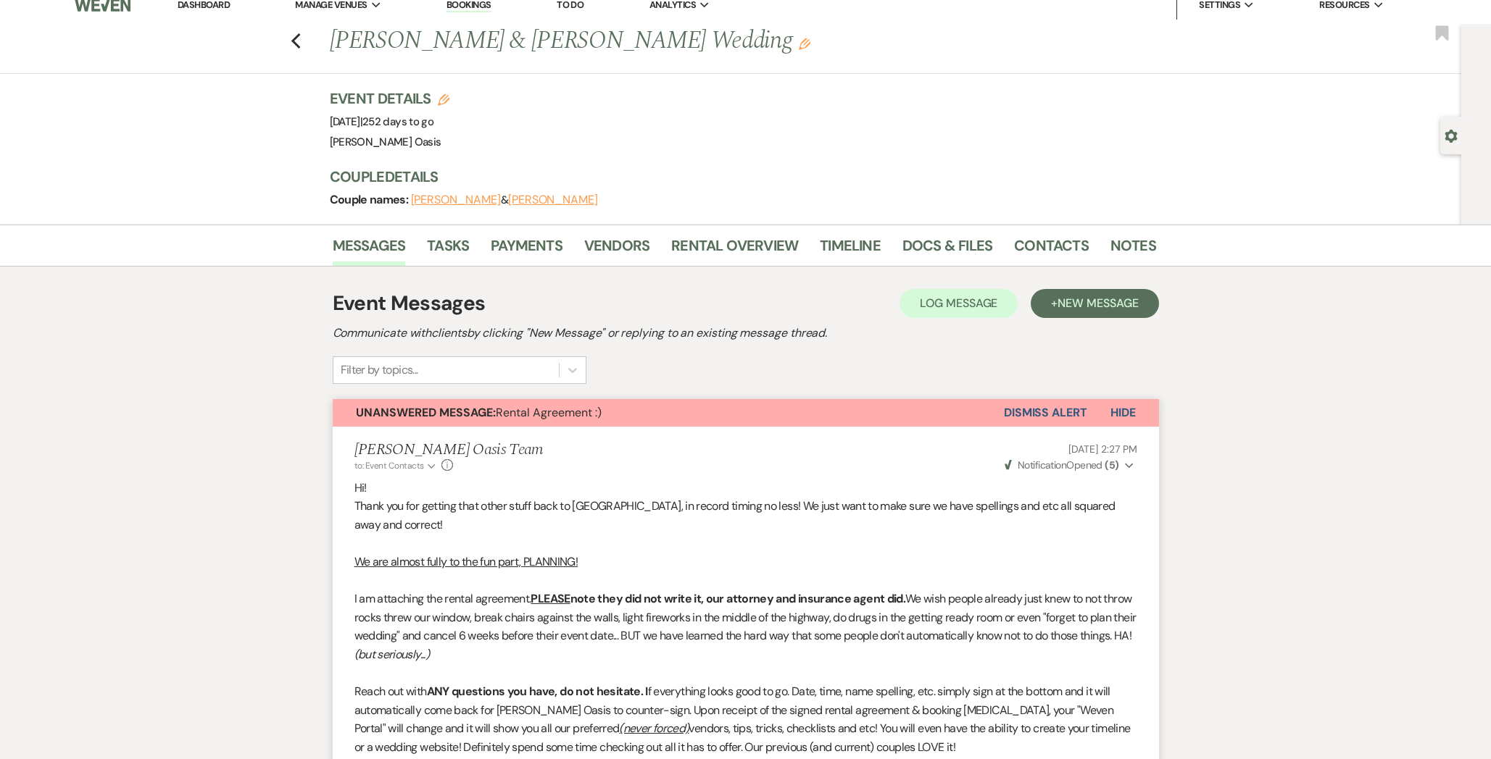
scroll to position [0, 0]
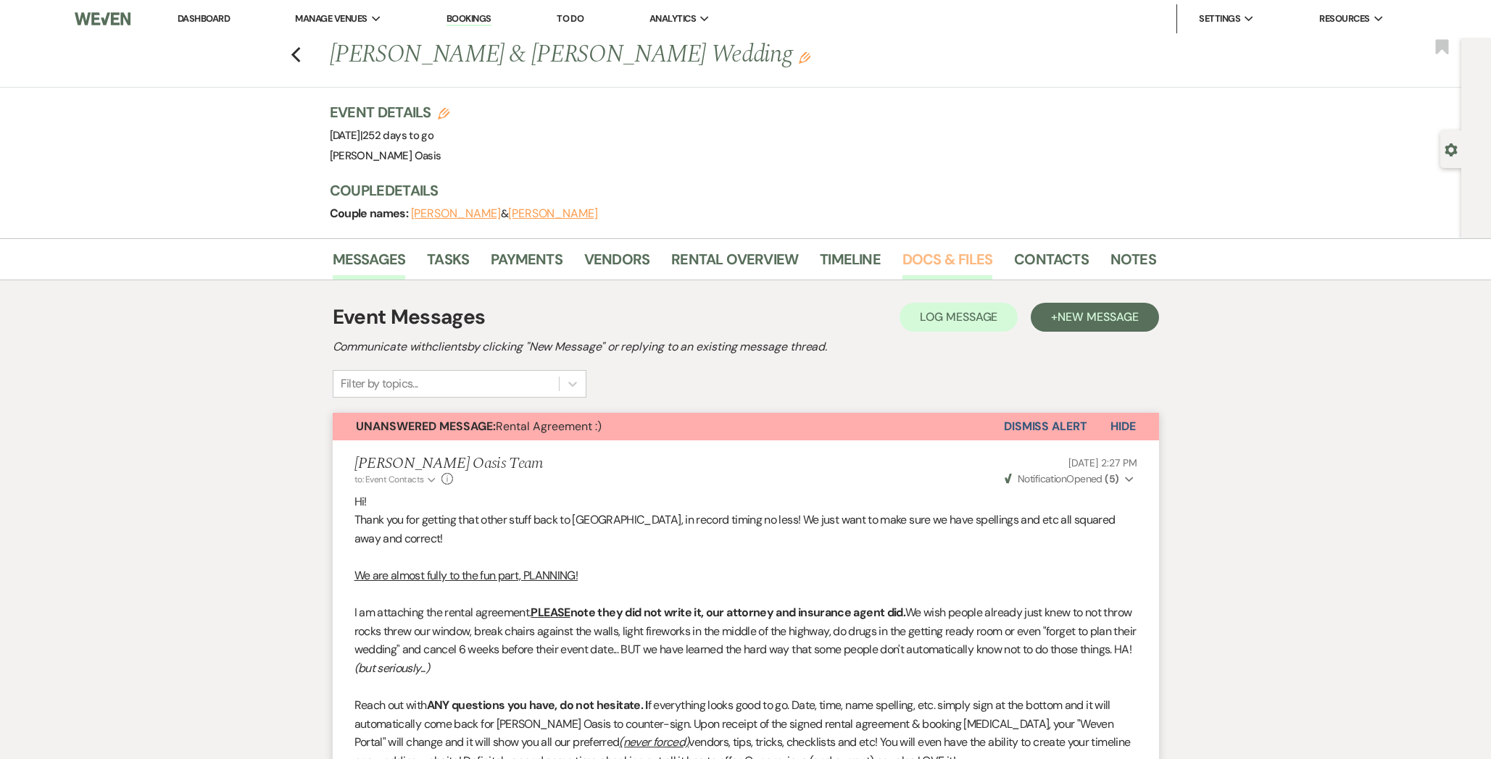
click at [938, 264] on link "Docs & Files" at bounding box center [947, 264] width 90 height 32
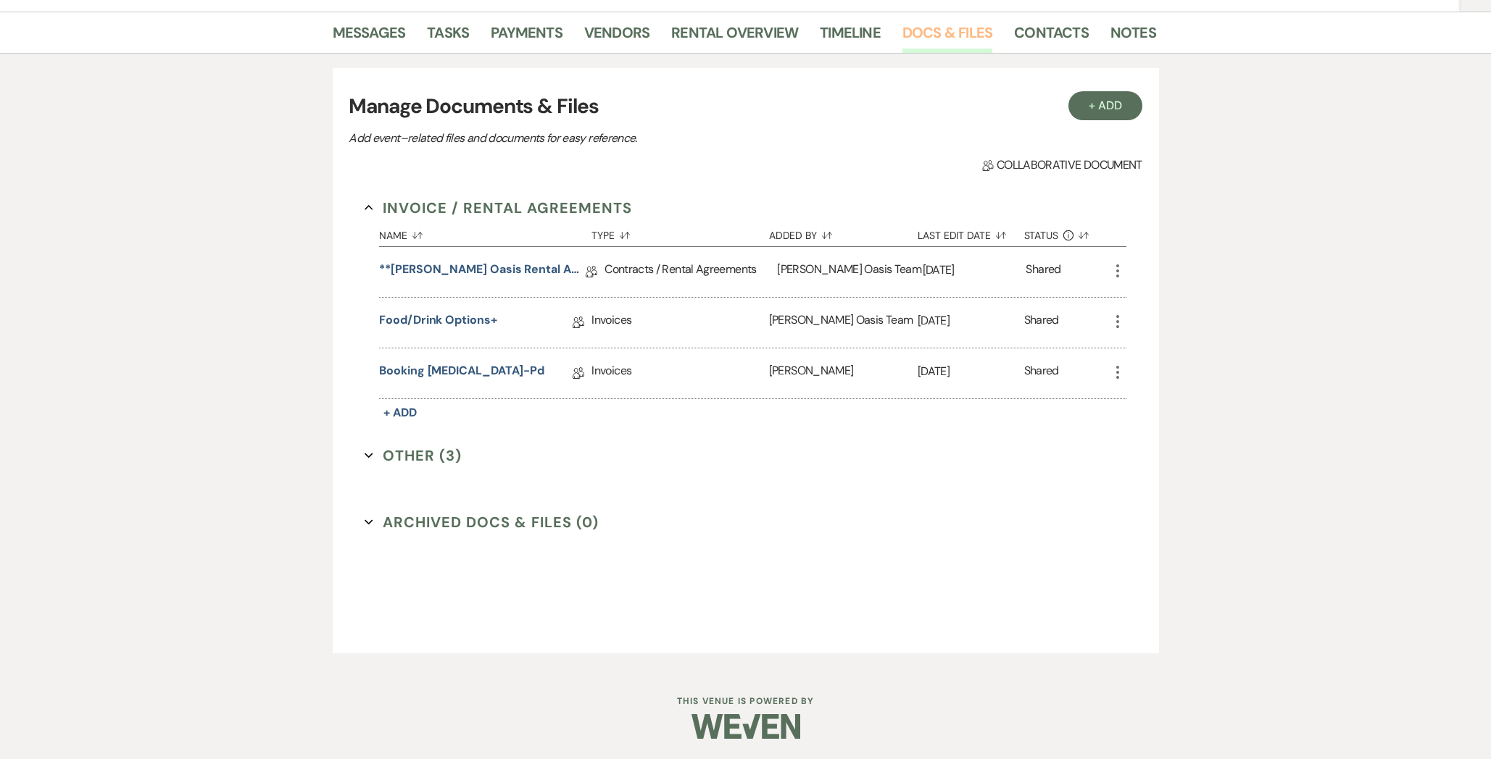
scroll to position [228, 0]
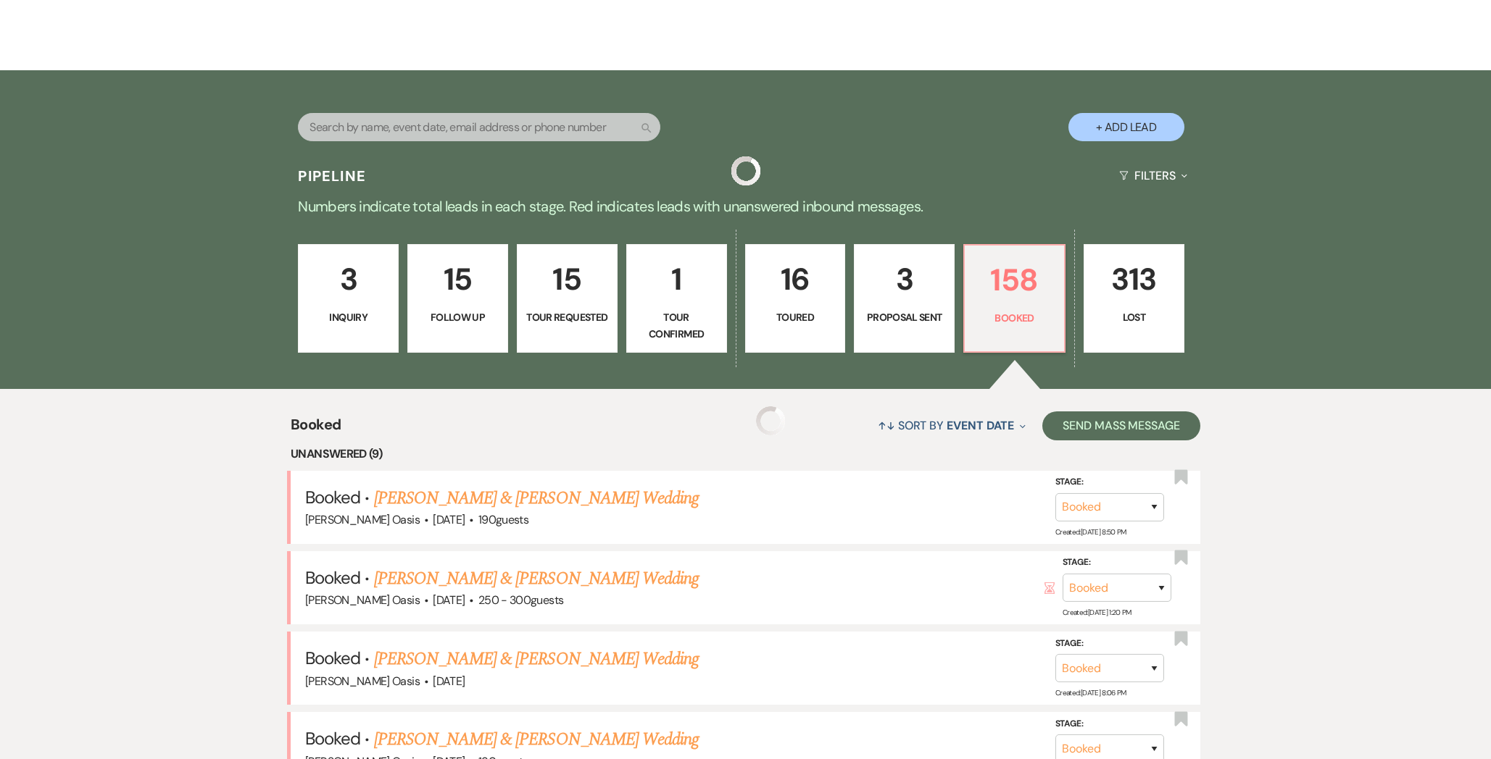
scroll to position [876, 0]
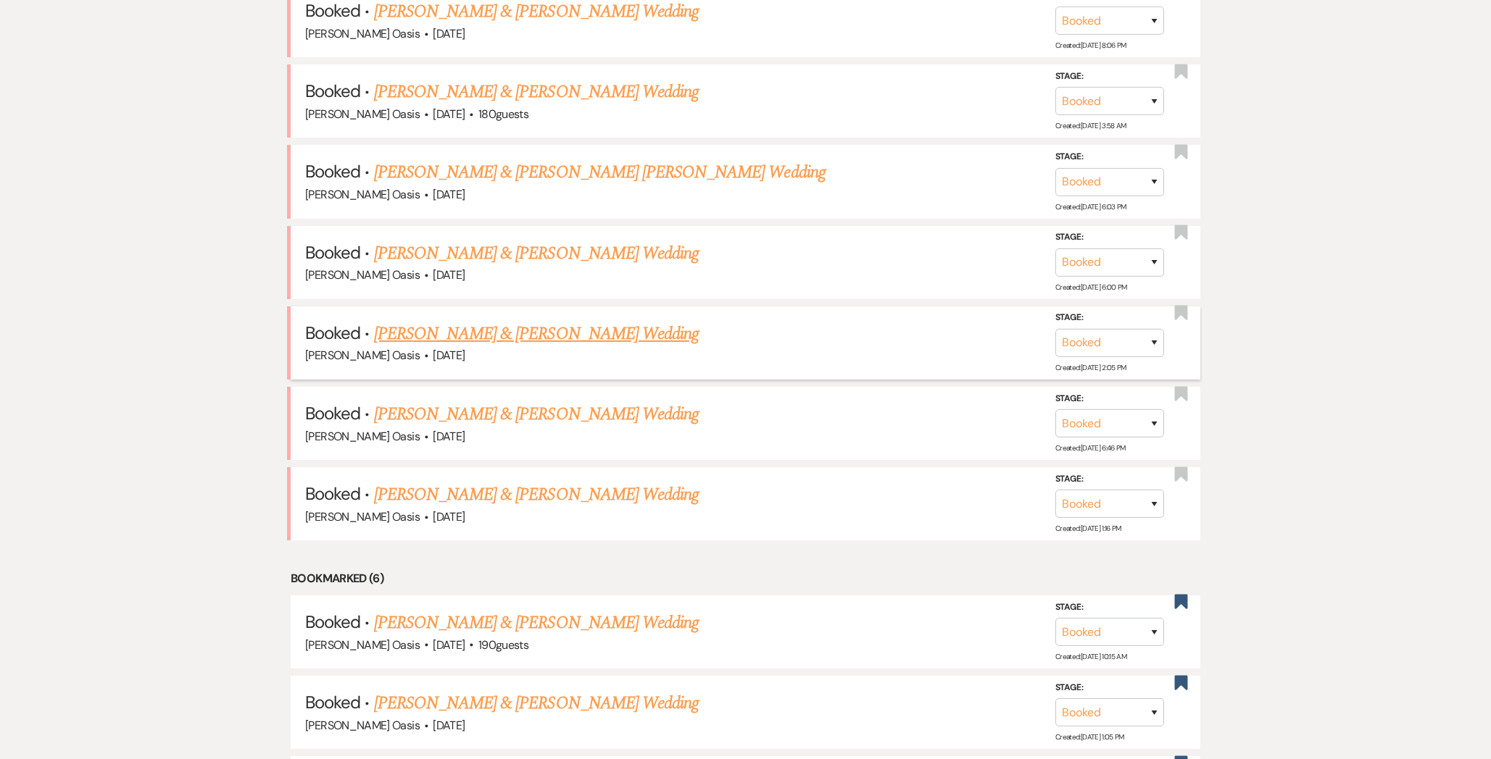
click at [441, 328] on link "[PERSON_NAME] & [PERSON_NAME] Wedding" at bounding box center [536, 334] width 325 height 26
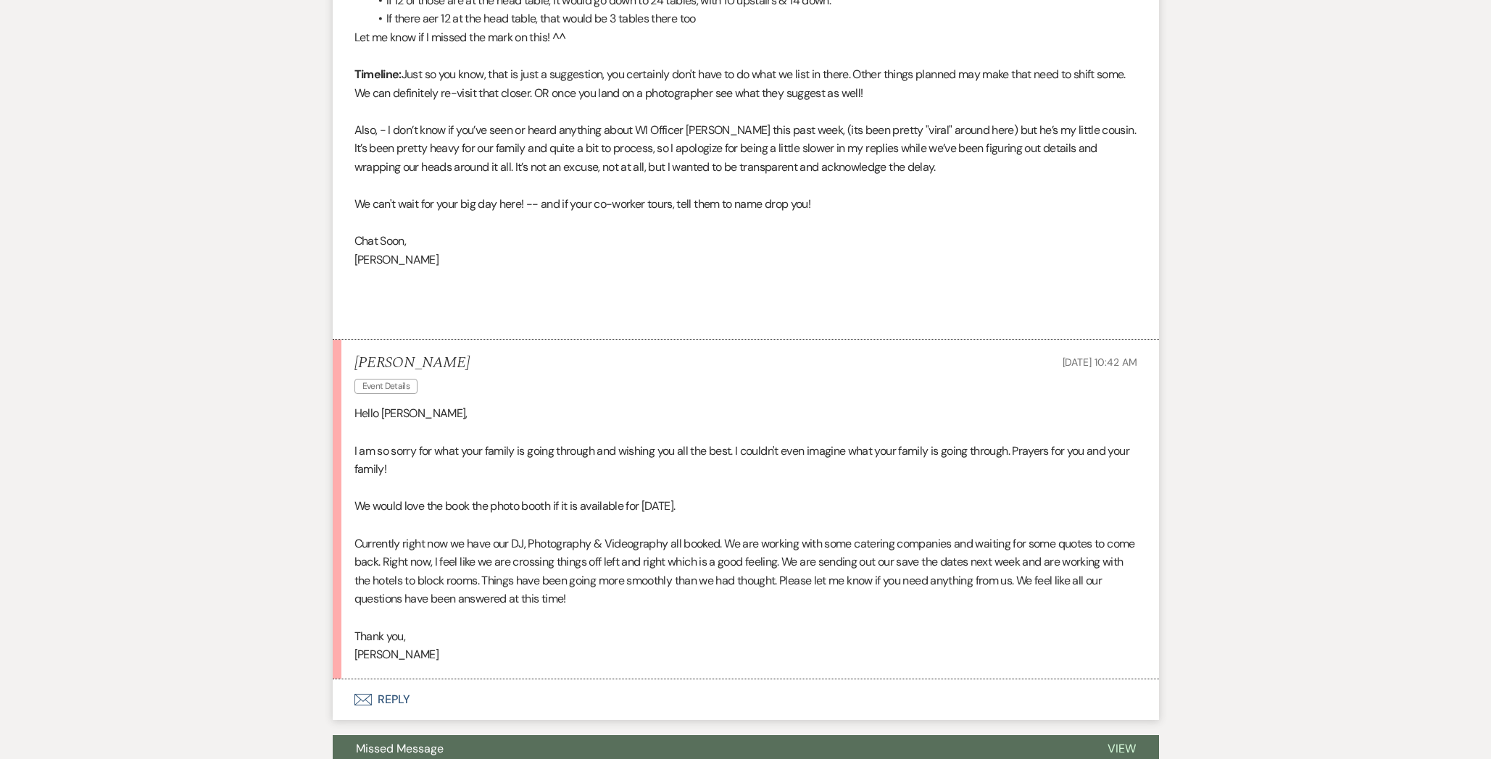
scroll to position [8639, 0]
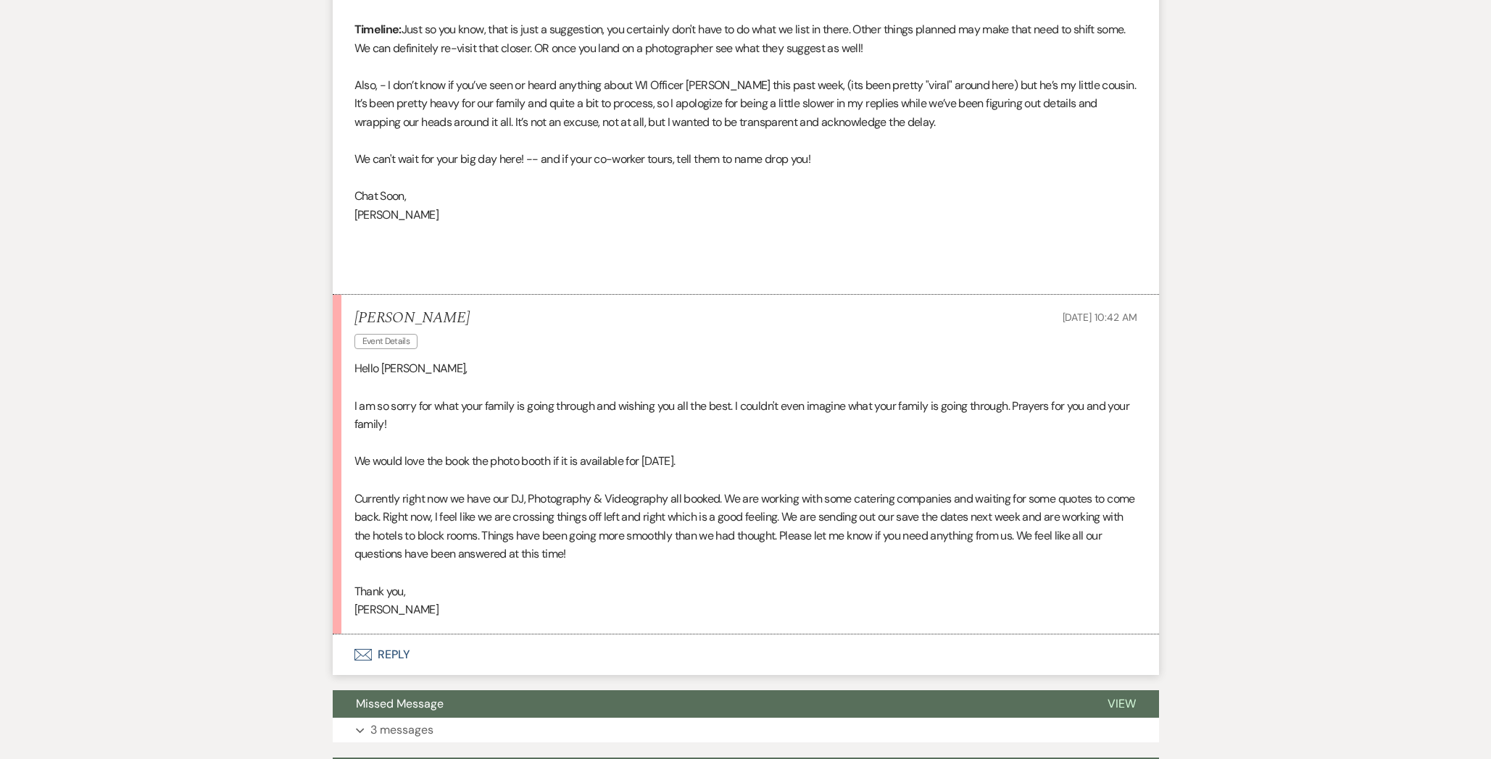
click at [539, 640] on button "Envelope Reply" at bounding box center [746, 655] width 826 height 41
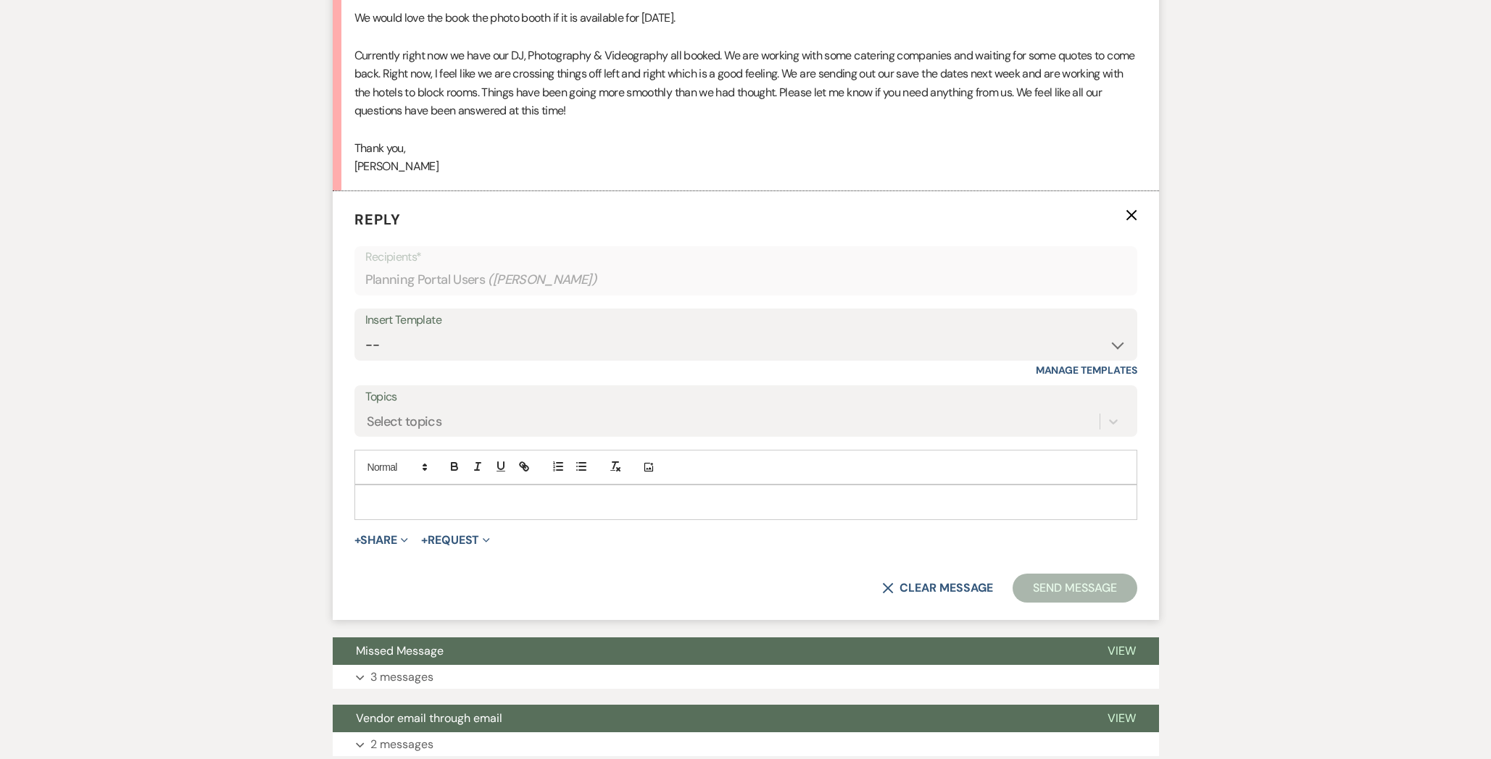
scroll to position [9090, 0]
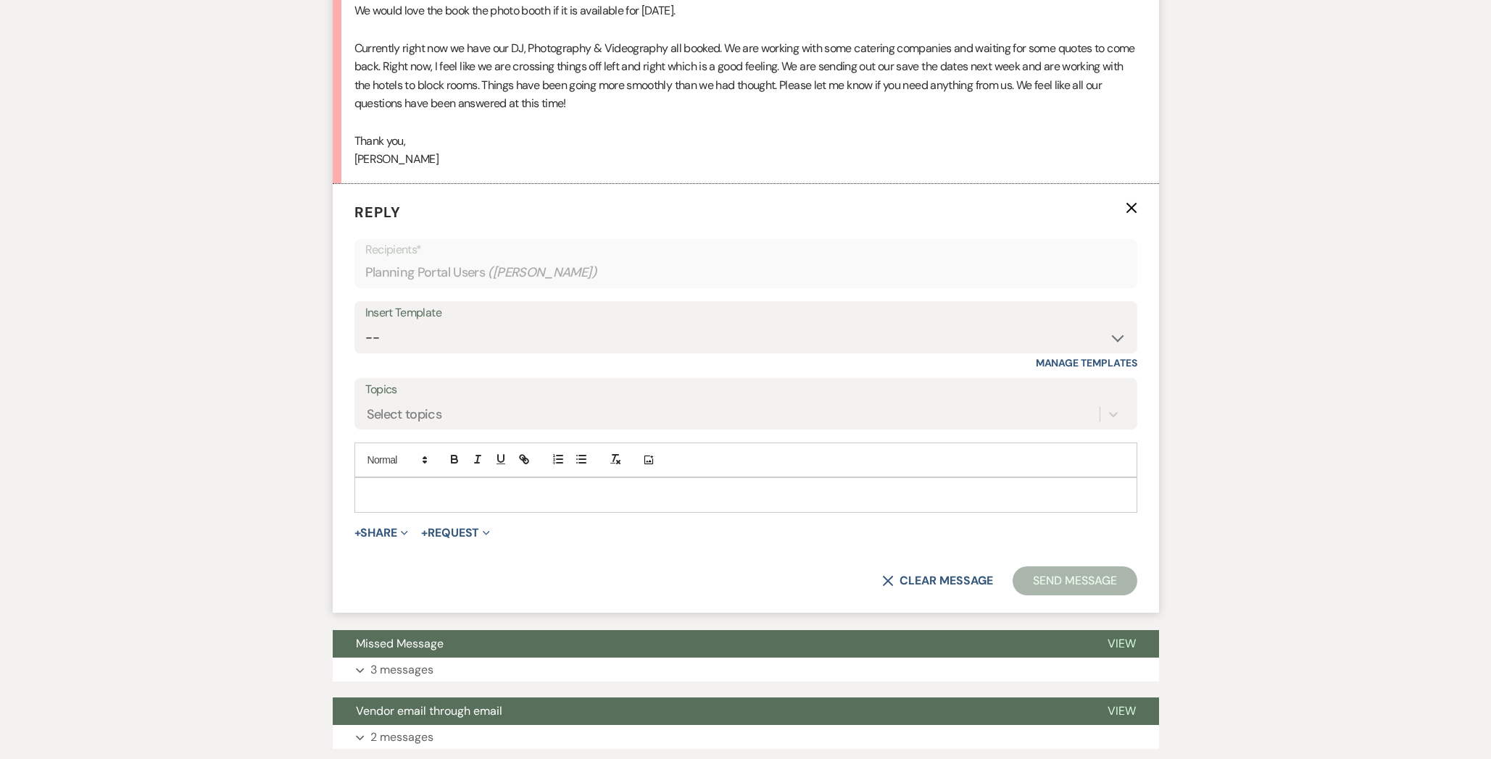
click at [559, 487] on p at bounding box center [745, 495] width 759 height 16
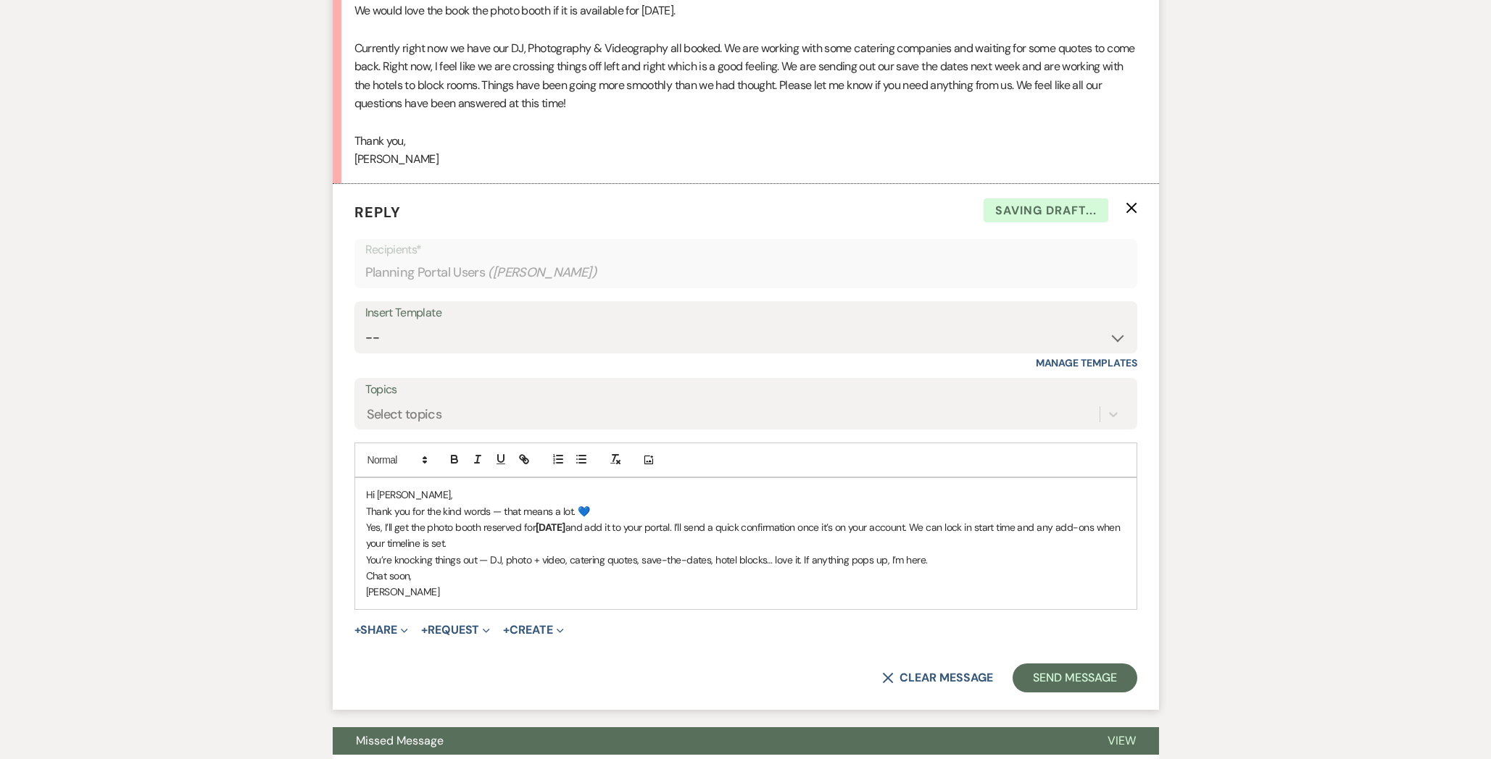
click at [425, 487] on p "Hi [PERSON_NAME]," at bounding box center [745, 495] width 759 height 16
click at [607, 504] on p "Thank you for the kind words — that means a lot. 💙" at bounding box center [745, 512] width 759 height 16
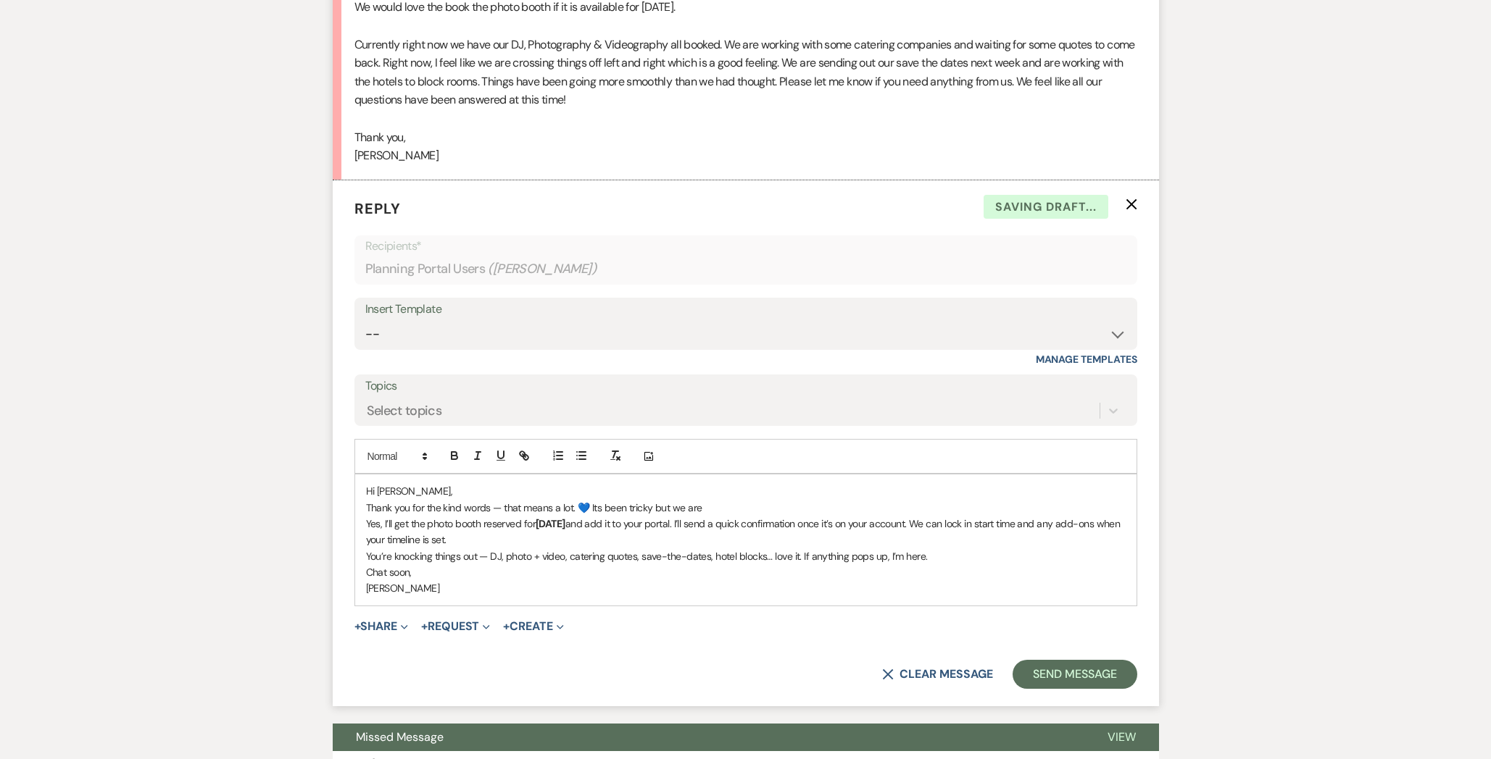
scroll to position [9092, 0]
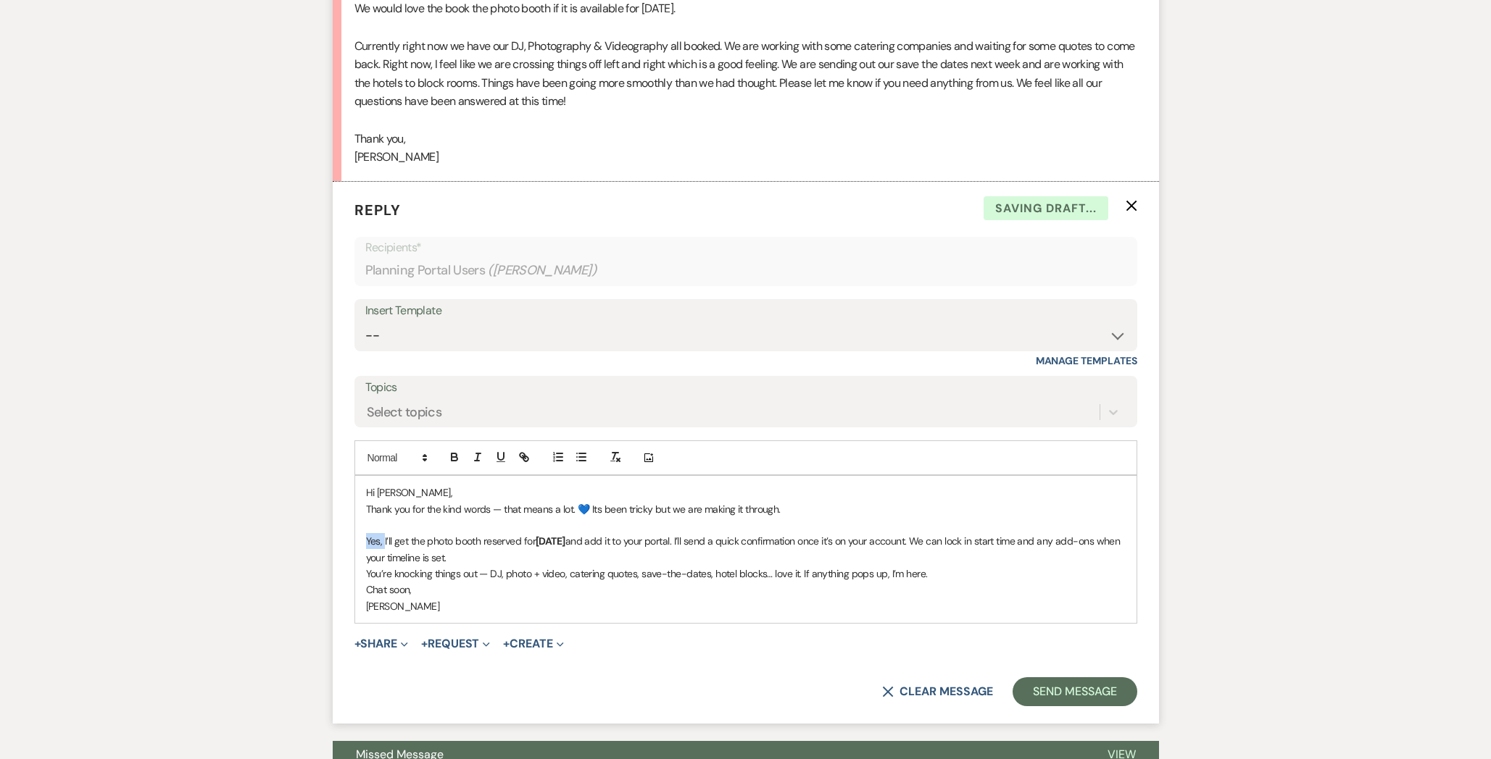
drag, startPoint x: 383, startPoint y: 523, endPoint x: 314, endPoint y: 523, distance: 69.6
drag, startPoint x: 591, startPoint y: 526, endPoint x: 472, endPoint y: 525, distance: 119.6
click at [472, 533] on p "I’ll get the photo booth reserved for [DATE] and add it to your portal. I’ll se…" at bounding box center [745, 549] width 759 height 33
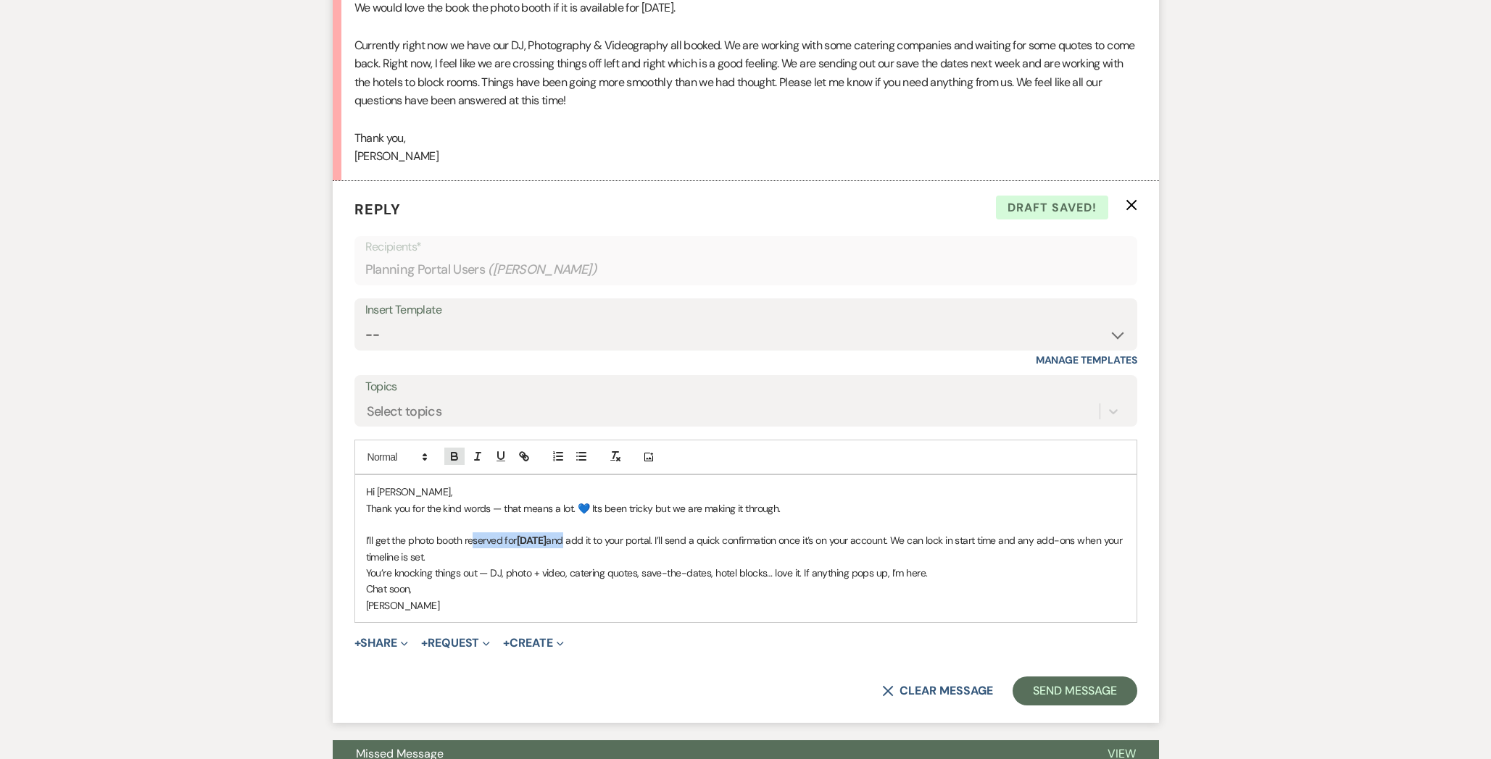
click at [457, 457] on icon "button" at bounding box center [454, 459] width 6 height 4
click at [559, 517] on p at bounding box center [745, 525] width 759 height 16
click at [686, 533] on p "I’ll get the photo booth reserved for [DATE] and add it to your portal. I’ll se…" at bounding box center [745, 549] width 759 height 33
drag, startPoint x: 739, startPoint y: 522, endPoint x: 741, endPoint y: 538, distance: 16.7
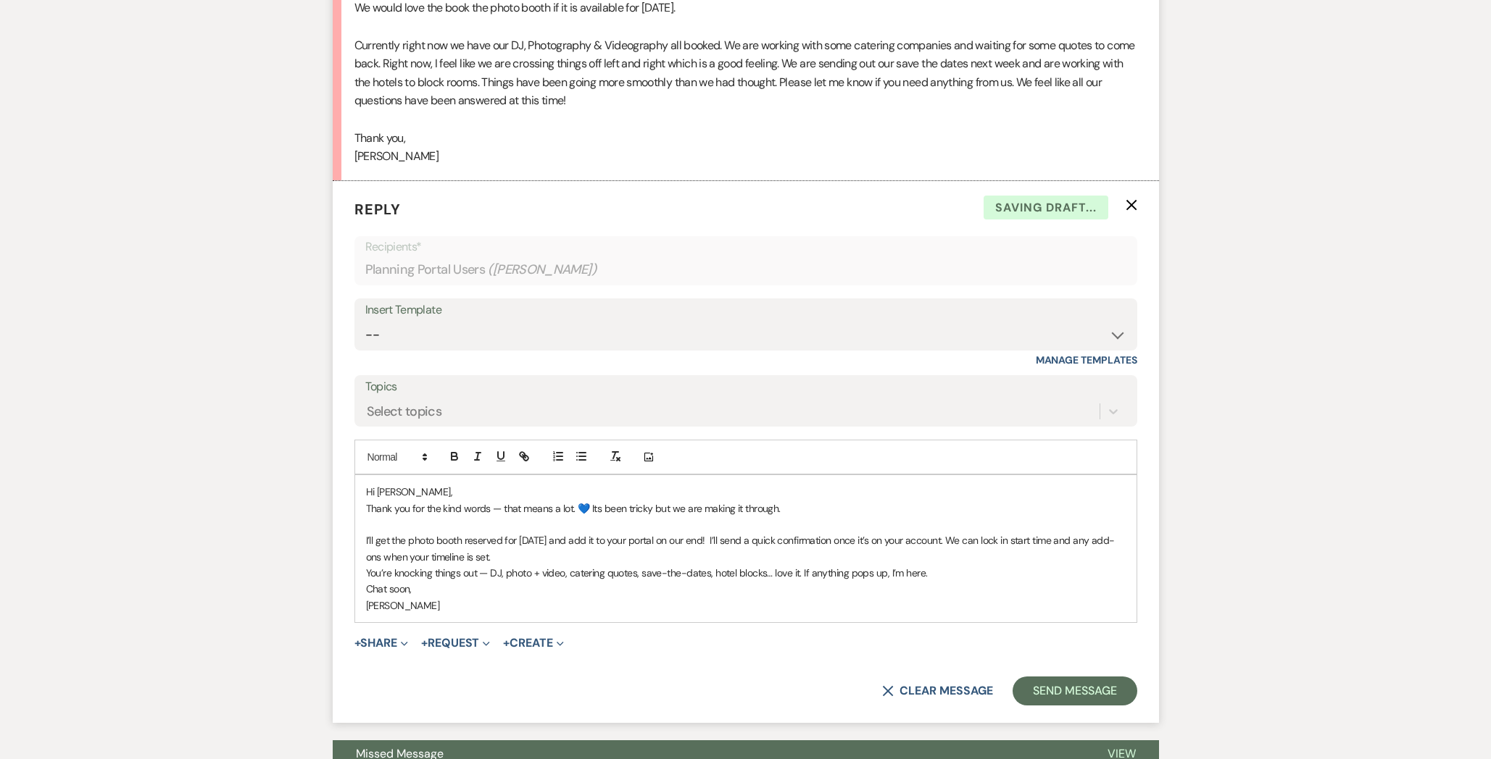
click at [741, 538] on p "I’ll get the photo booth reserved for [DATE] and add it to your portal on our e…" at bounding box center [745, 549] width 759 height 33
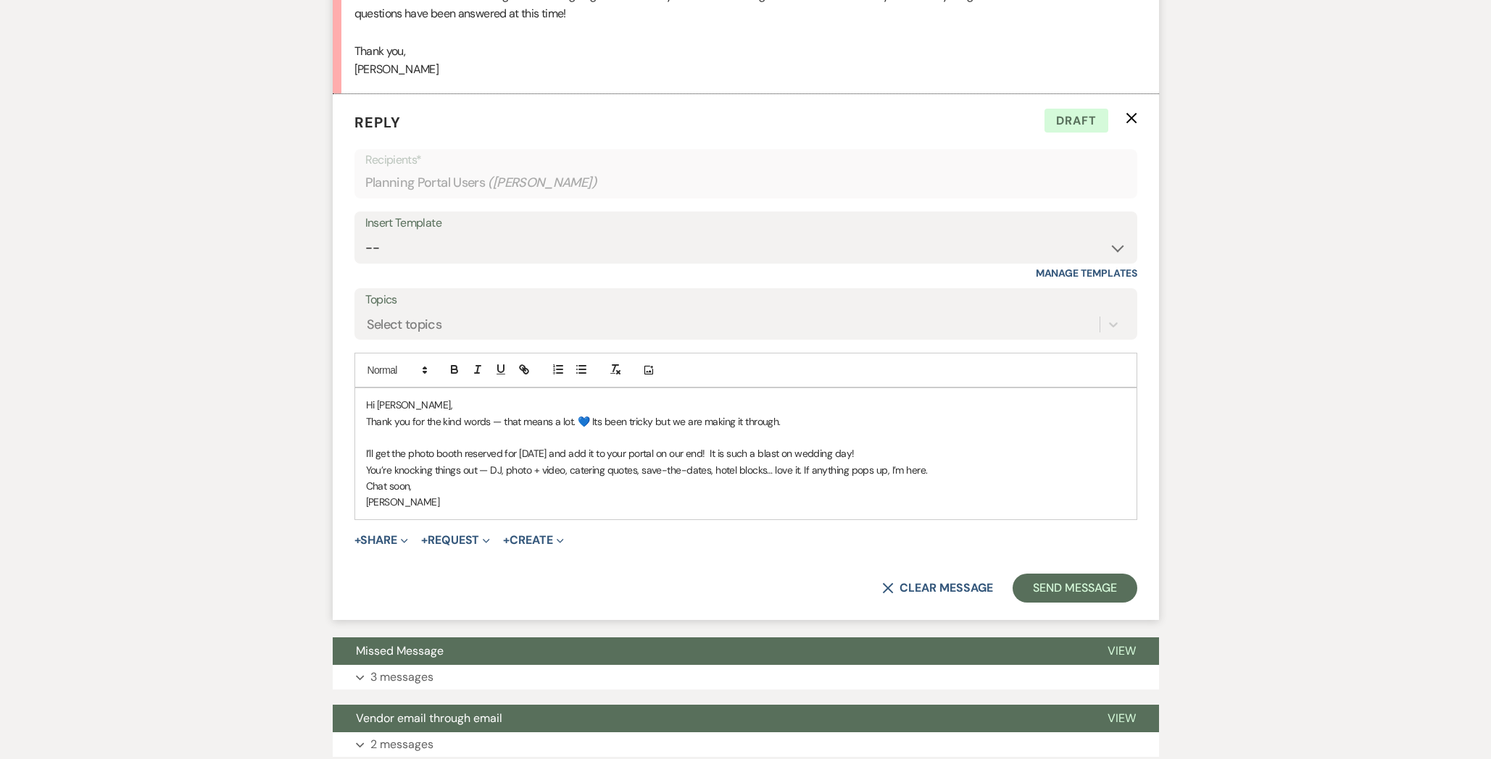
scroll to position [9182, 0]
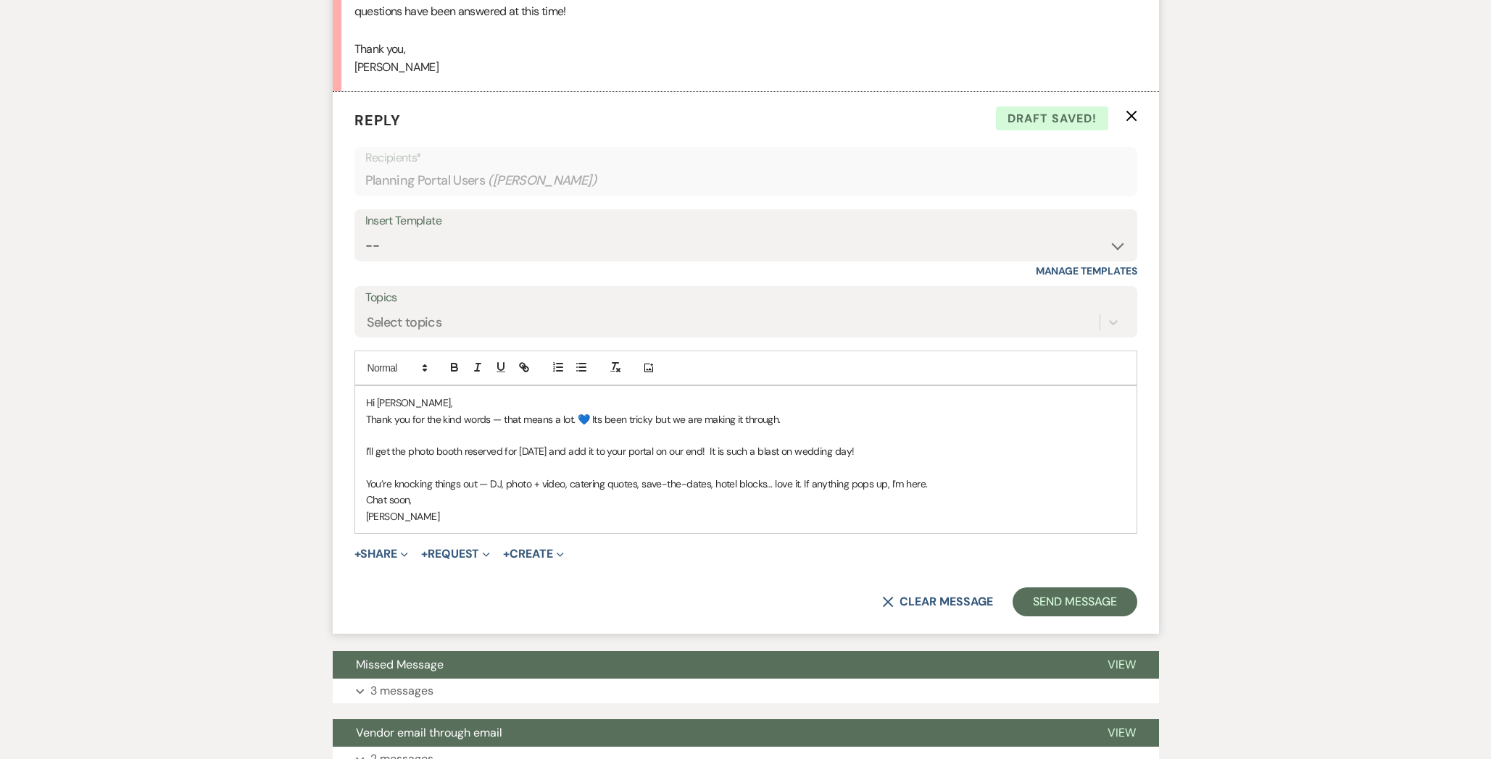
click at [478, 476] on p "You’re knocking things out — DJ, photo + video, catering quotes, save-the-dates…" at bounding box center [745, 484] width 759 height 16
drag, startPoint x: 391, startPoint y: 464, endPoint x: 328, endPoint y: 464, distance: 63.8
click at [1046, 476] on p "It definitely sounds like you are knocking things out — DJ, photo + video, cate…" at bounding box center [745, 484] width 759 height 16
click at [909, 476] on p "It definitely sounds like you are knocking things out — DJ, photo + video, cate…" at bounding box center [745, 484] width 759 height 16
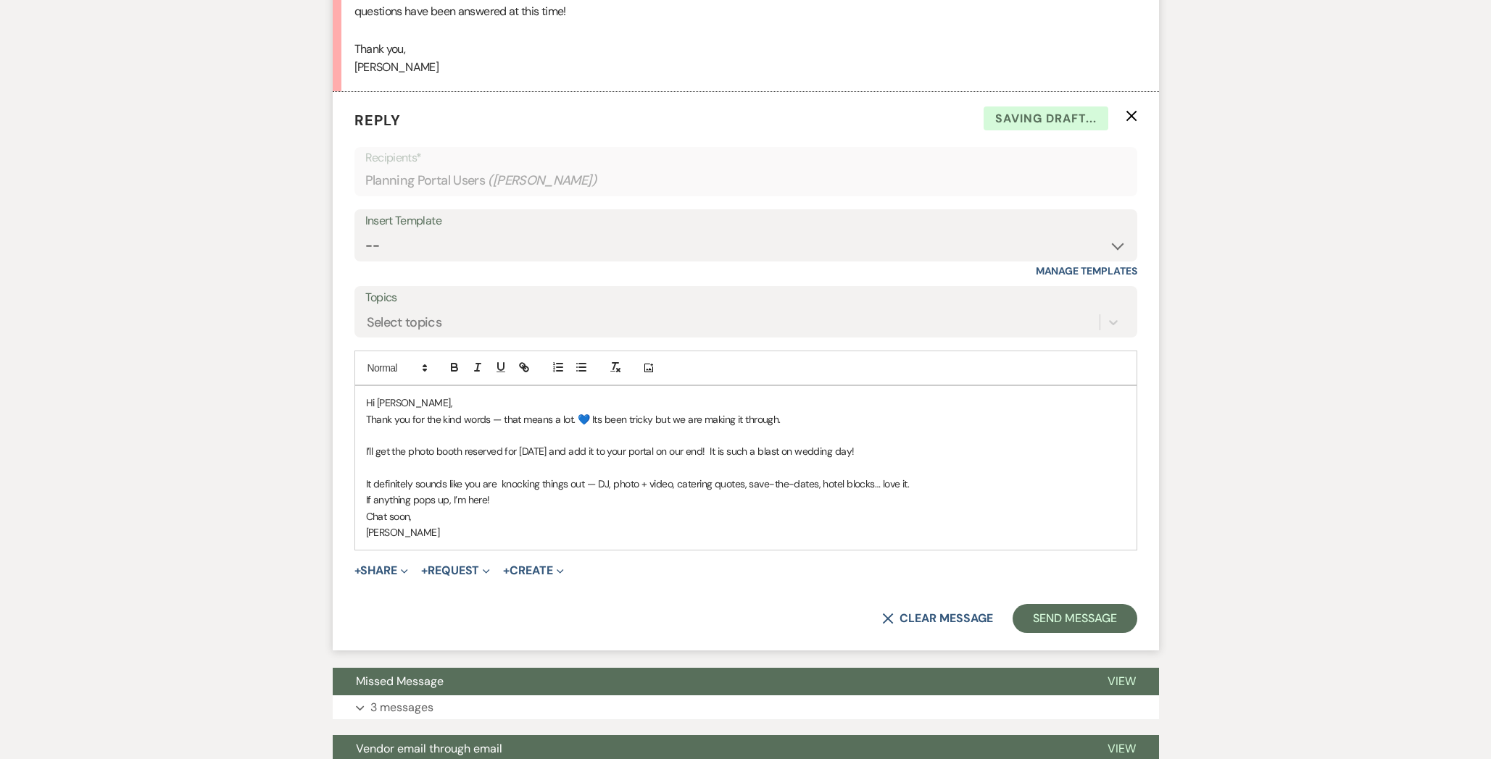
click at [965, 457] on div "Hi [PERSON_NAME], Thank you for the kind words — that means a lot. 💙 Its been t…" at bounding box center [745, 468] width 781 height 164
click at [954, 476] on p "It definitely sounds like you are knocking things out — DJ, photo + video, cate…" at bounding box center [745, 484] width 759 height 16
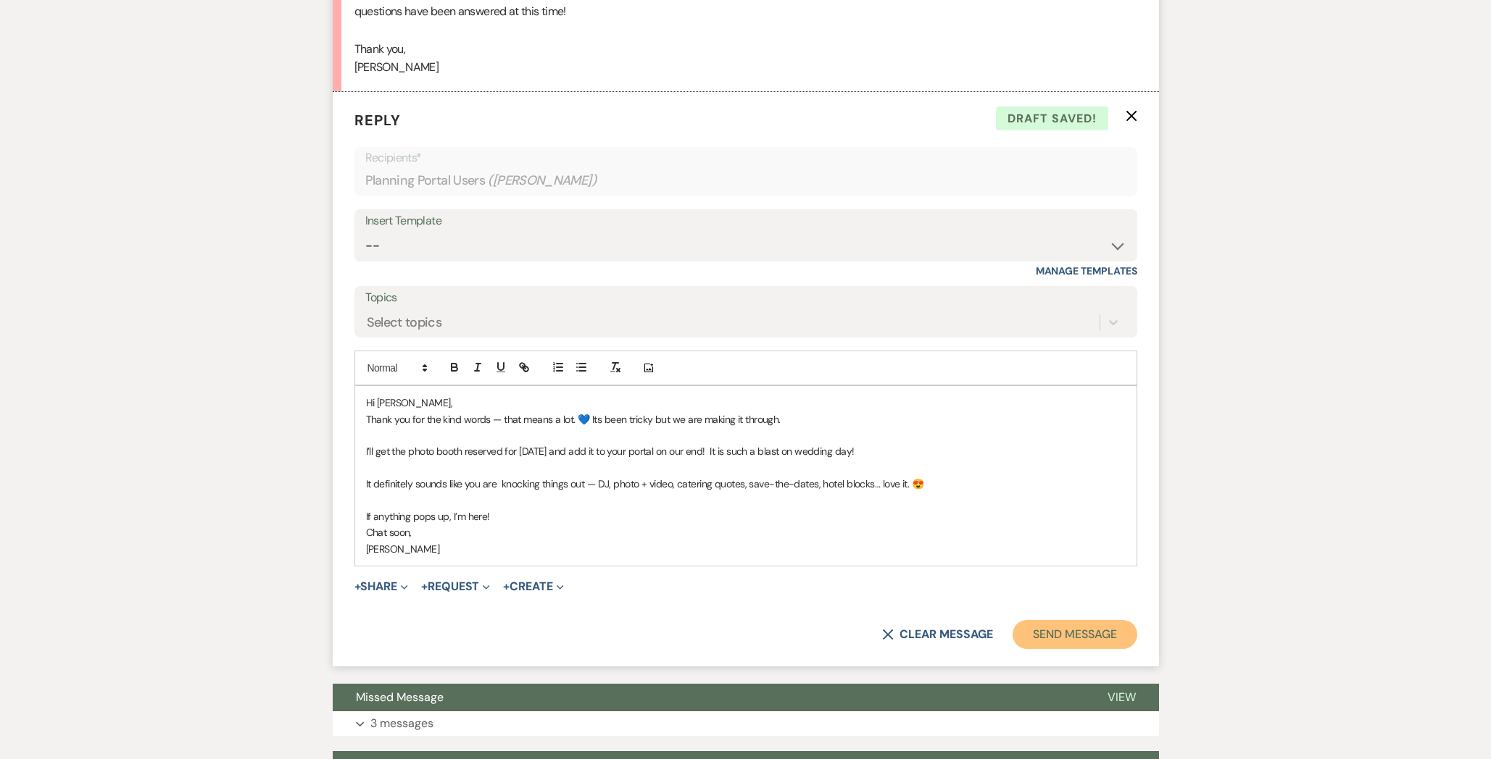
click at [1038, 620] on button "Send Message" at bounding box center [1074, 634] width 124 height 29
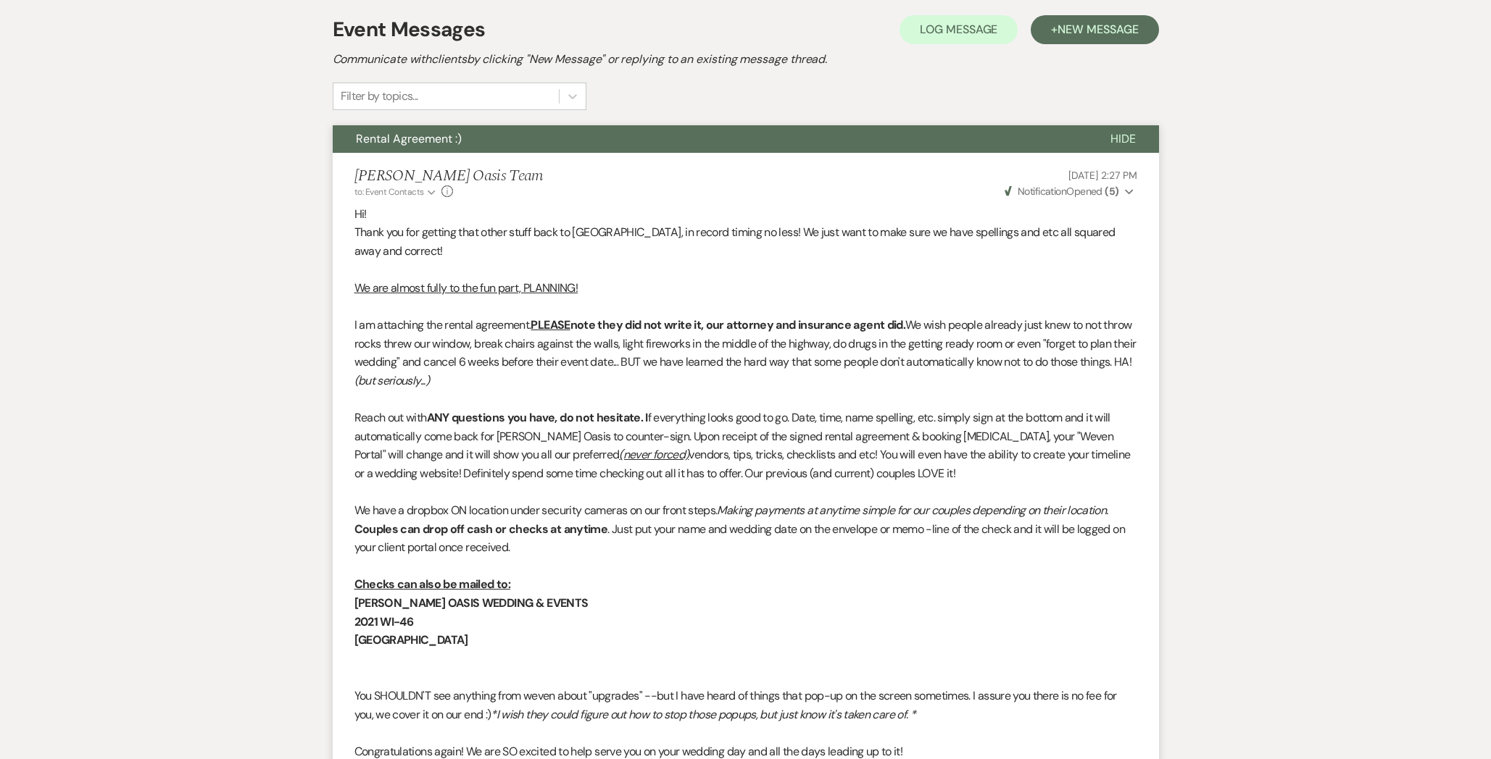
scroll to position [0, 0]
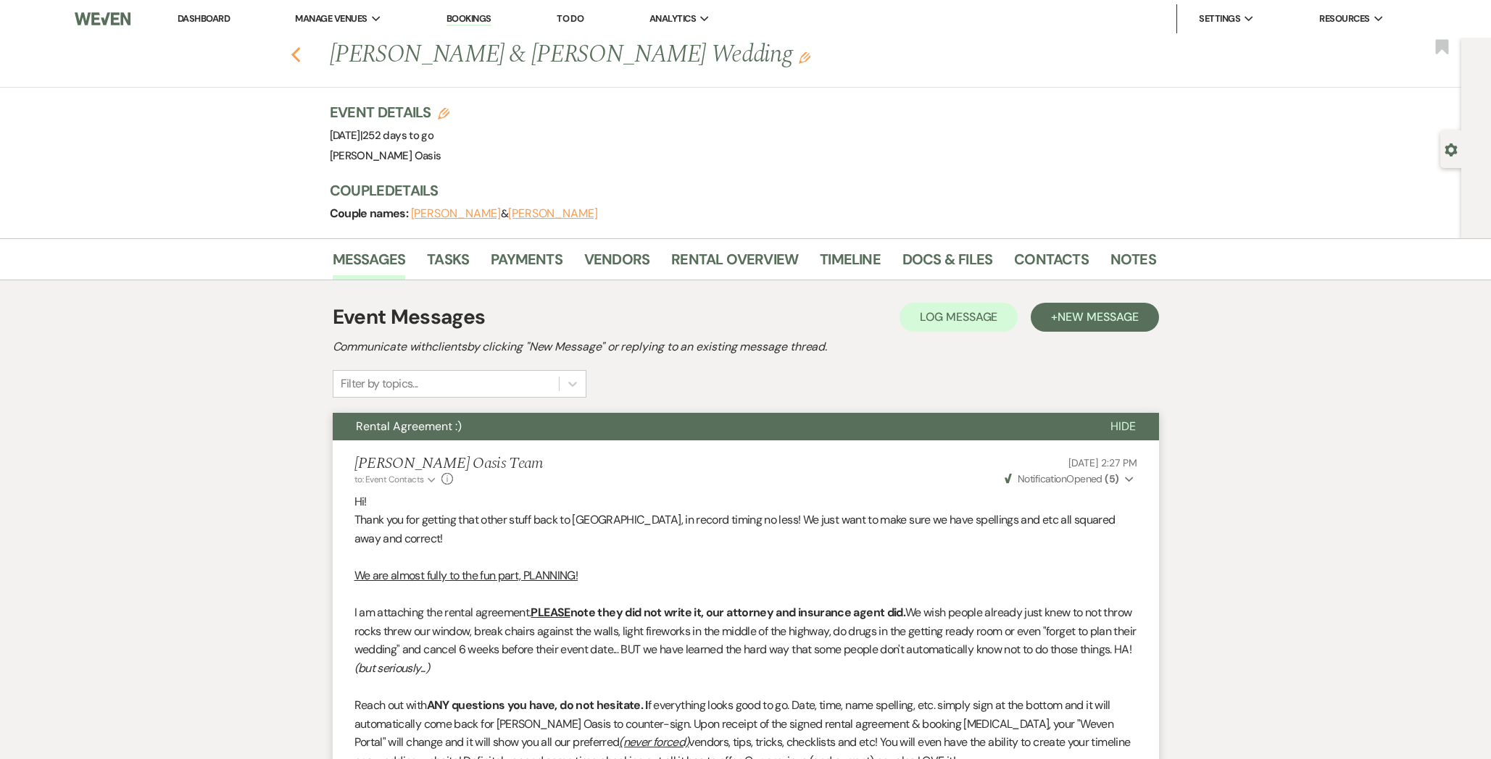
click at [291, 54] on use "button" at bounding box center [295, 55] width 9 height 16
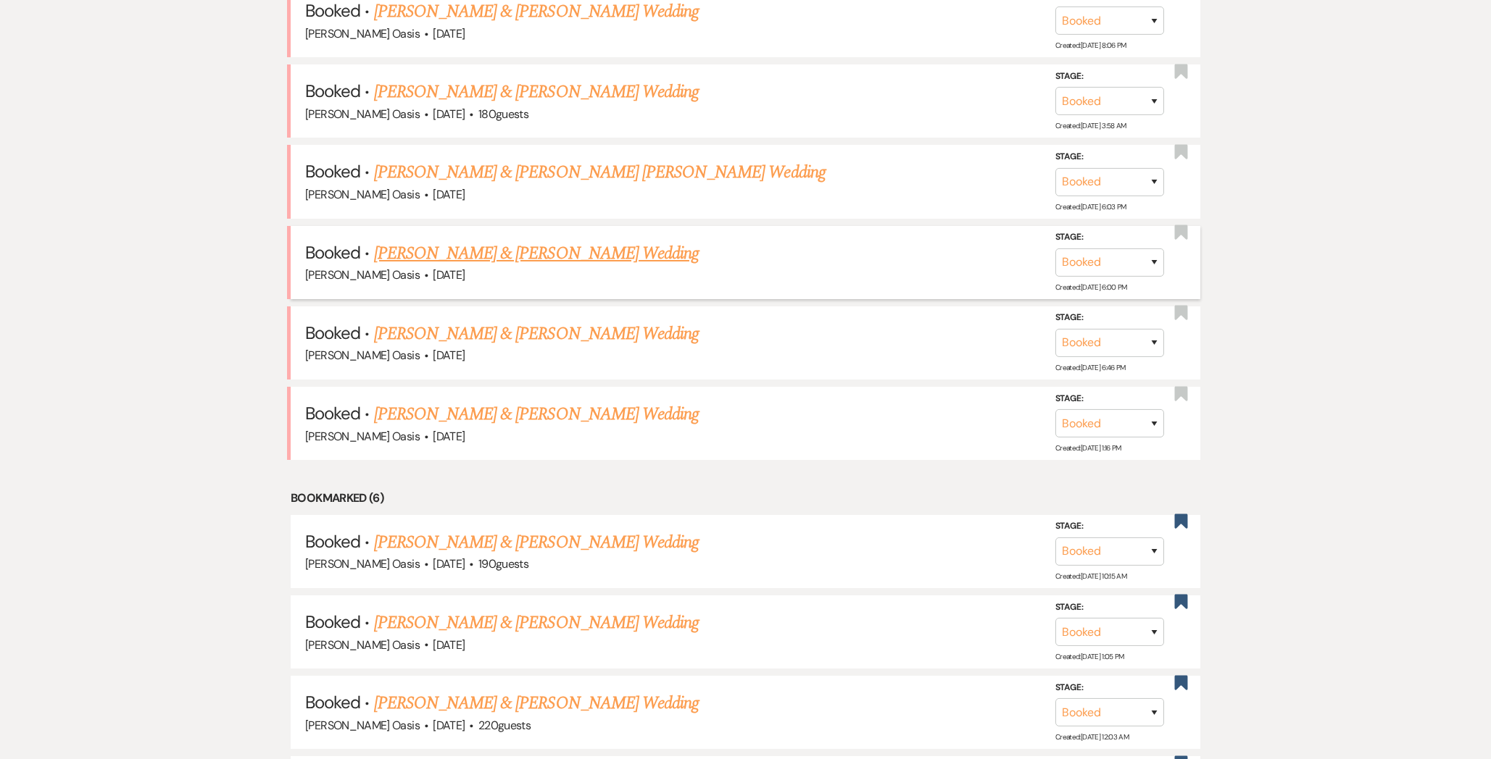
click at [524, 251] on link "[PERSON_NAME] & [PERSON_NAME] Wedding" at bounding box center [536, 254] width 325 height 26
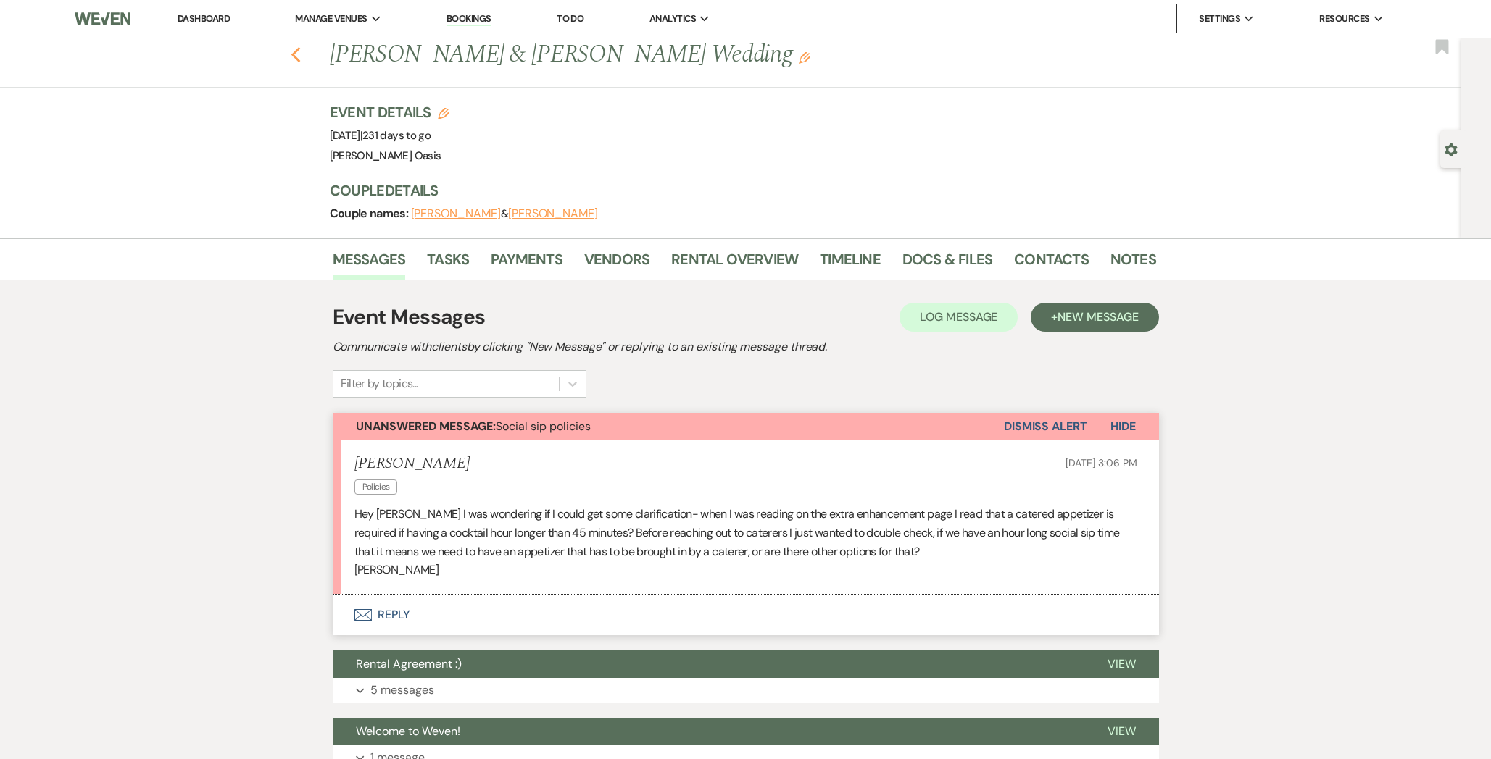
click at [300, 51] on icon "Previous" at bounding box center [296, 54] width 11 height 17
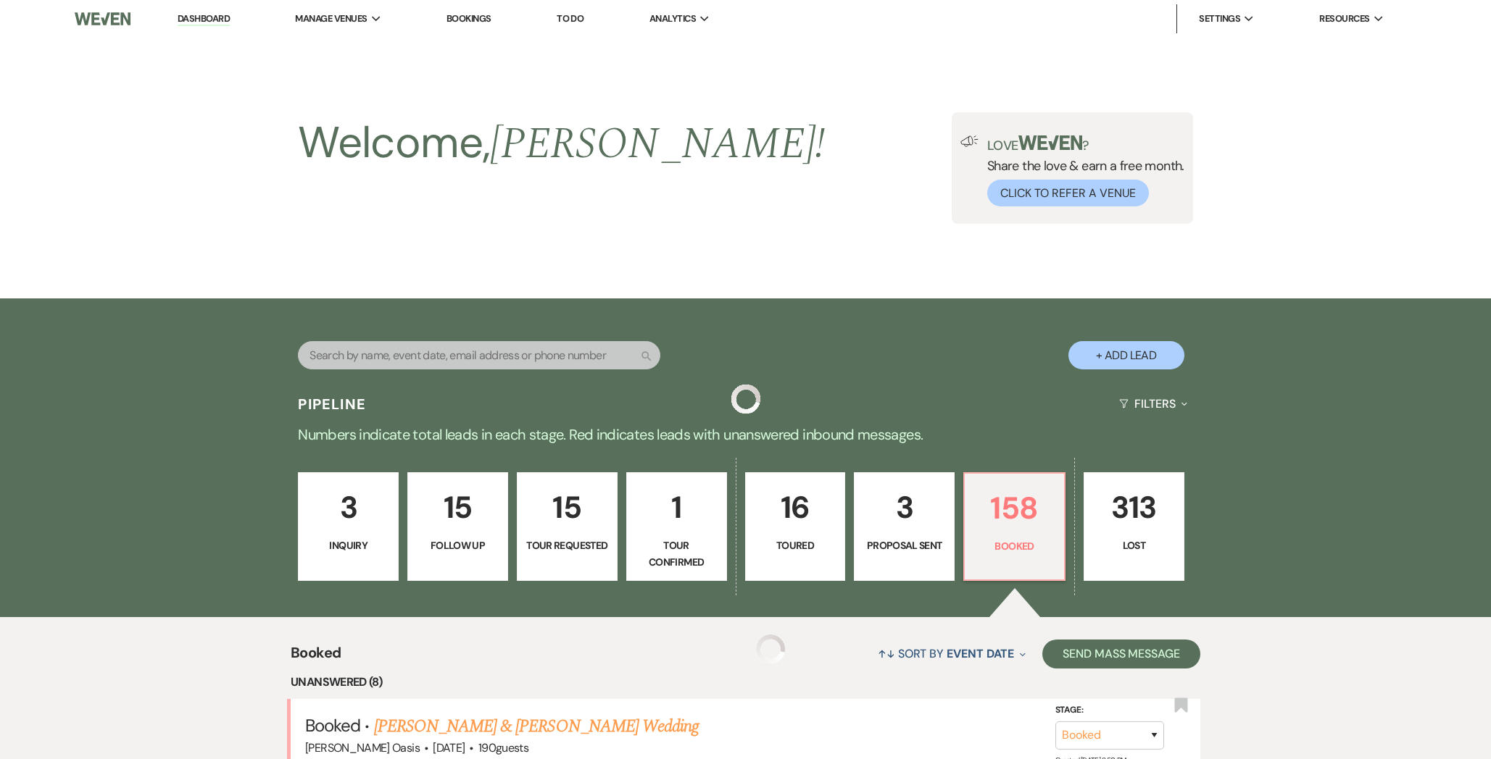
scroll to position [876, 0]
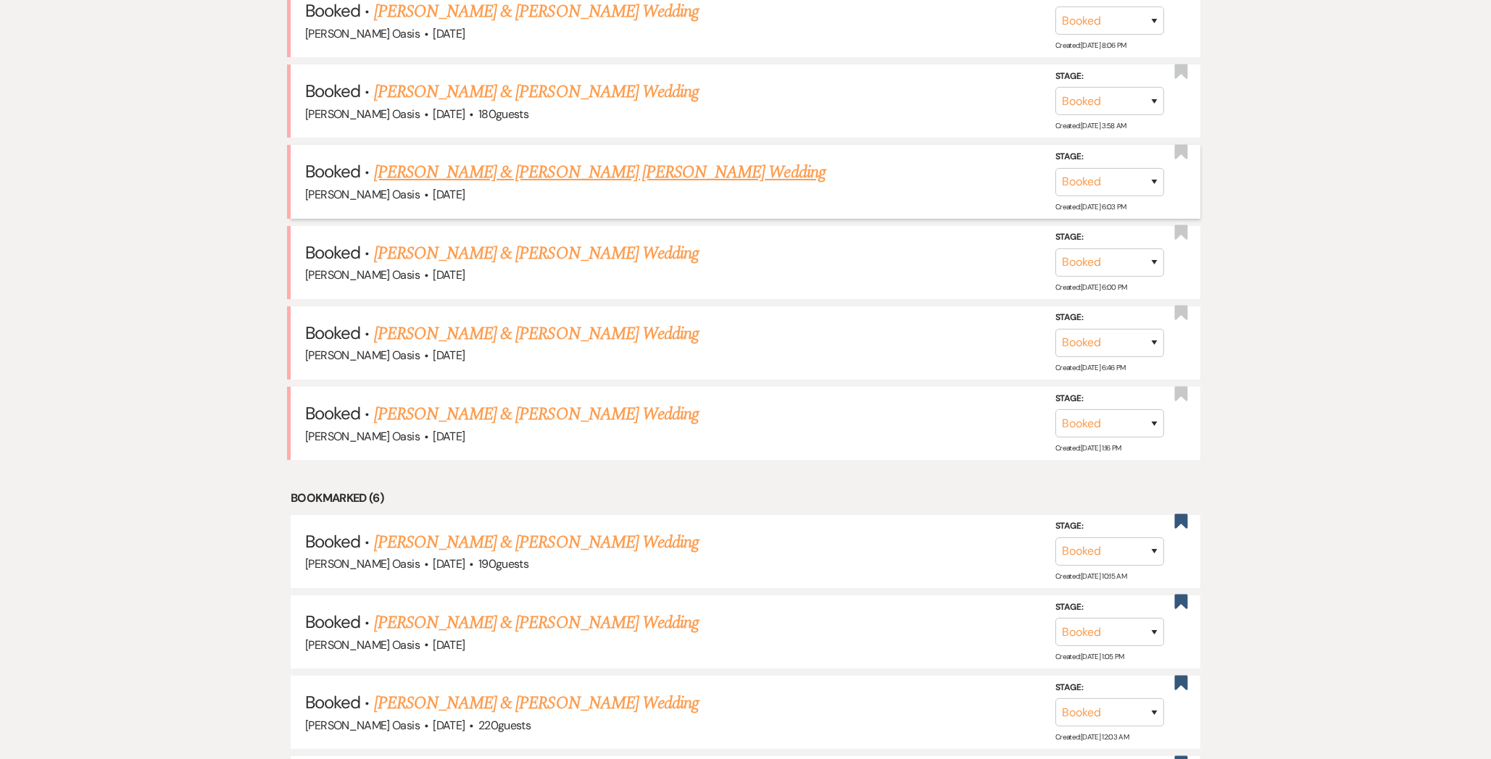
click at [433, 167] on link "[PERSON_NAME] & [PERSON_NAME] [PERSON_NAME] Wedding" at bounding box center [599, 172] width 451 height 26
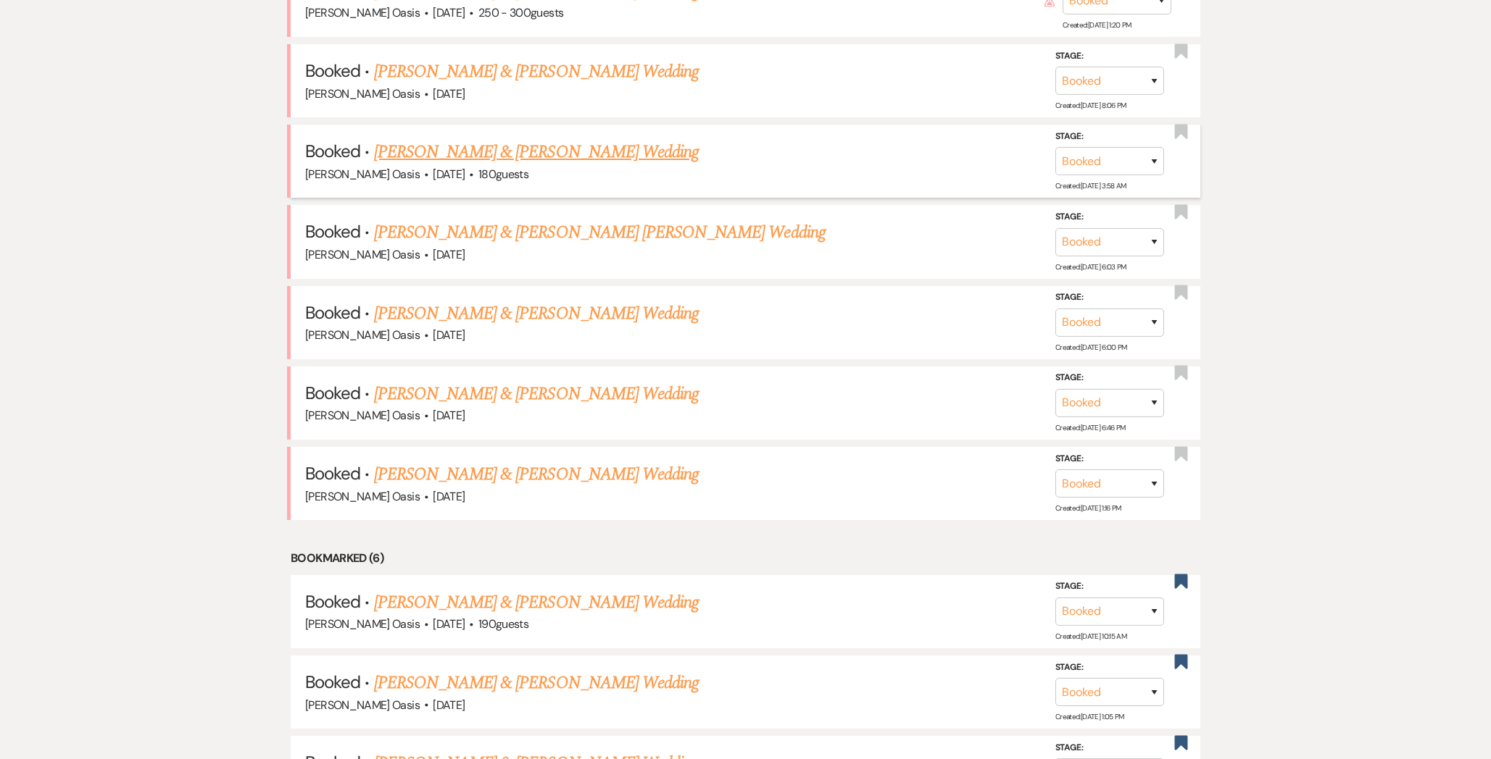
scroll to position [815, 0]
click at [541, 157] on link "[PERSON_NAME] & [PERSON_NAME] Wedding" at bounding box center [536, 153] width 325 height 26
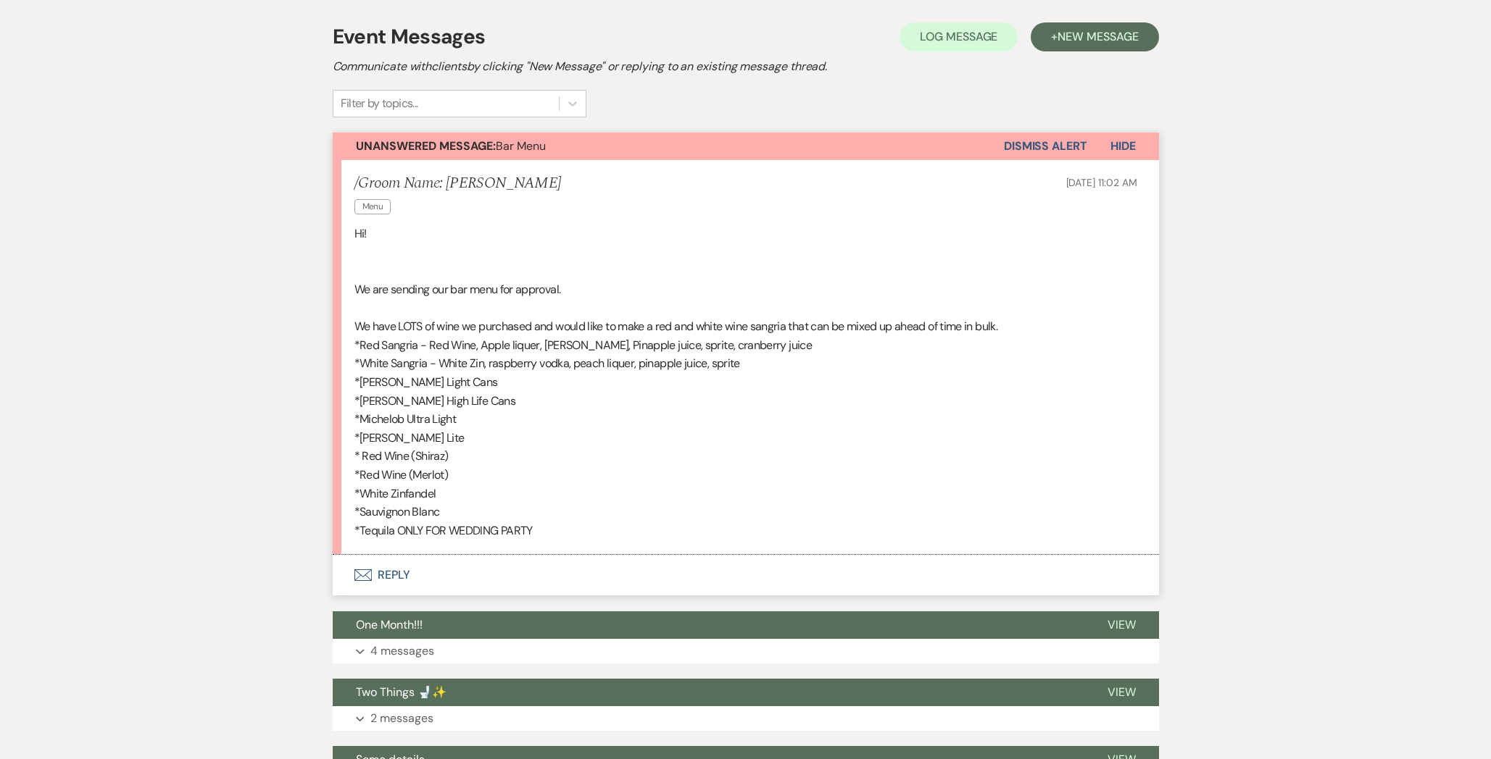
scroll to position [428, 0]
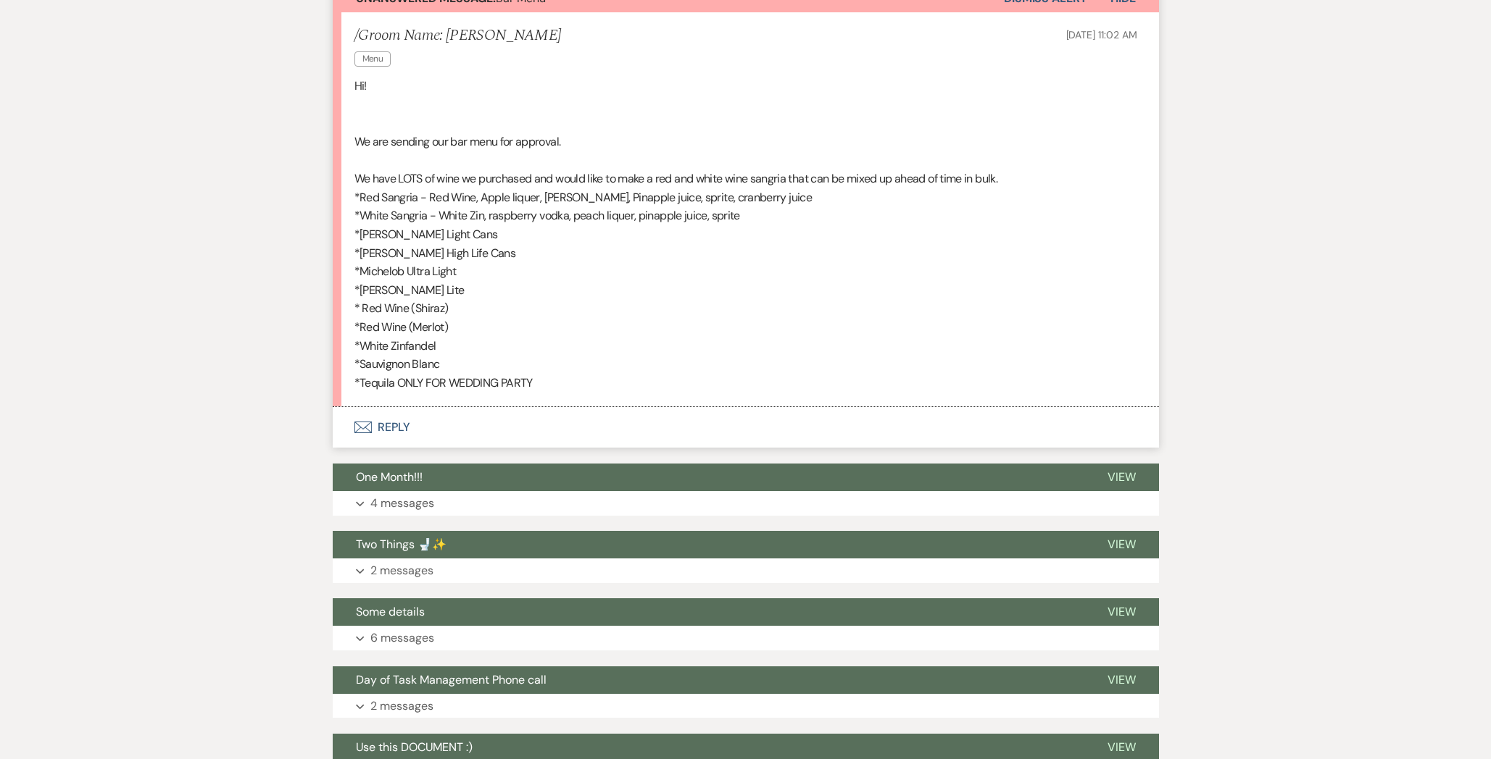
click at [468, 428] on button "Envelope Reply" at bounding box center [746, 427] width 826 height 41
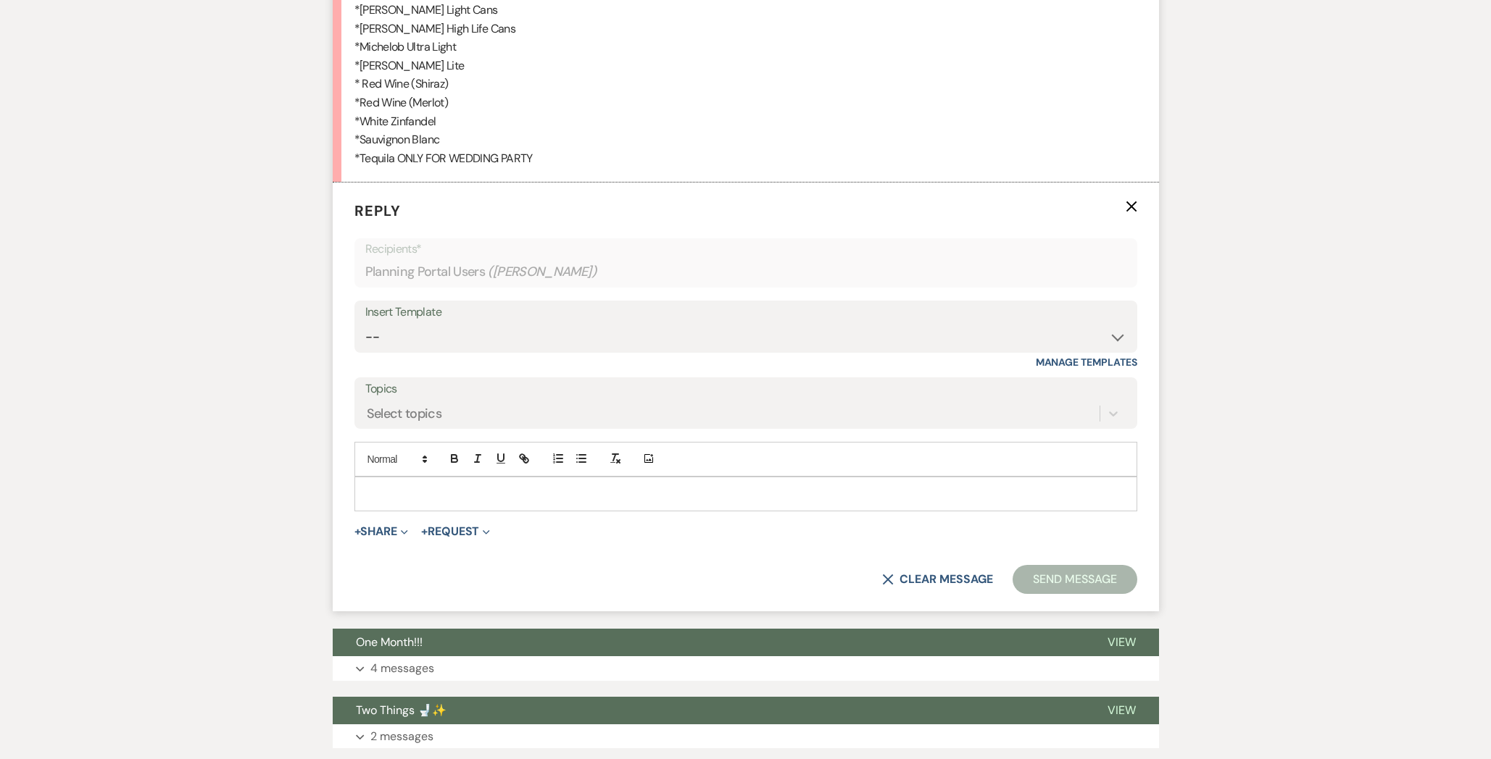
scroll to position [670, 0]
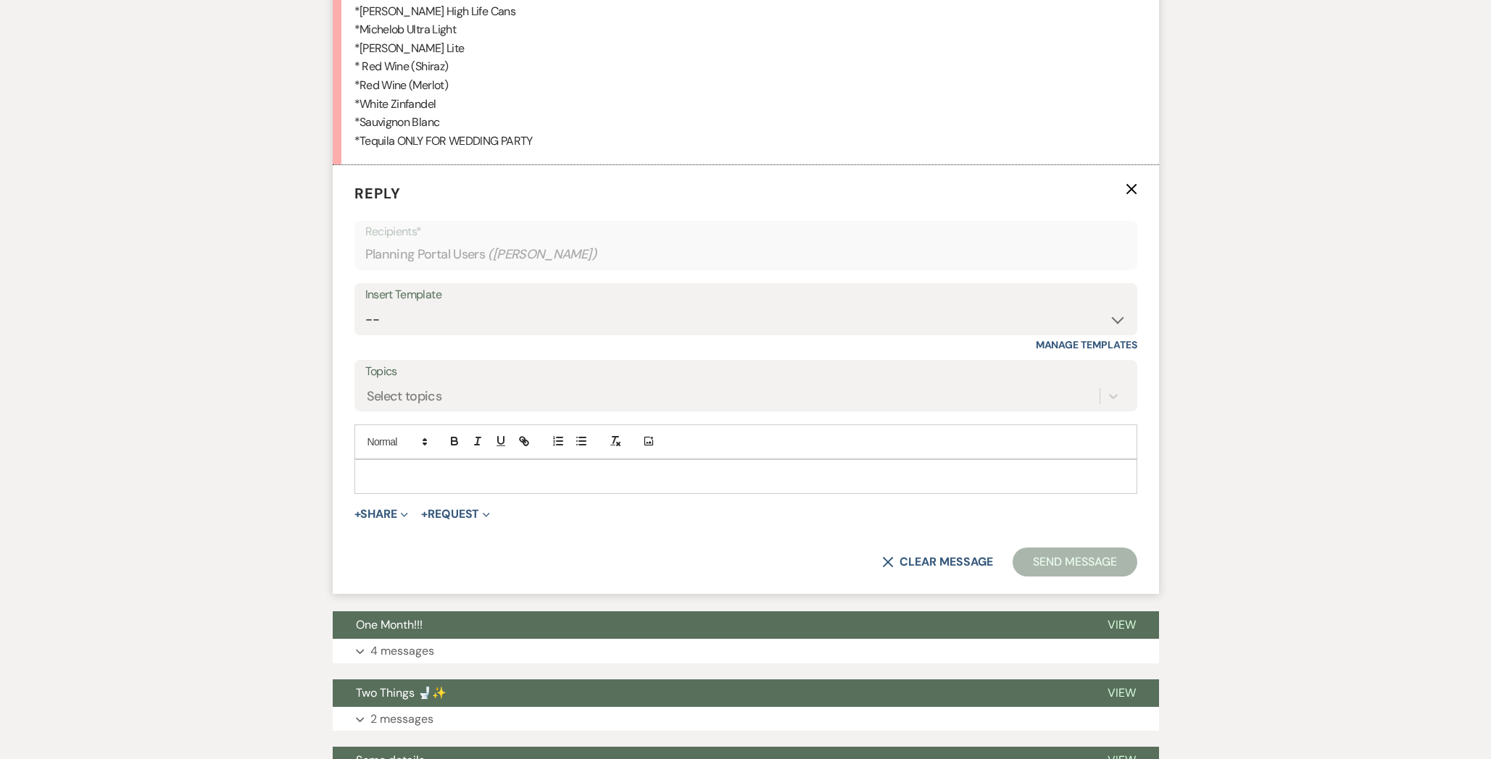
click at [451, 495] on form "Reply X Recipients* Planning Portal Users ( [PERSON_NAME] ) Insert Template -- …" at bounding box center [746, 379] width 826 height 429
click at [482, 481] on p at bounding box center [745, 477] width 759 height 16
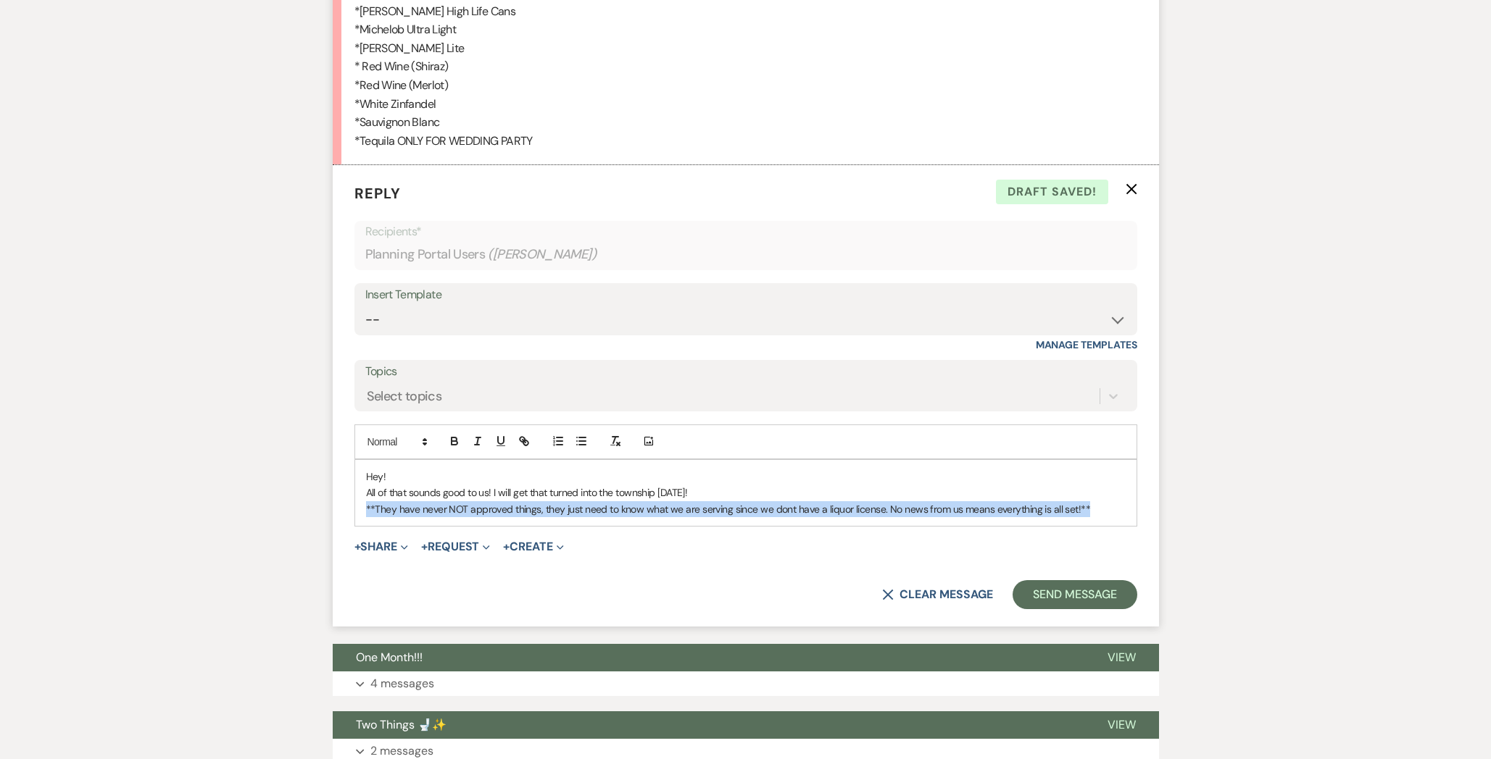
drag, startPoint x: 1037, startPoint y: 507, endPoint x: 358, endPoint y: 512, distance: 679.0
click at [358, 512] on div "Hey! All of that sounds good to us! I will get that turned into the township [D…" at bounding box center [745, 493] width 781 height 66
click at [487, 441] on button "button" at bounding box center [477, 441] width 20 height 17
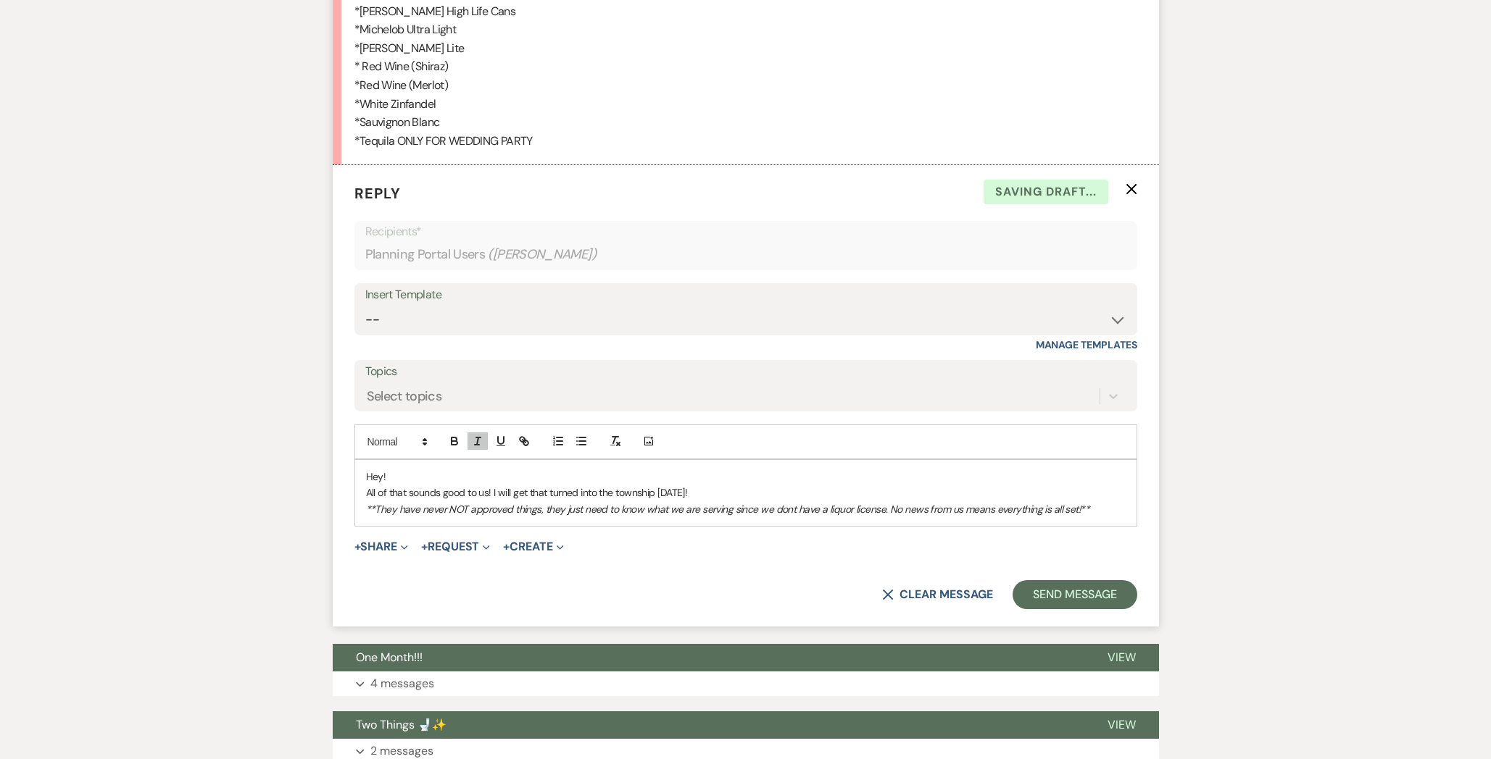
click at [1088, 508] on p "**They have never NOT approved things, they just need to know what we are servi…" at bounding box center [745, 509] width 759 height 16
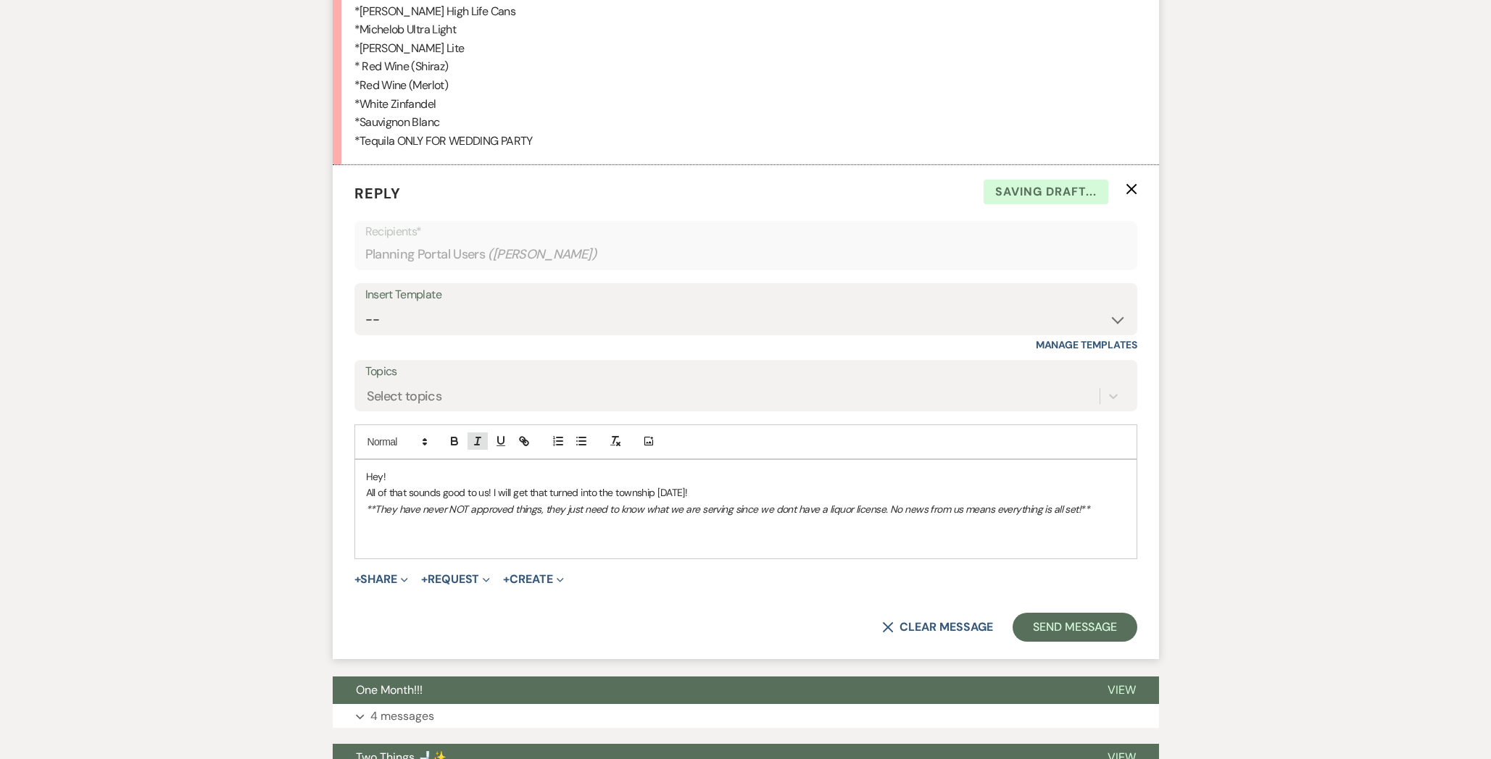
click at [473, 448] on button "button" at bounding box center [477, 441] width 20 height 17
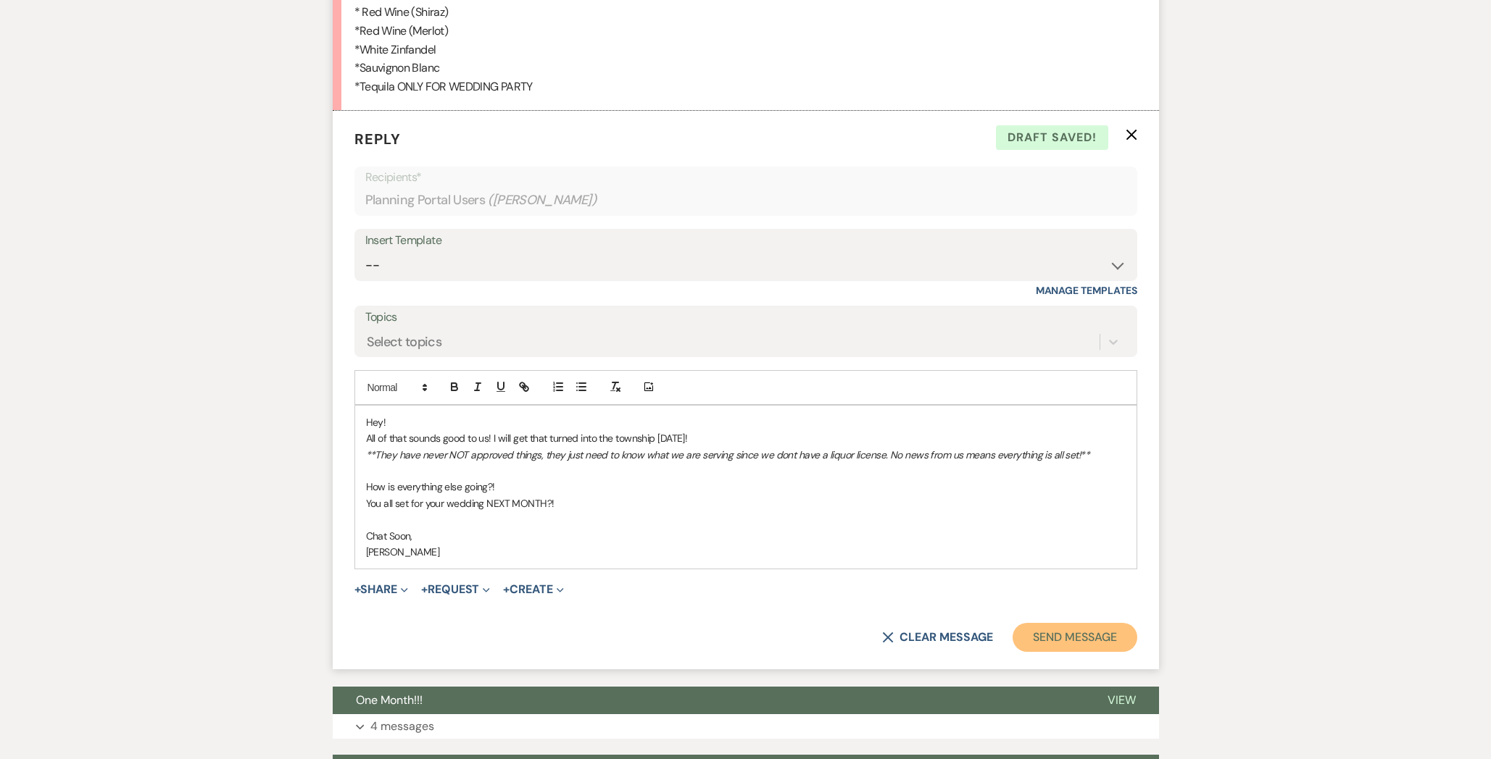
scroll to position [727, 0]
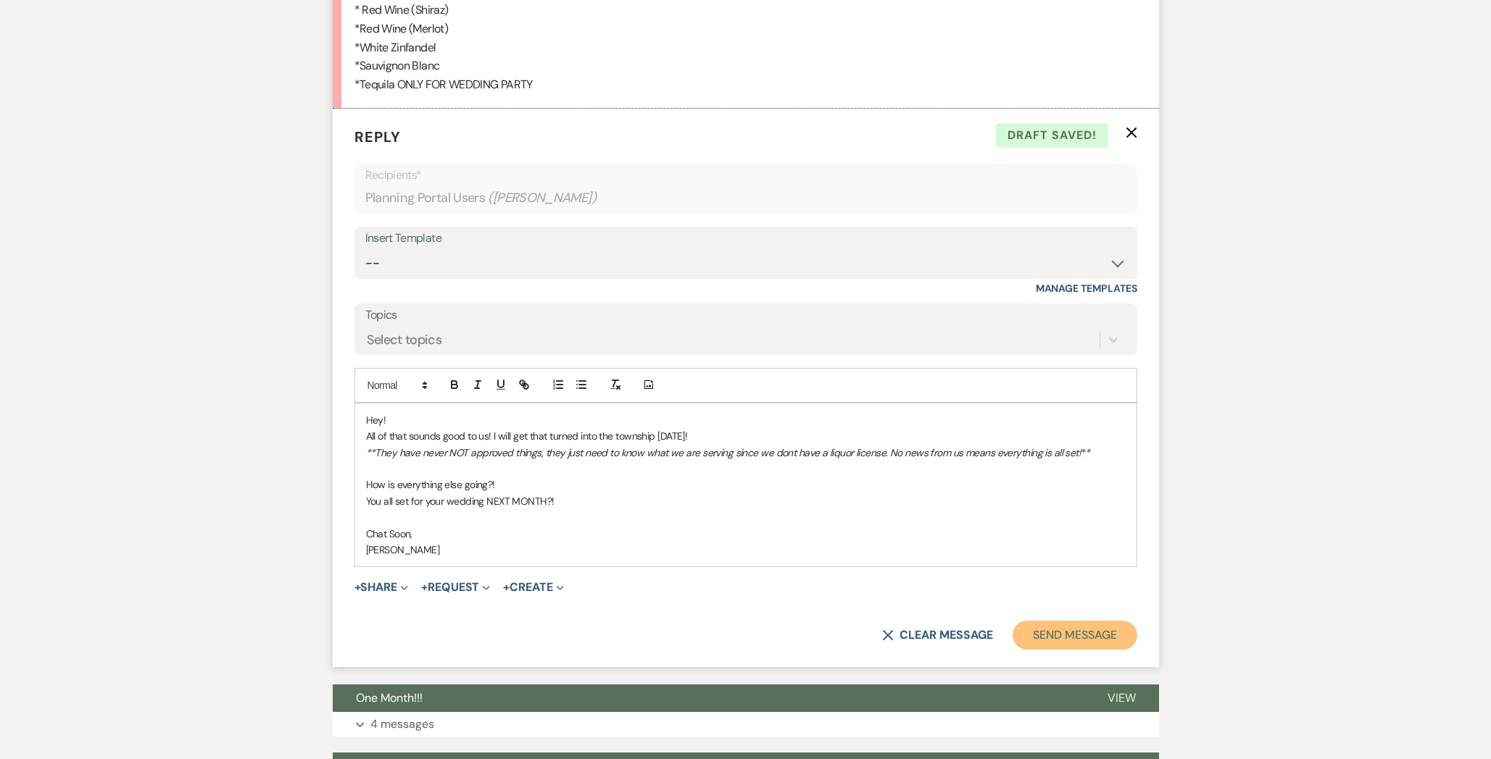
click at [1049, 641] on button "Send Message" at bounding box center [1074, 635] width 124 height 29
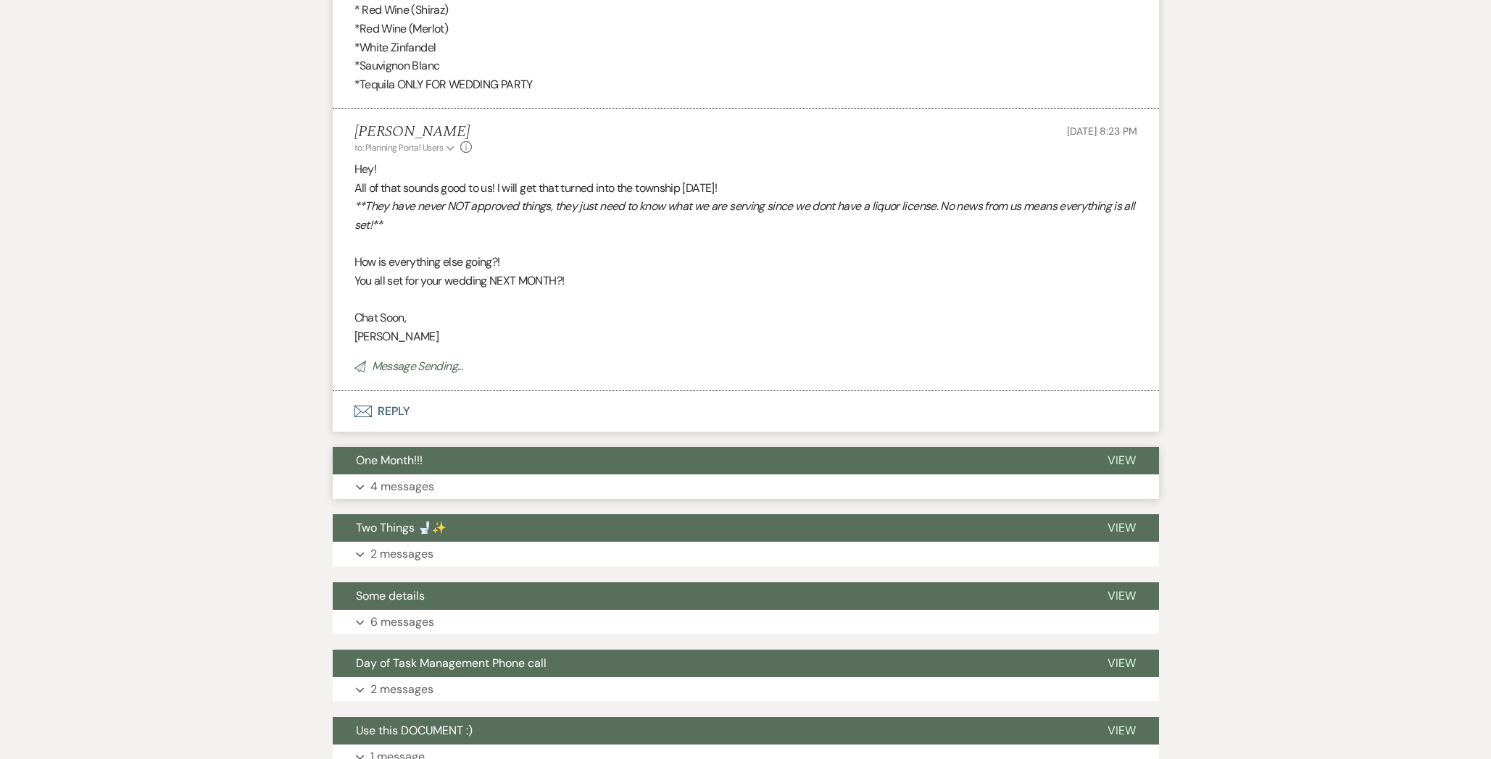
scroll to position [0, 0]
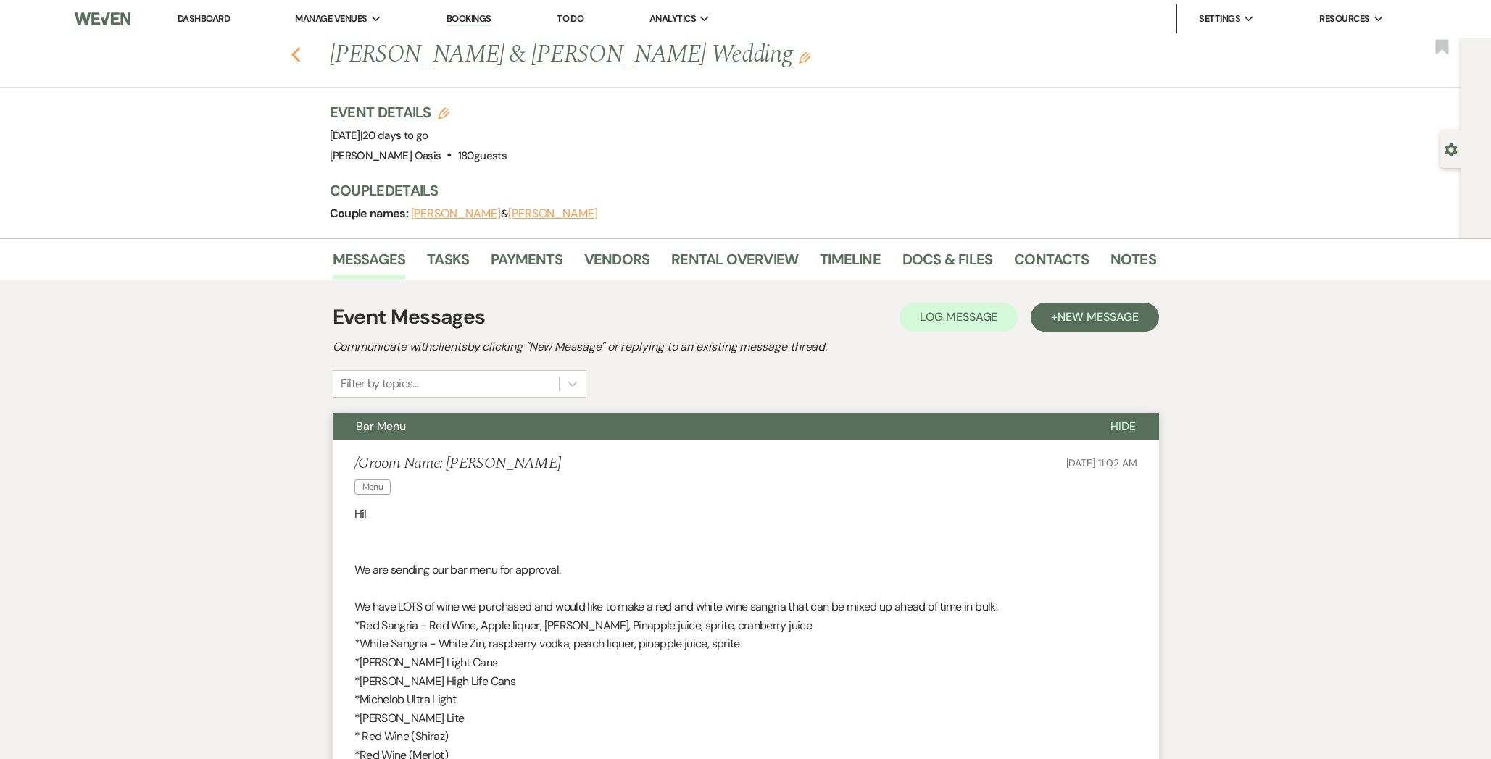
click at [292, 53] on use "button" at bounding box center [295, 55] width 9 height 16
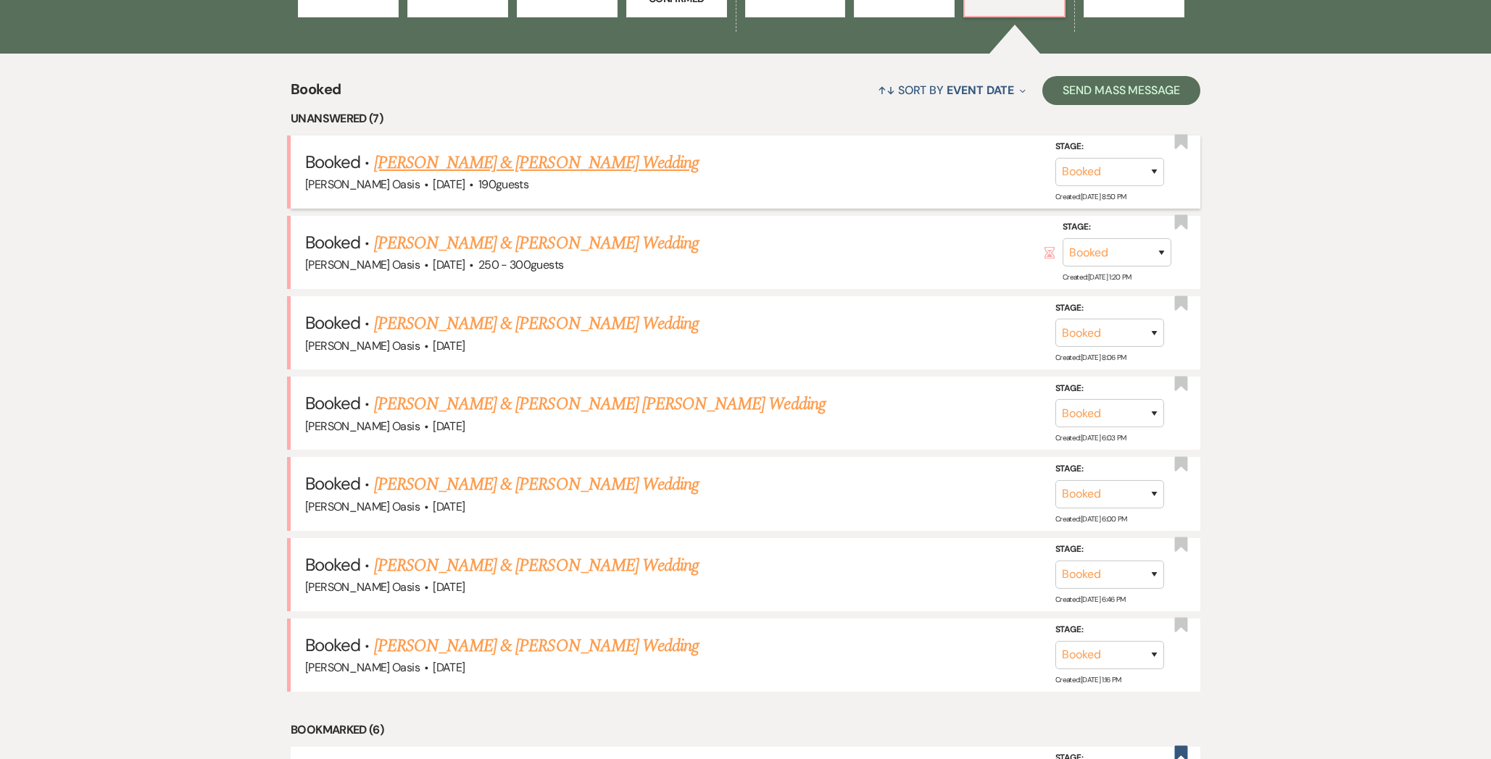
scroll to position [560, 0]
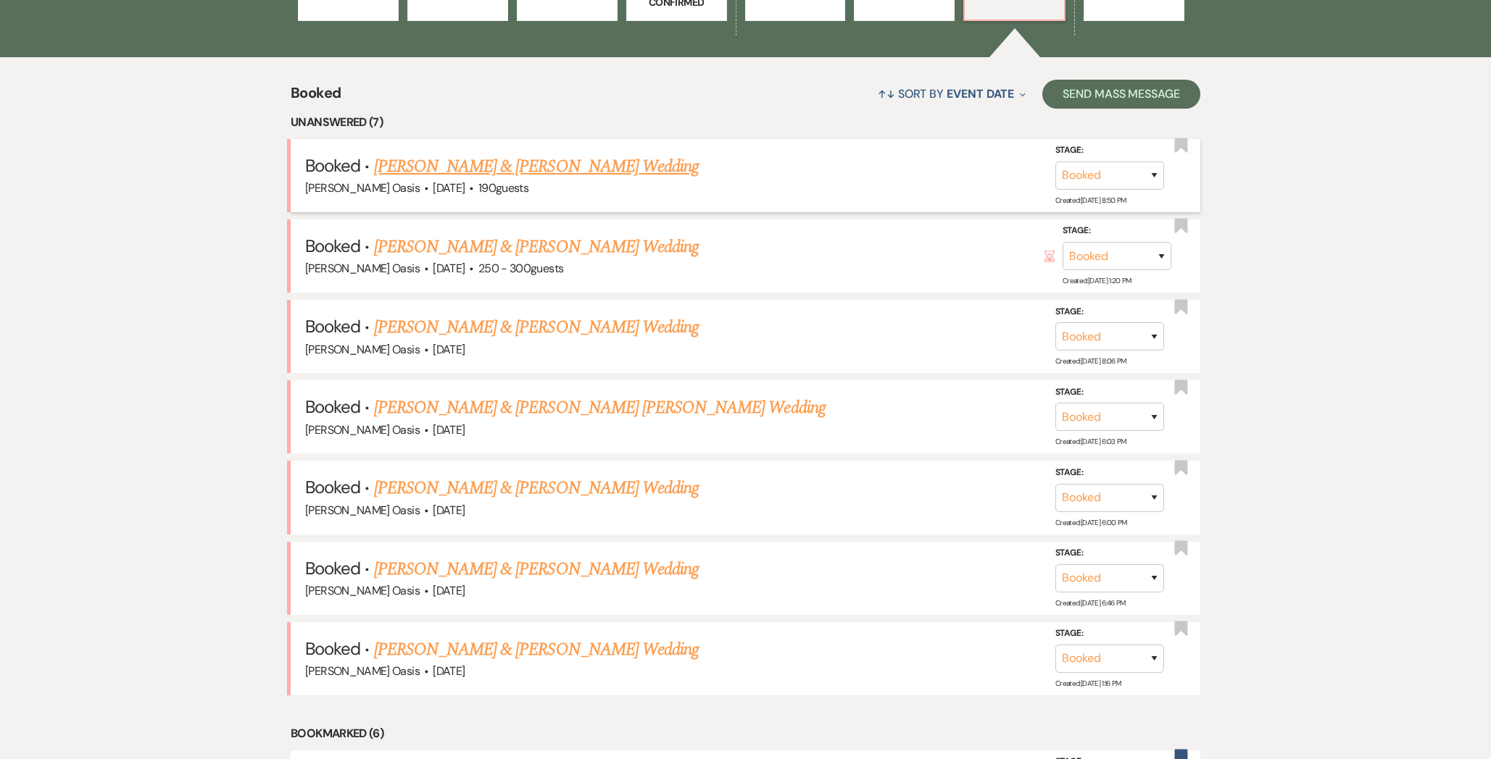
click at [446, 167] on link "[PERSON_NAME] & [PERSON_NAME] Wedding" at bounding box center [536, 167] width 325 height 26
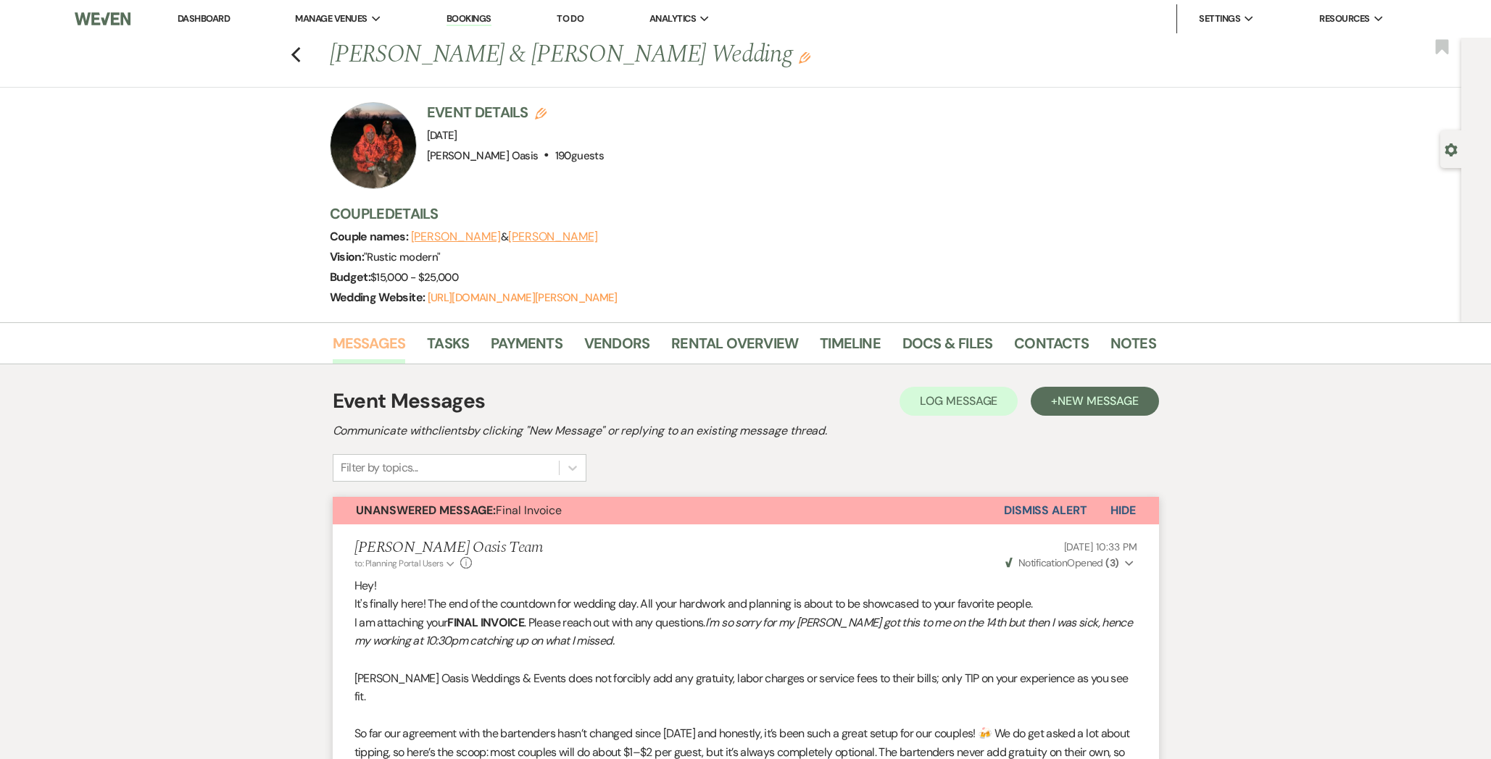
click at [374, 342] on link "Messages" at bounding box center [369, 348] width 73 height 32
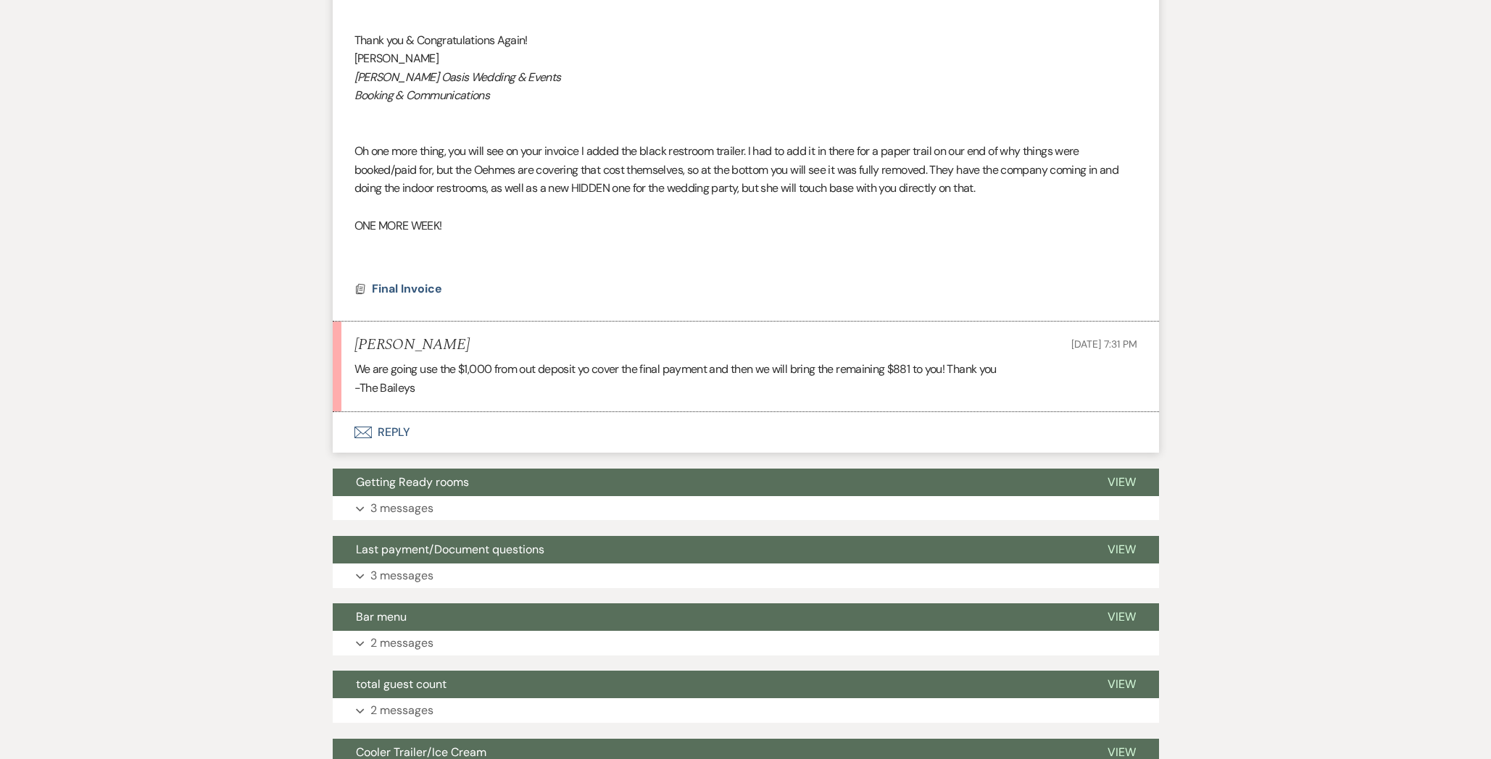
click at [417, 412] on button "Envelope Reply" at bounding box center [746, 432] width 826 height 41
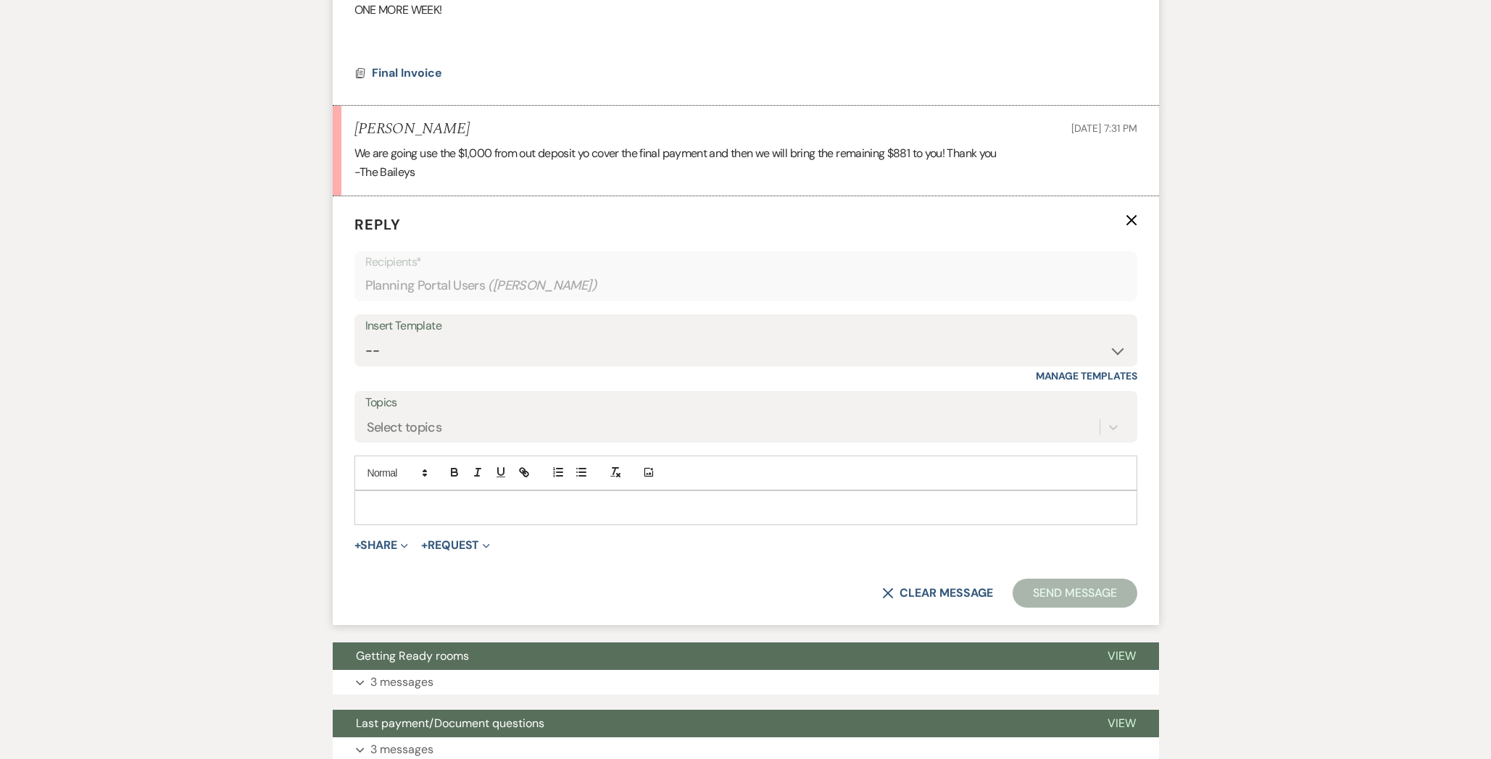
scroll to position [1183, 0]
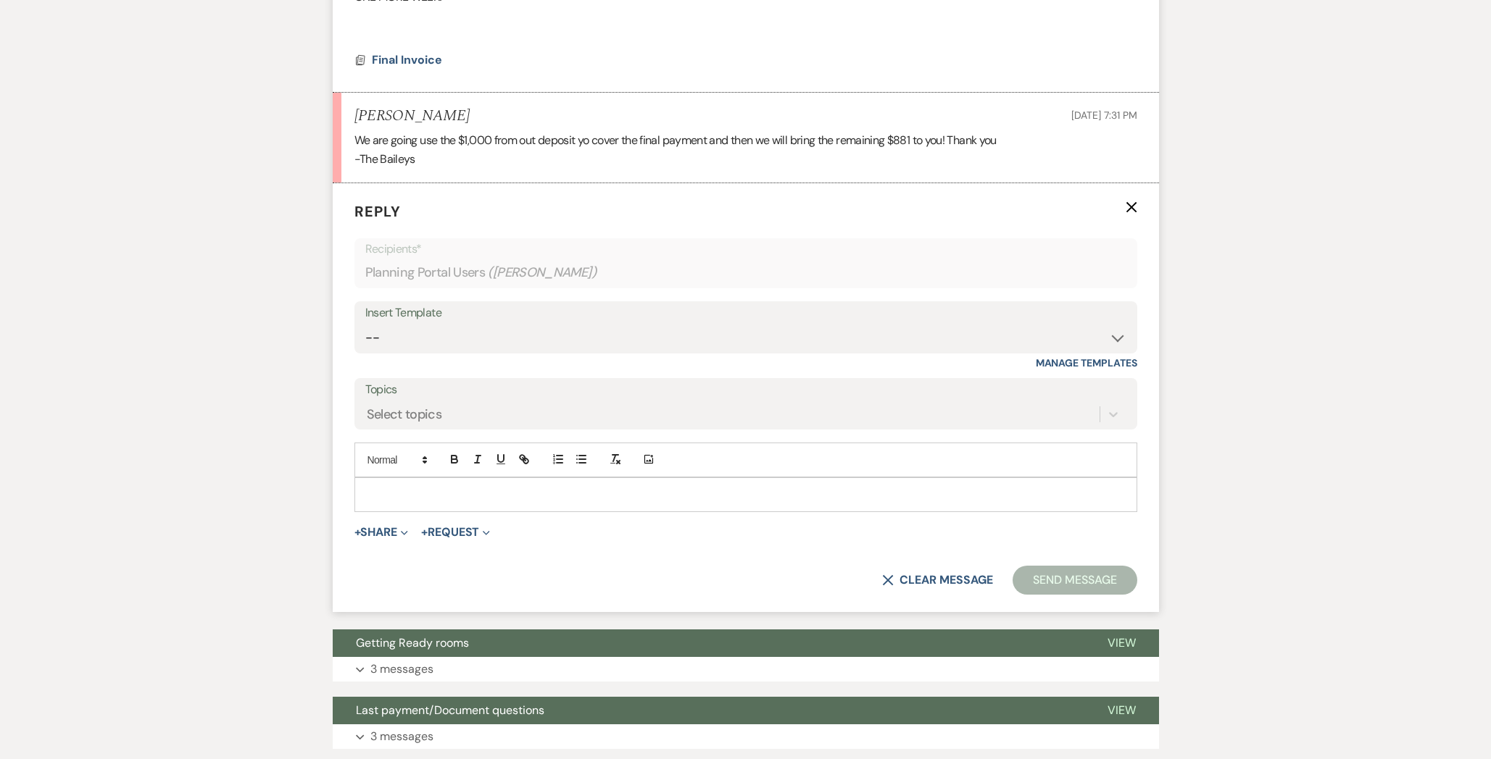
click at [424, 487] on p at bounding box center [745, 495] width 759 height 16
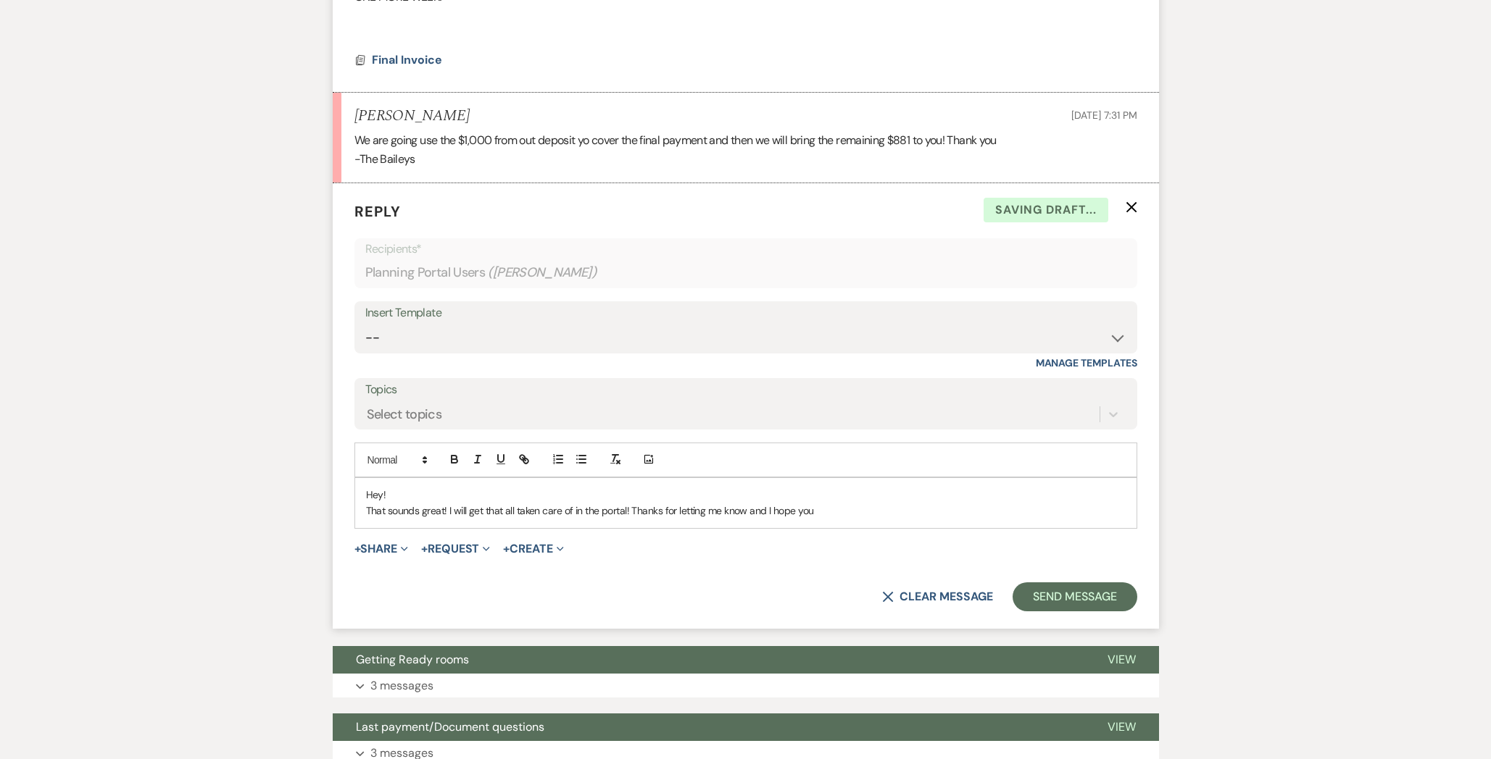
drag, startPoint x: 401, startPoint y: 472, endPoint x: 274, endPoint y: 475, distance: 127.6
click at [278, 475] on div "Messages Tasks Payments Vendors Rental Overview Timeline Docs & Files Contacts …" at bounding box center [745, 740] width 1491 height 3201
click at [831, 503] on p "That sounds great! I will get that all taken care of in the portal! Thanks for …" at bounding box center [745, 511] width 759 height 16
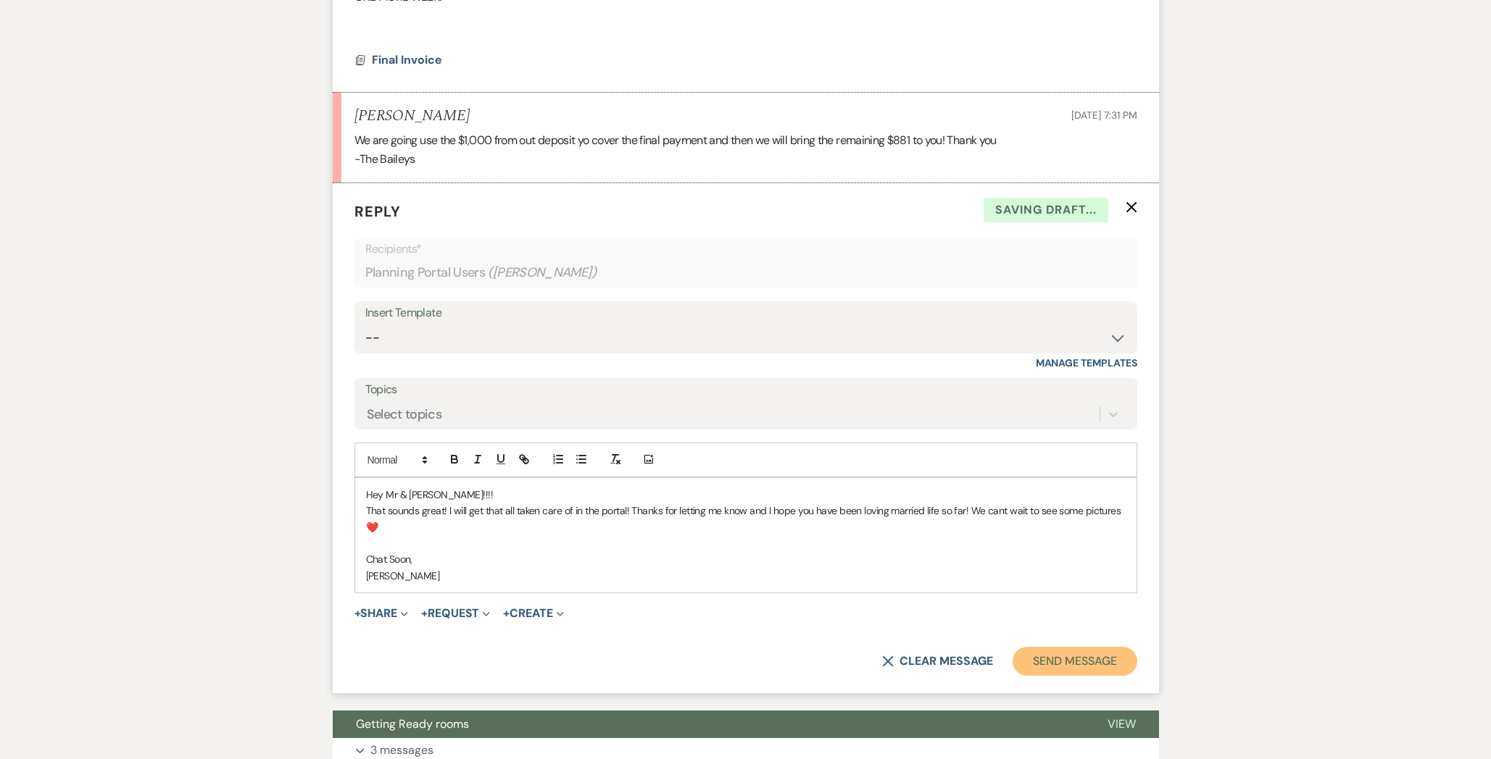
click at [1084, 647] on button "Send Message" at bounding box center [1074, 661] width 124 height 29
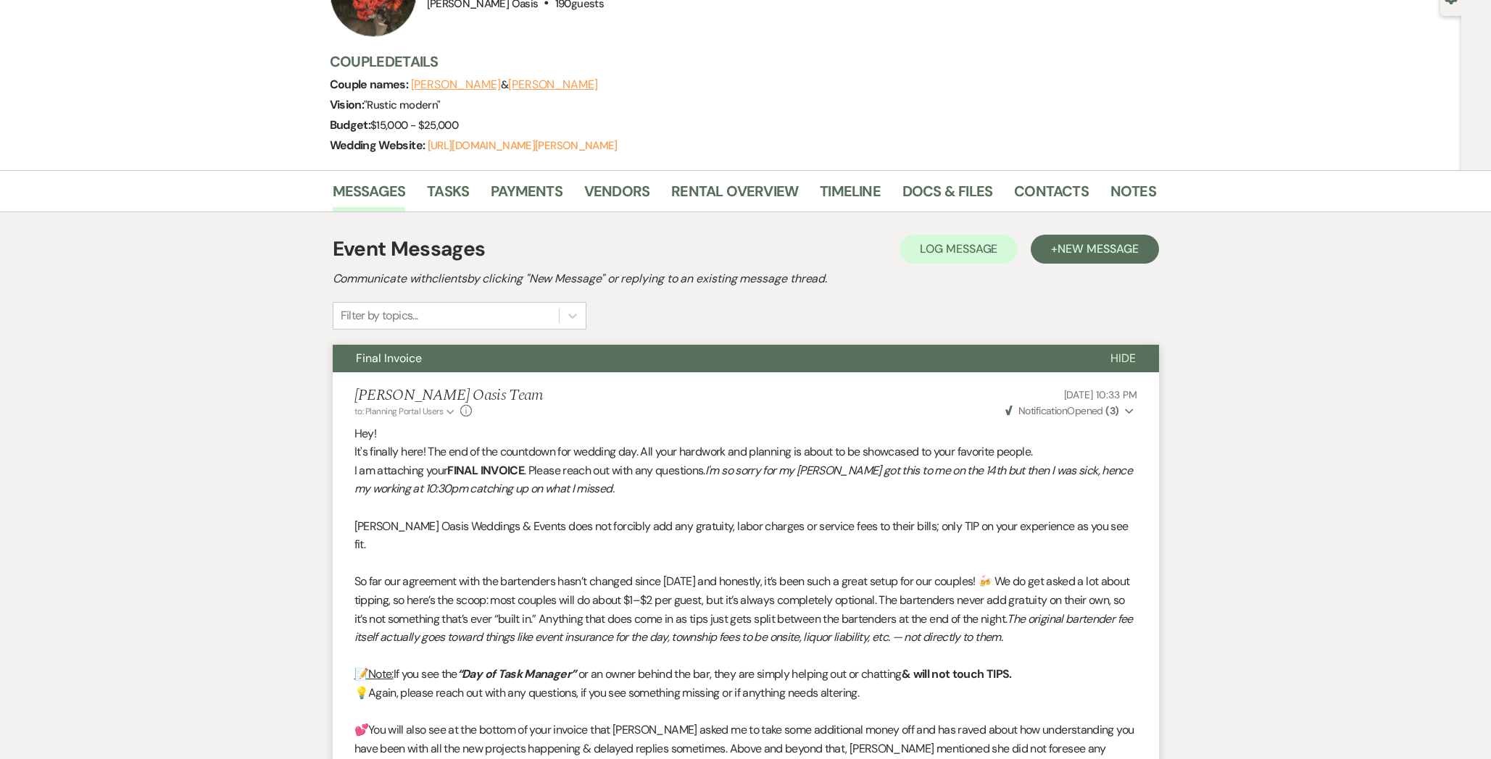
scroll to position [0, 0]
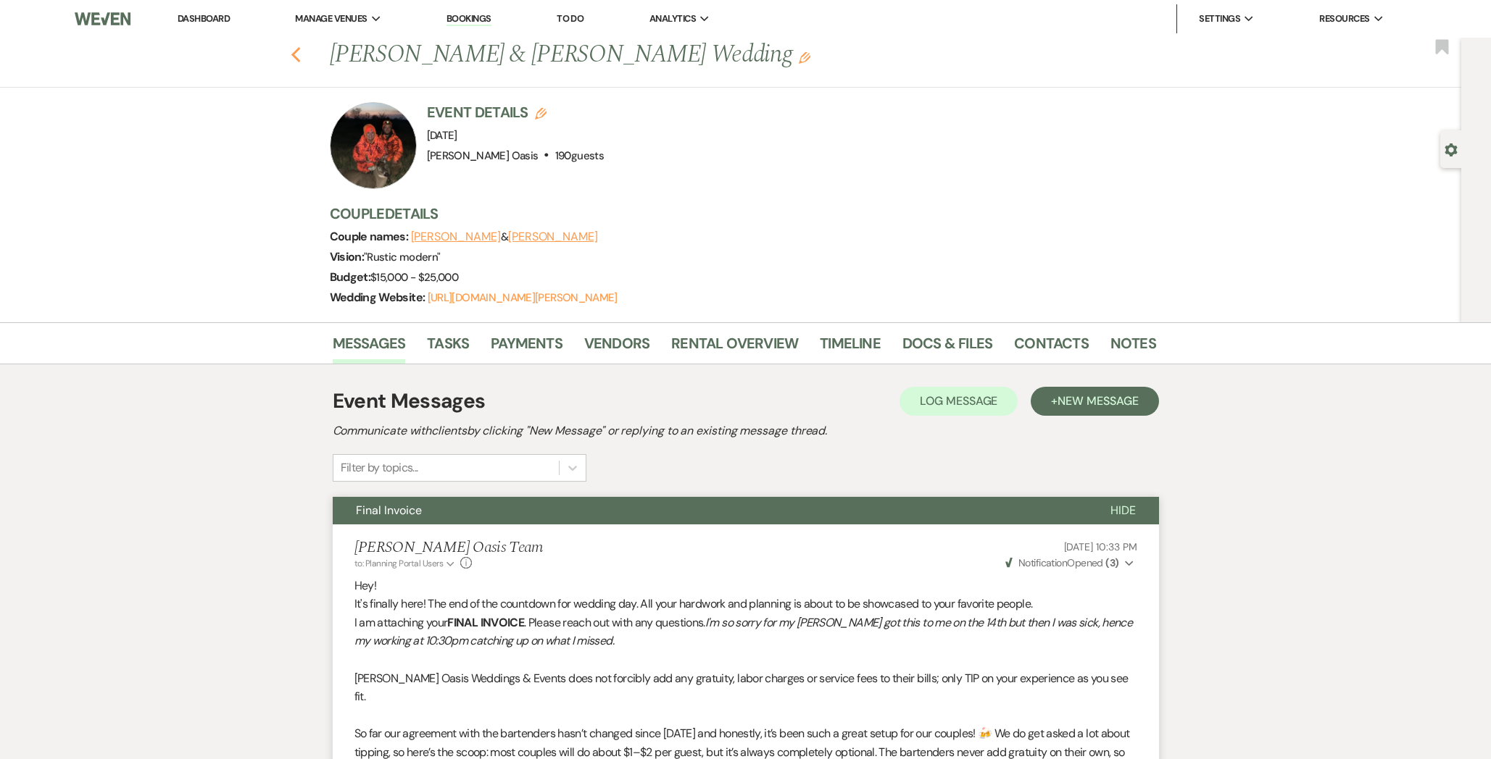
click at [294, 54] on icon "Previous" at bounding box center [296, 54] width 11 height 17
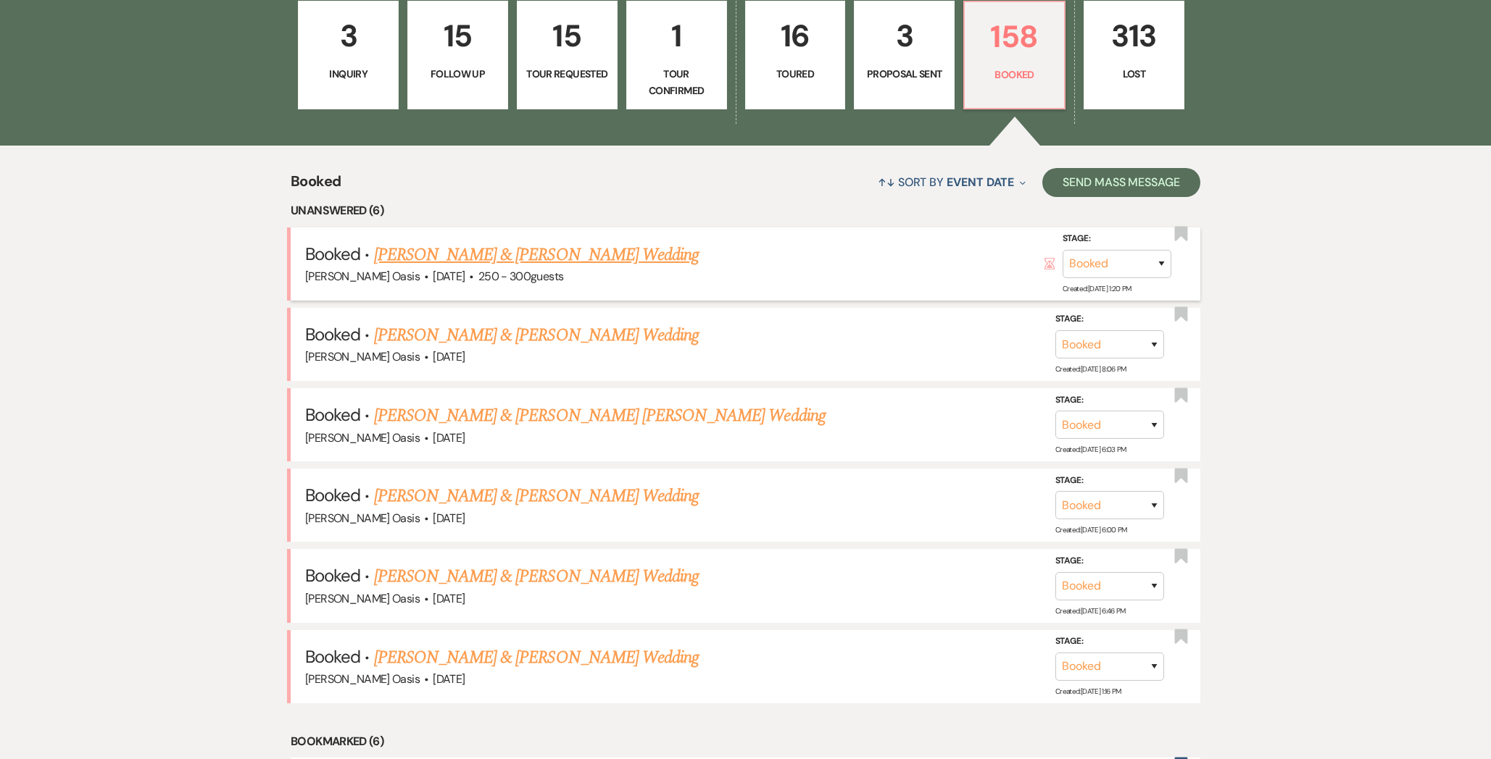
scroll to position [475, 0]
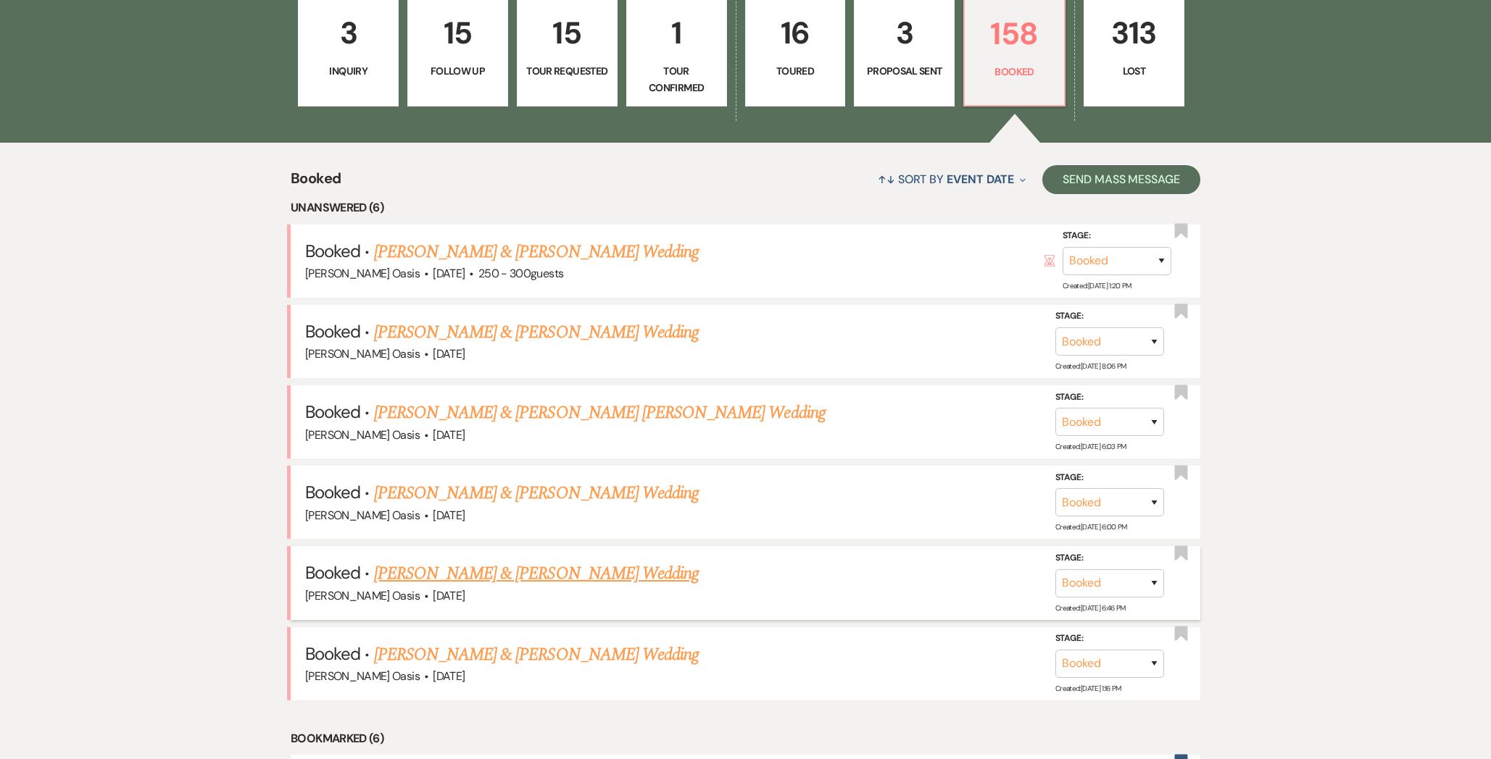
click at [483, 578] on link "[PERSON_NAME] & [PERSON_NAME] Wedding" at bounding box center [536, 574] width 325 height 26
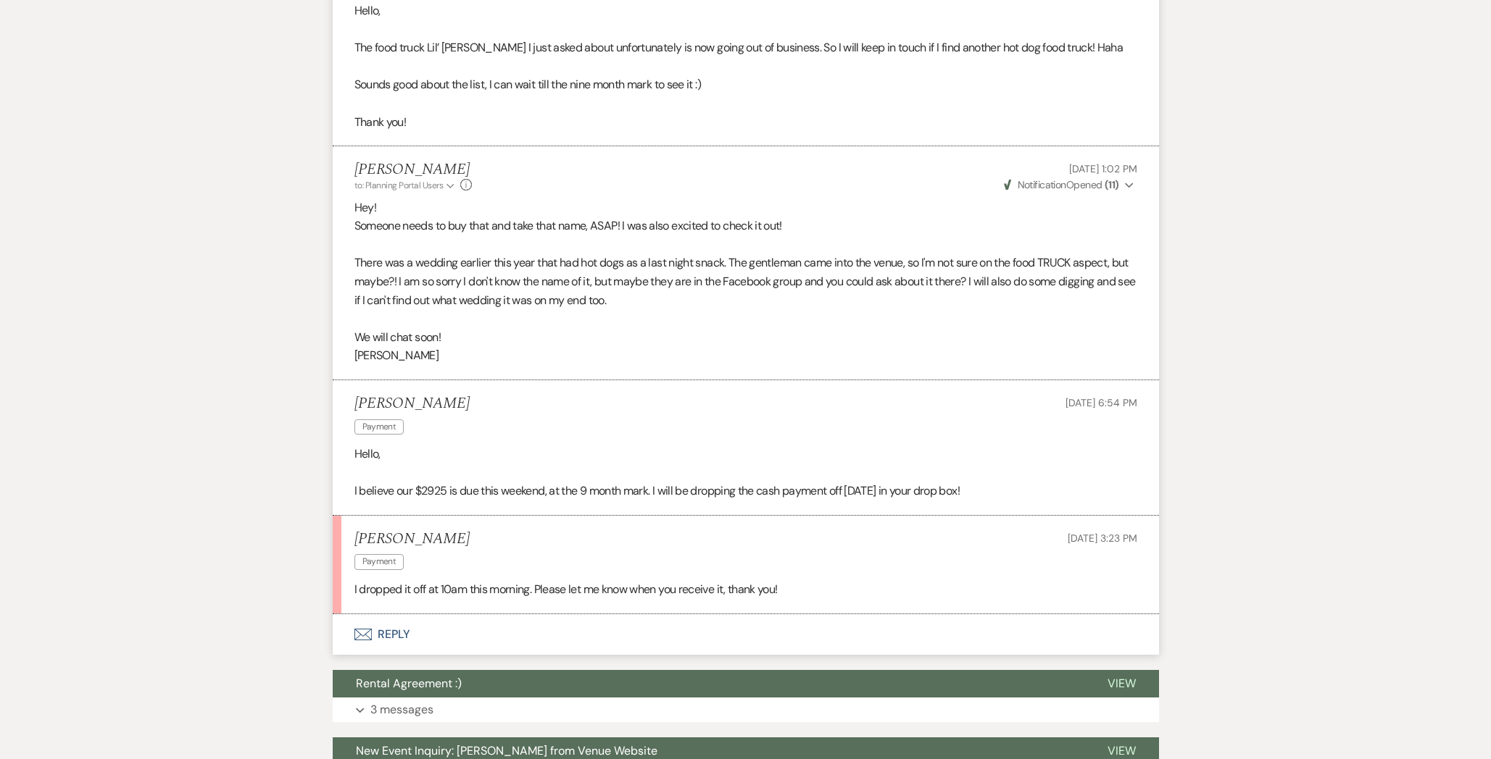
scroll to position [5845, 0]
